Goal: Task Accomplishment & Management: Manage account settings

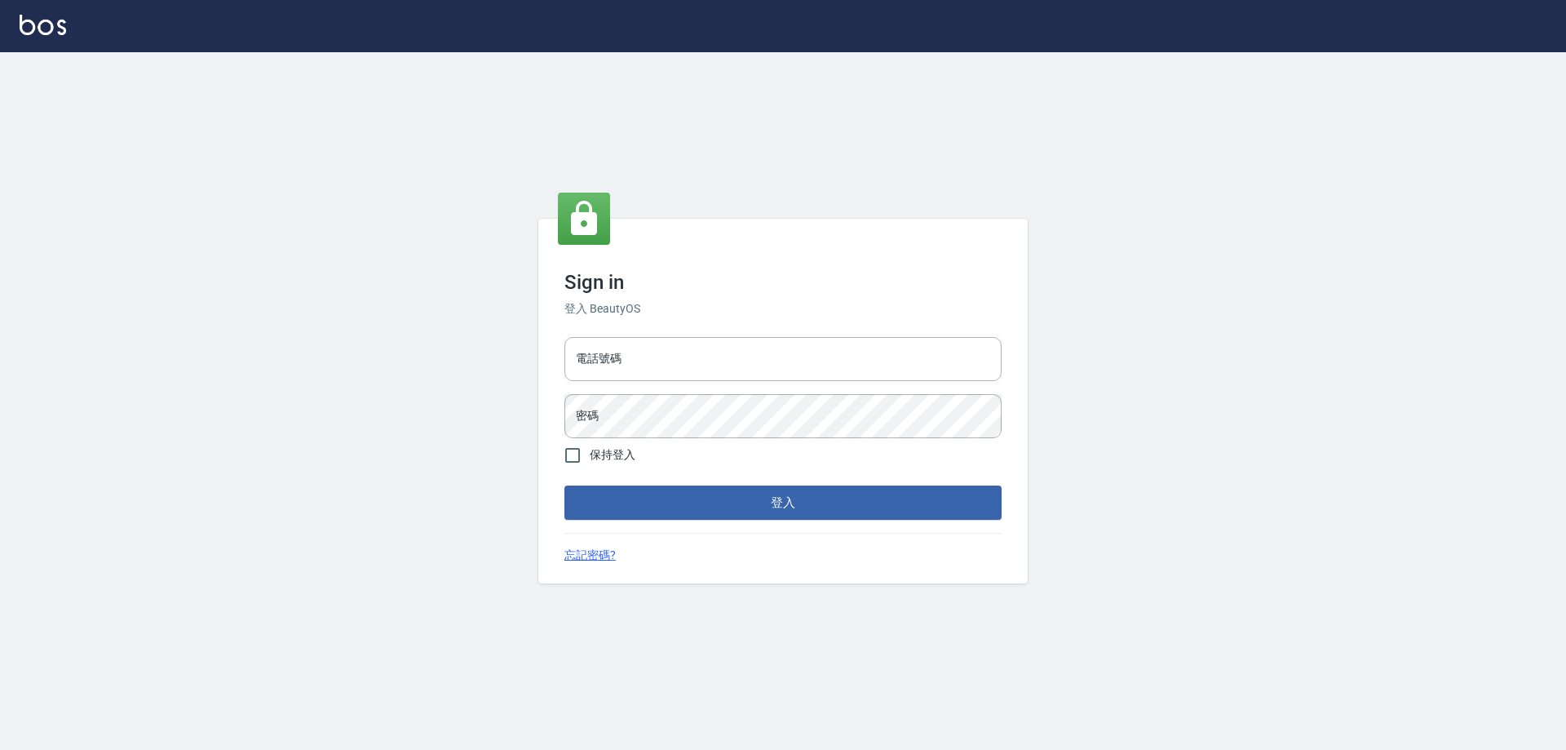
click at [606, 387] on div "電話號碼 電話號碼 密碼 密碼" at bounding box center [783, 387] width 450 height 114
click at [617, 380] on input "電話號碼" at bounding box center [782, 359] width 437 height 44
type input "0910967130"
click at [564, 485] on button "登入" at bounding box center [782, 502] width 437 height 34
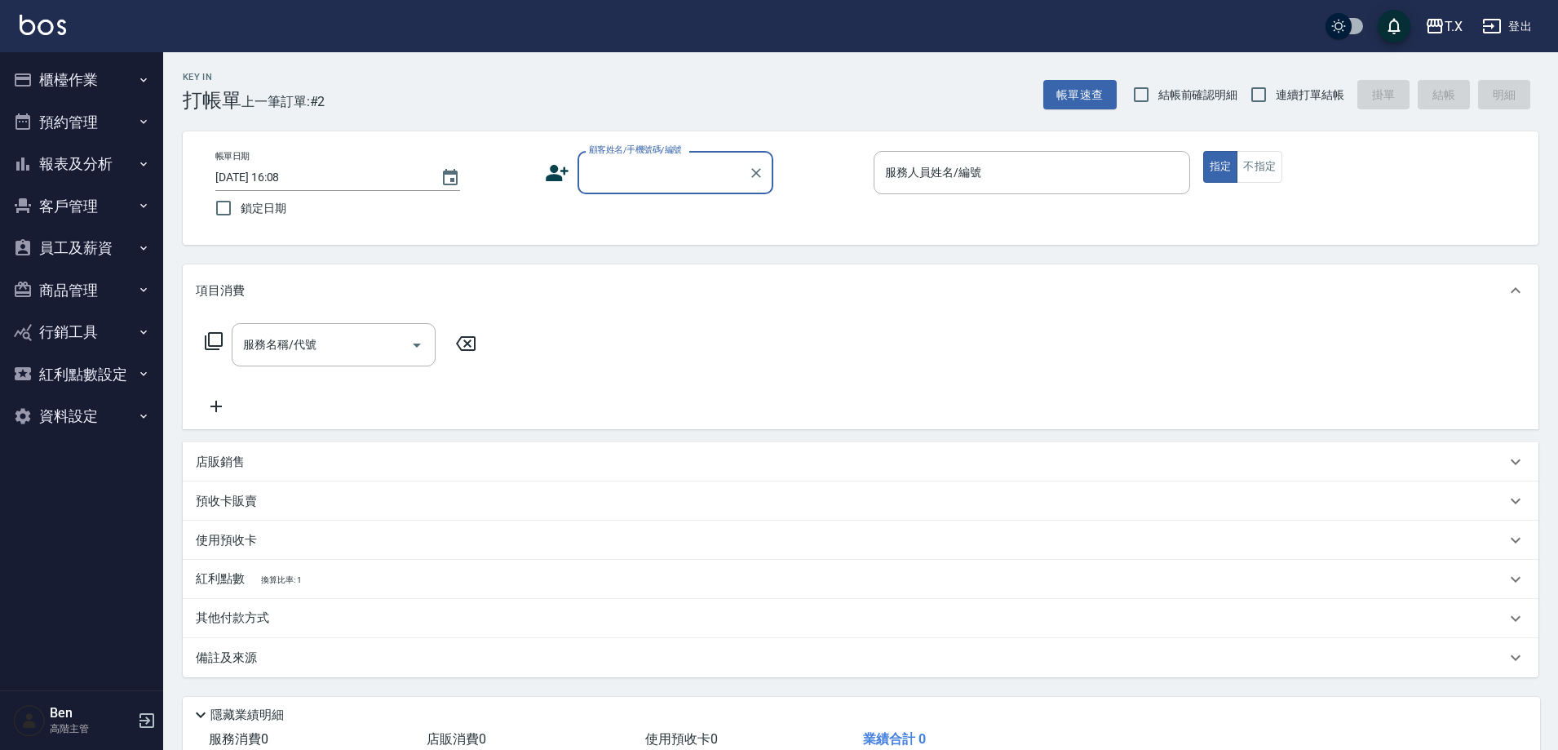
click at [1408, 22] on button "save" at bounding box center [1394, 26] width 33 height 33
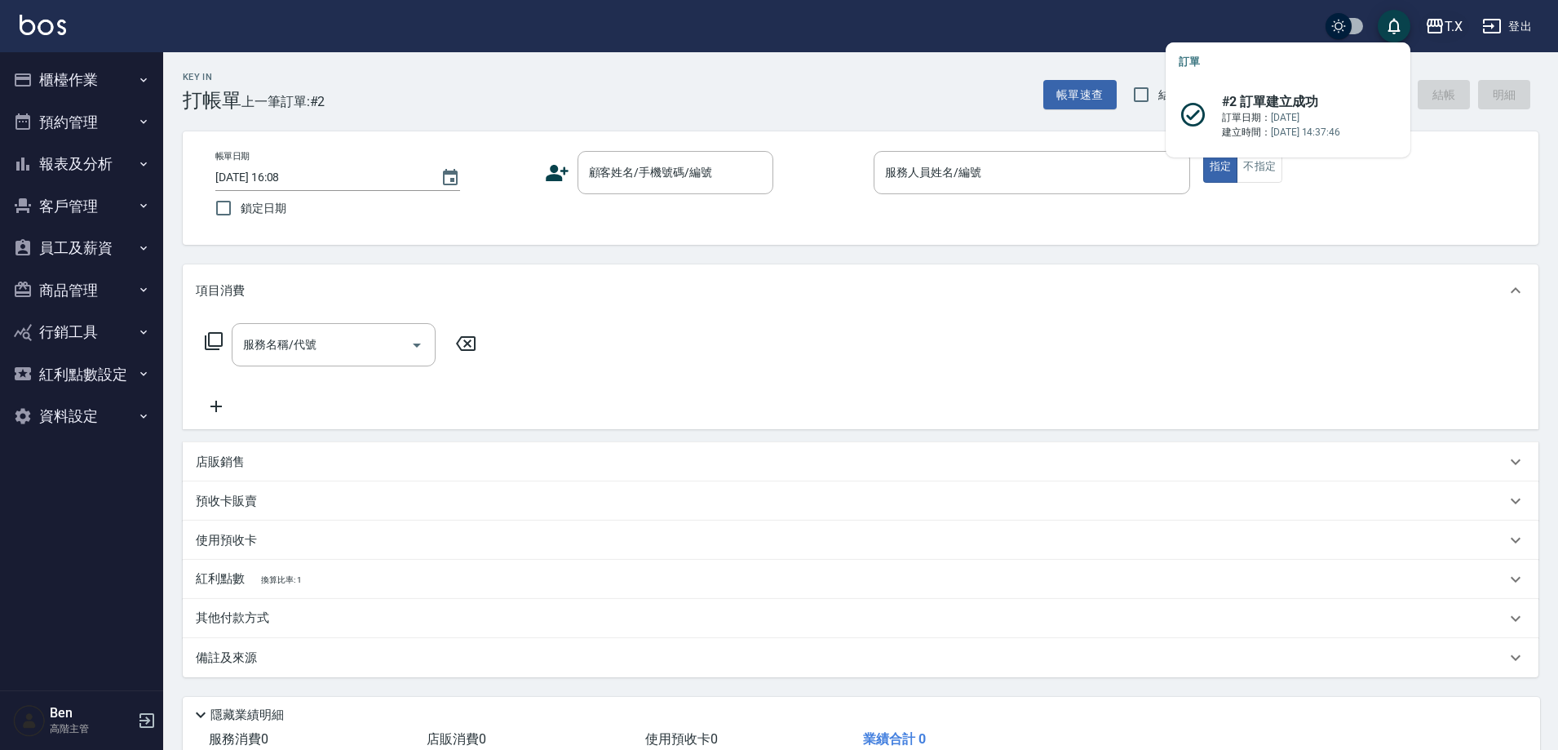
click at [1445, 26] on div "T.X" at bounding box center [1454, 26] width 18 height 20
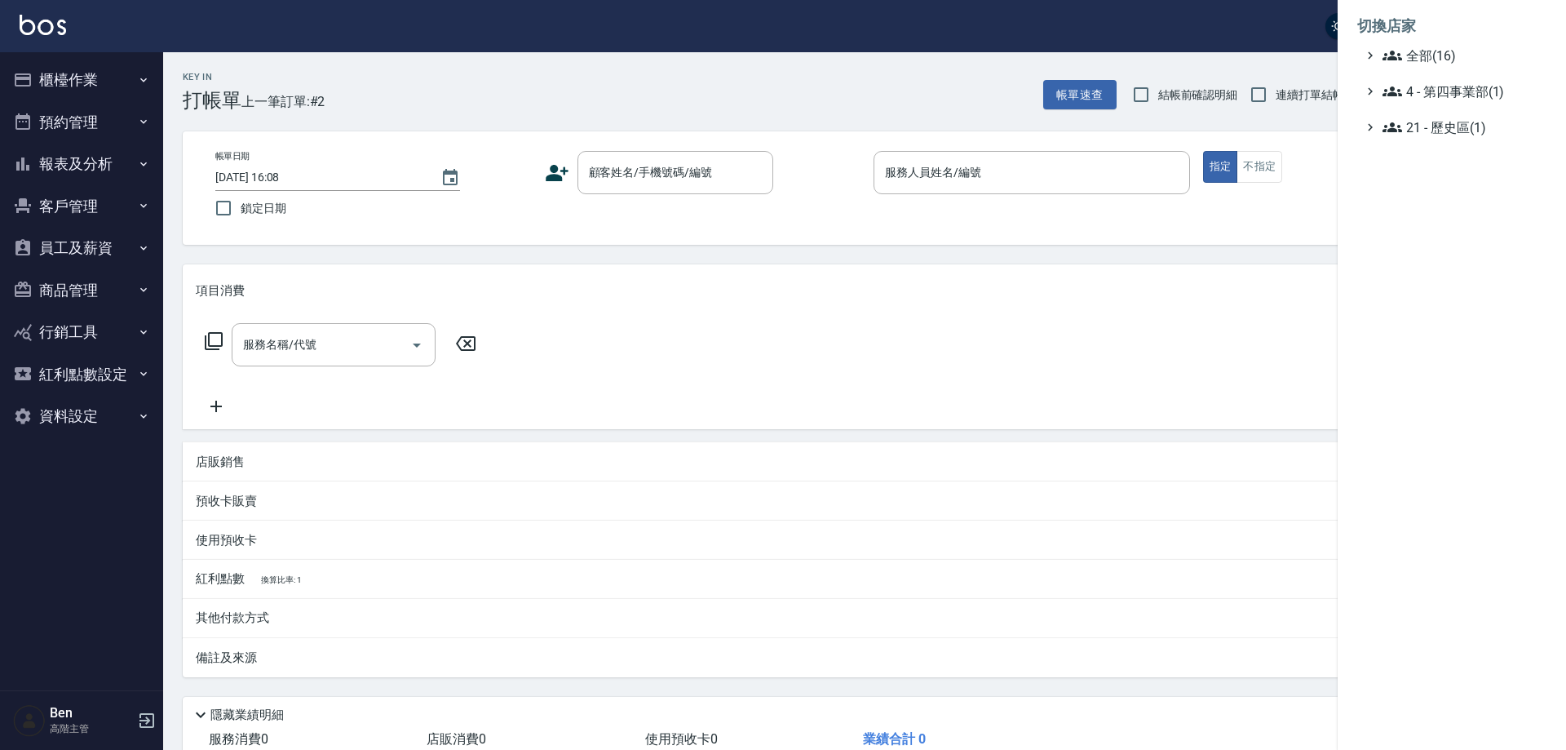
click at [1449, 65] on ul "全部(16) 4 - 第四事業部(1) 21 - 歷史區(1)" at bounding box center [1451, 91] width 189 height 91
click at [1452, 51] on span "全部(16)" at bounding box center [1461, 56] width 157 height 20
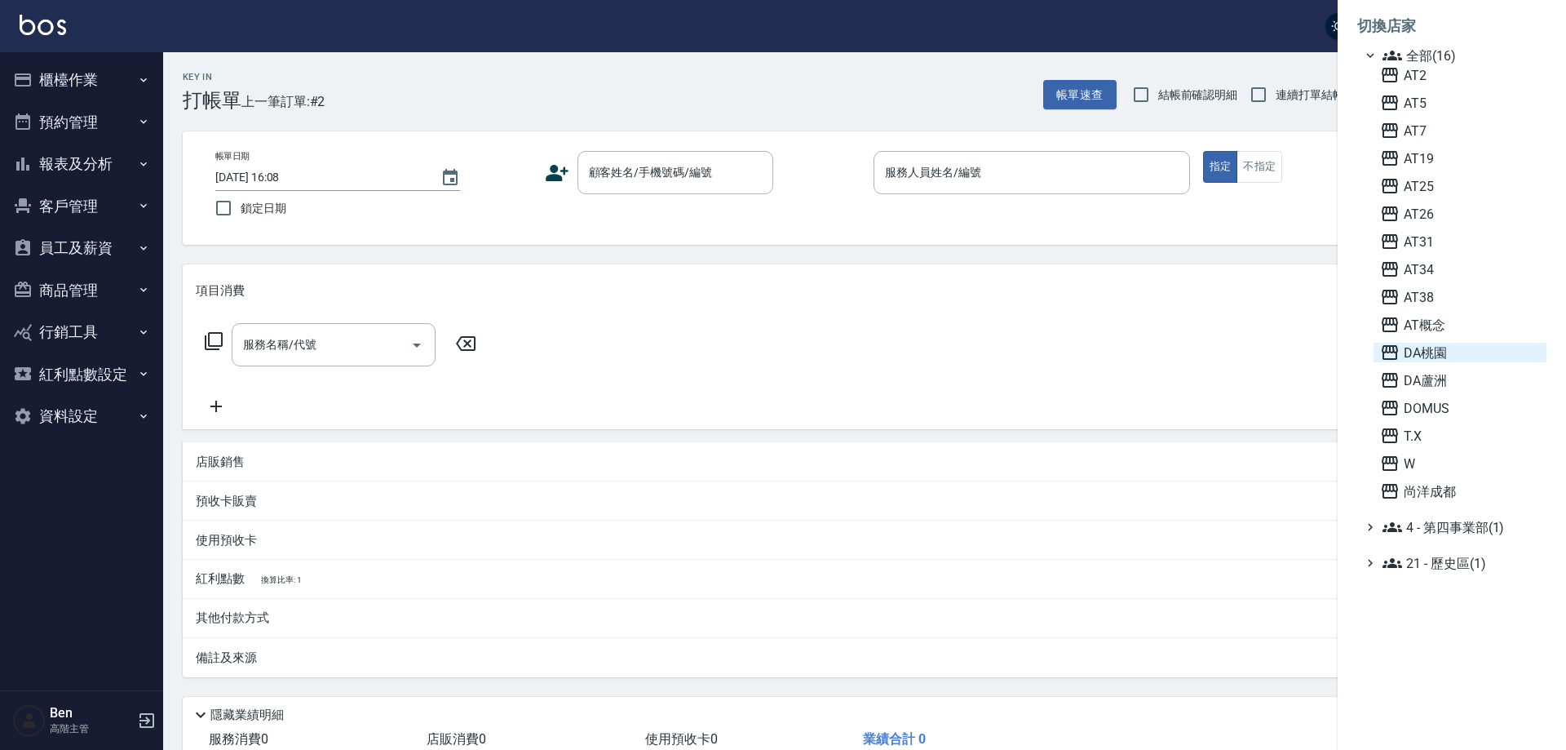
click at [1459, 347] on span "DA桃園" at bounding box center [1460, 353] width 160 height 20
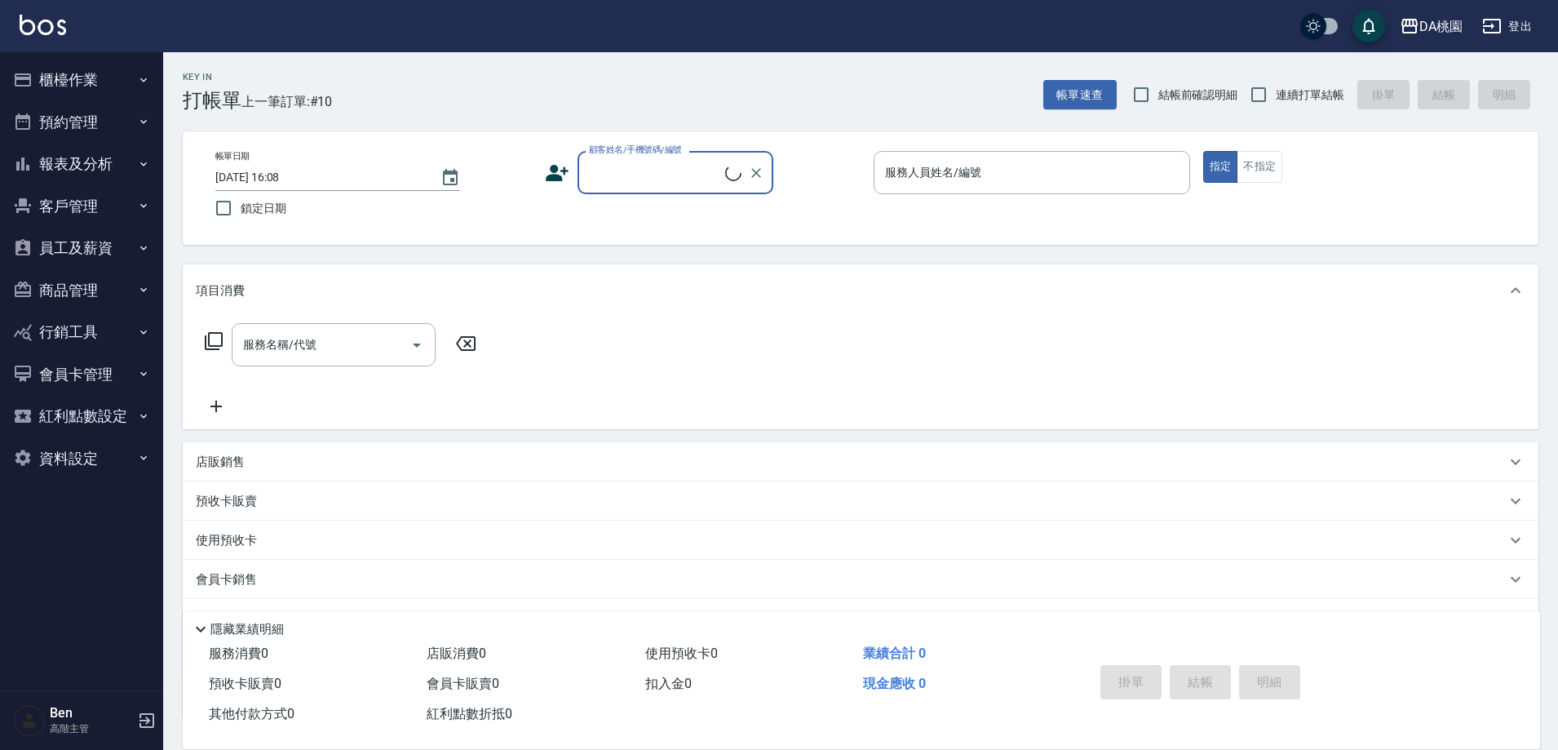
click at [78, 289] on button "商品管理" at bounding box center [82, 290] width 150 height 42
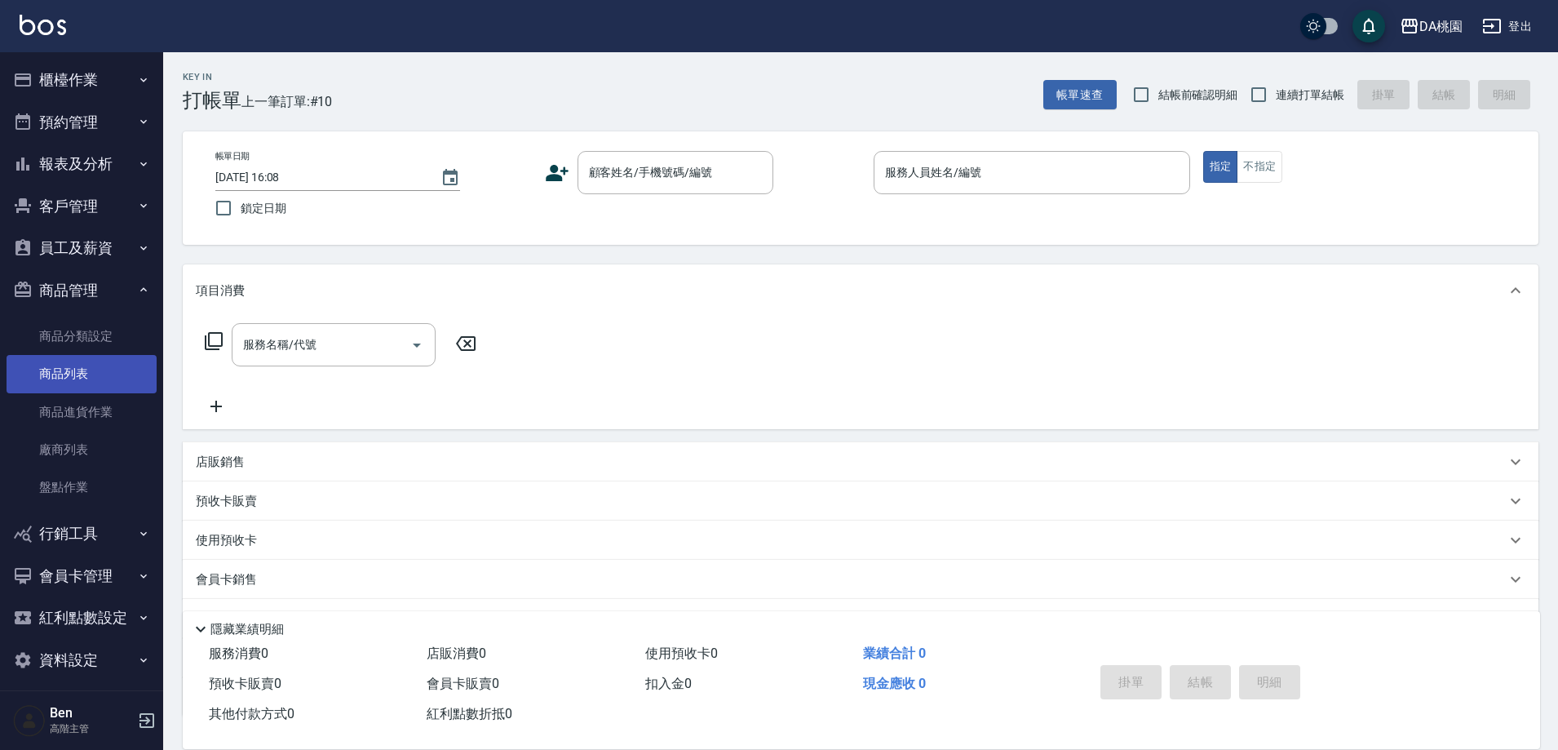
click at [78, 380] on link "商品列表" at bounding box center [82, 374] width 150 height 38
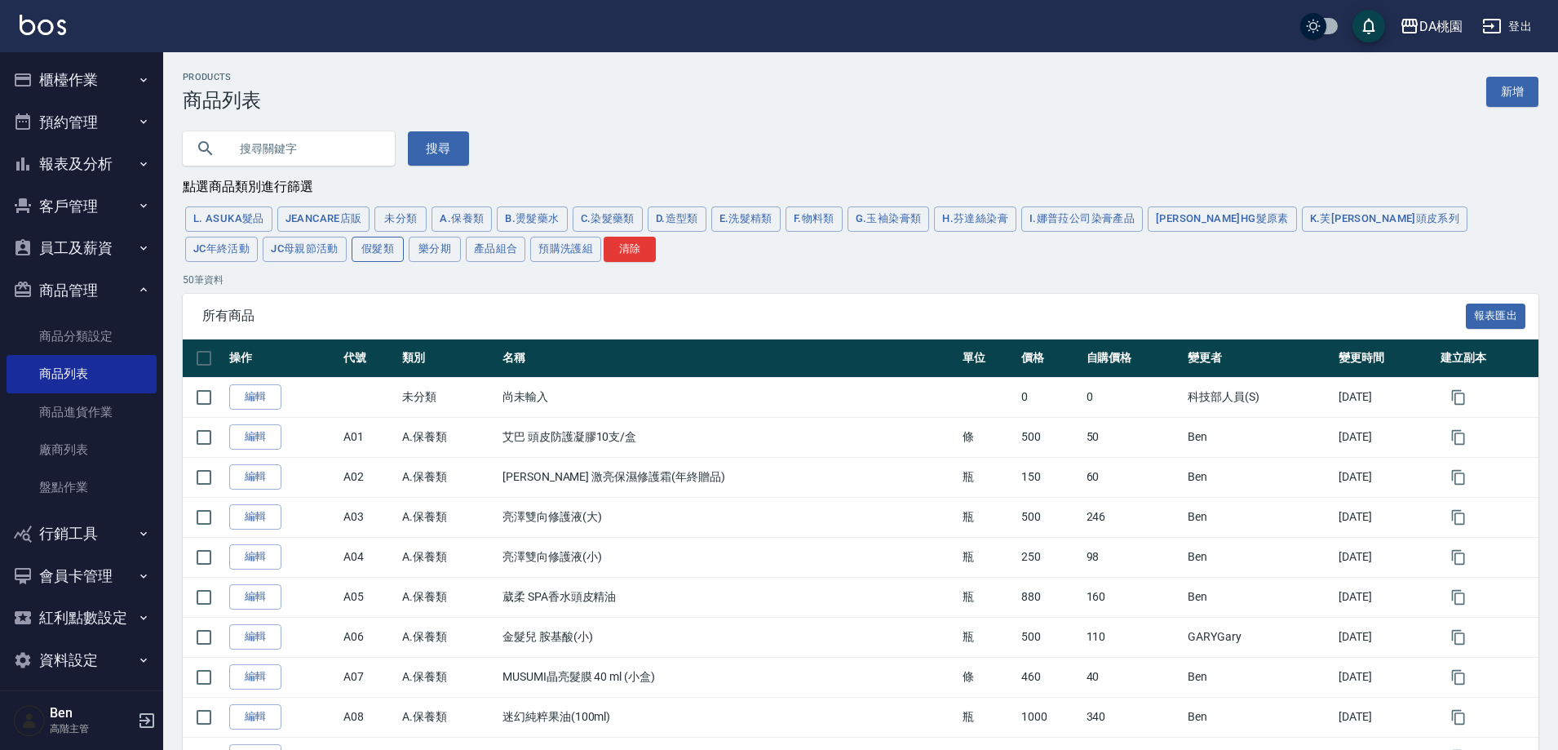
click at [352, 247] on button "假髮類" at bounding box center [378, 249] width 52 height 25
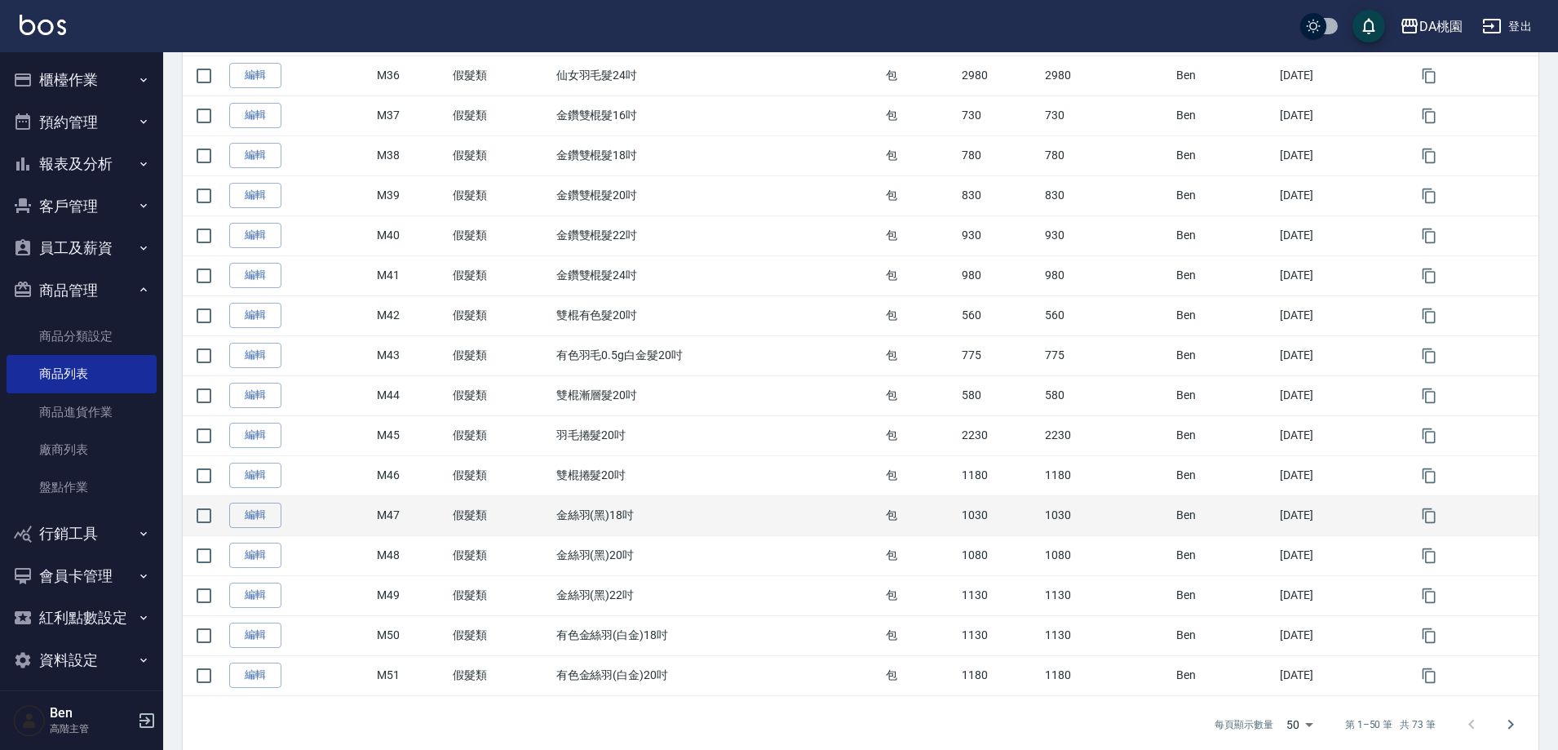
scroll to position [1706, 0]
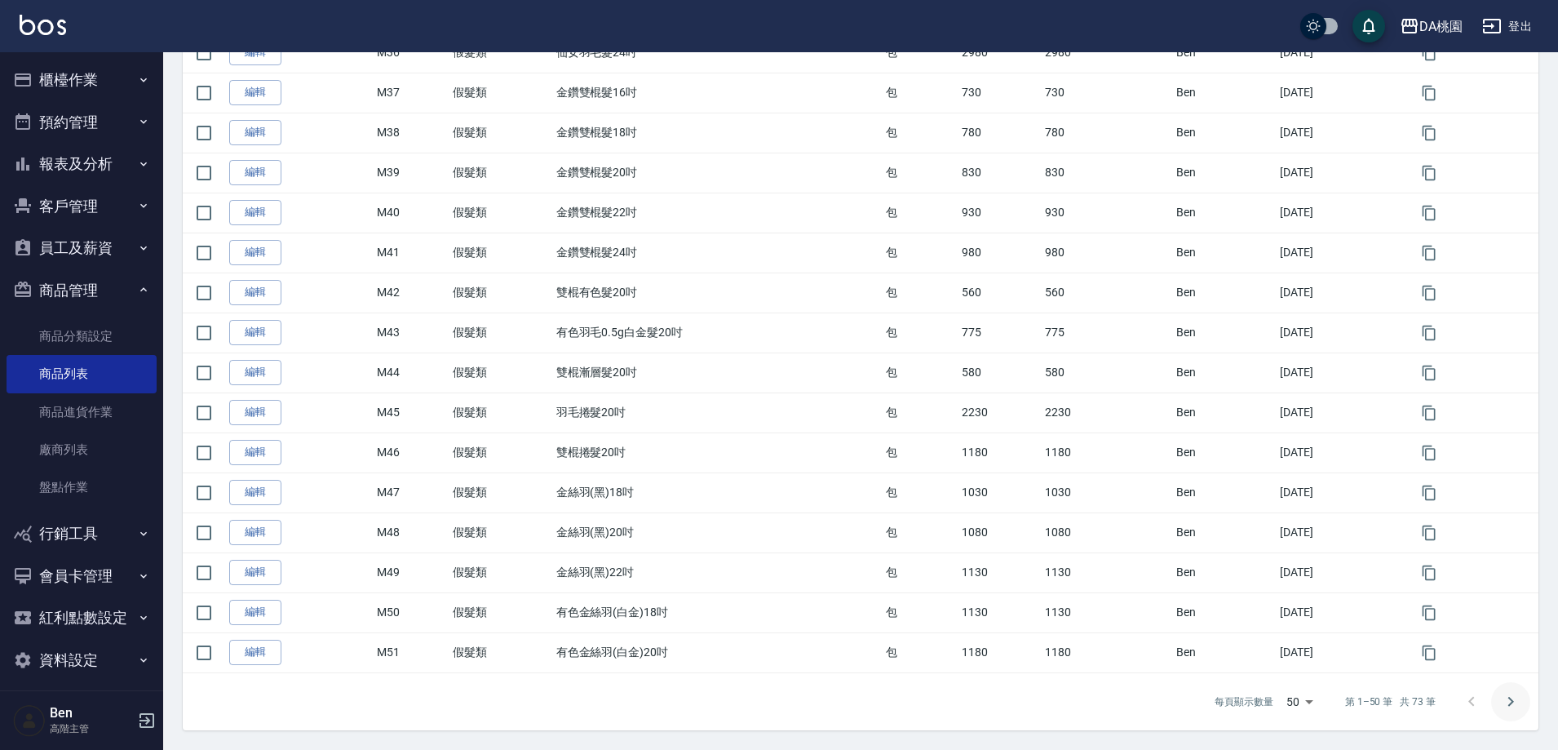
click at [1517, 693] on icon "Go to next page" at bounding box center [1511, 702] width 20 height 20
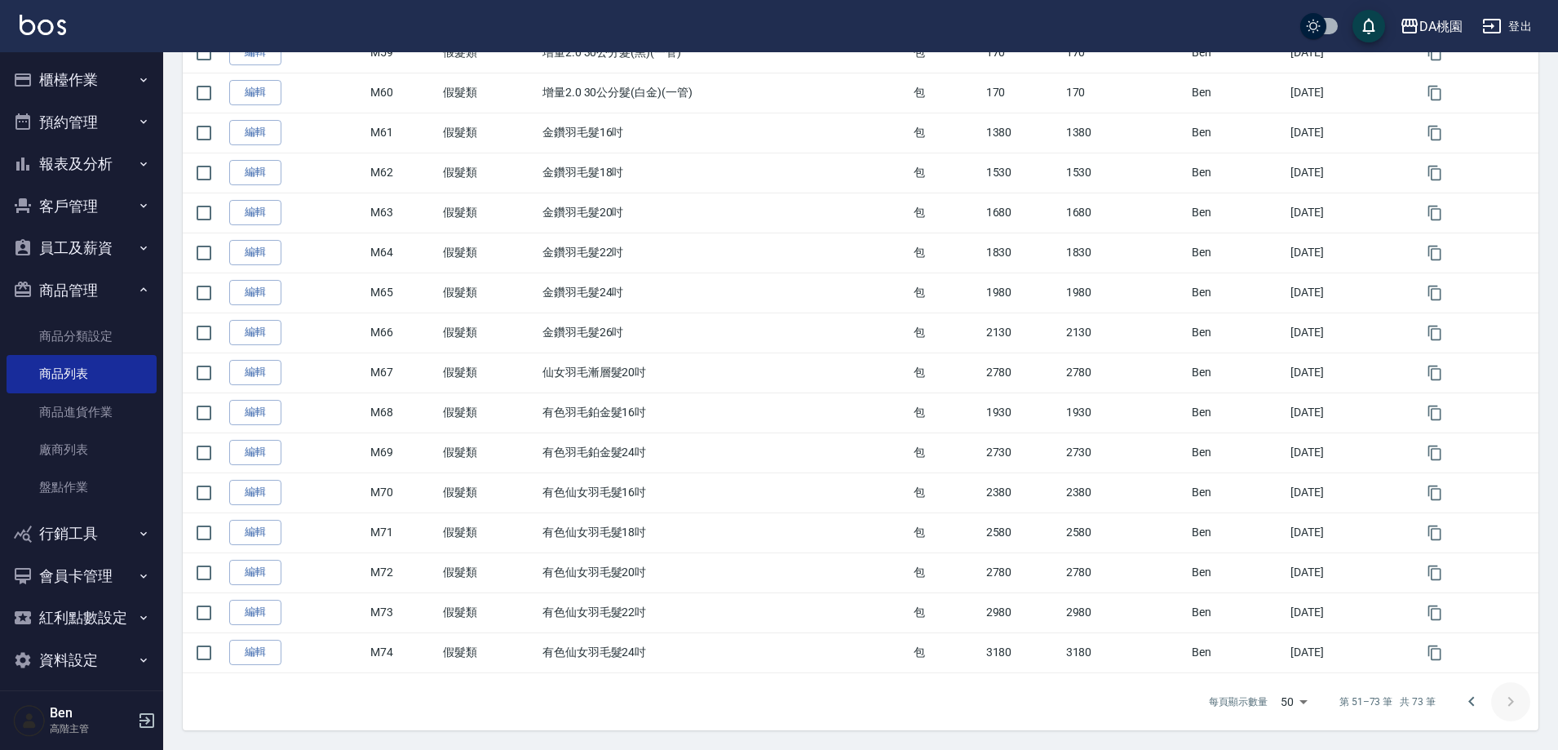
scroll to position [626, 0]
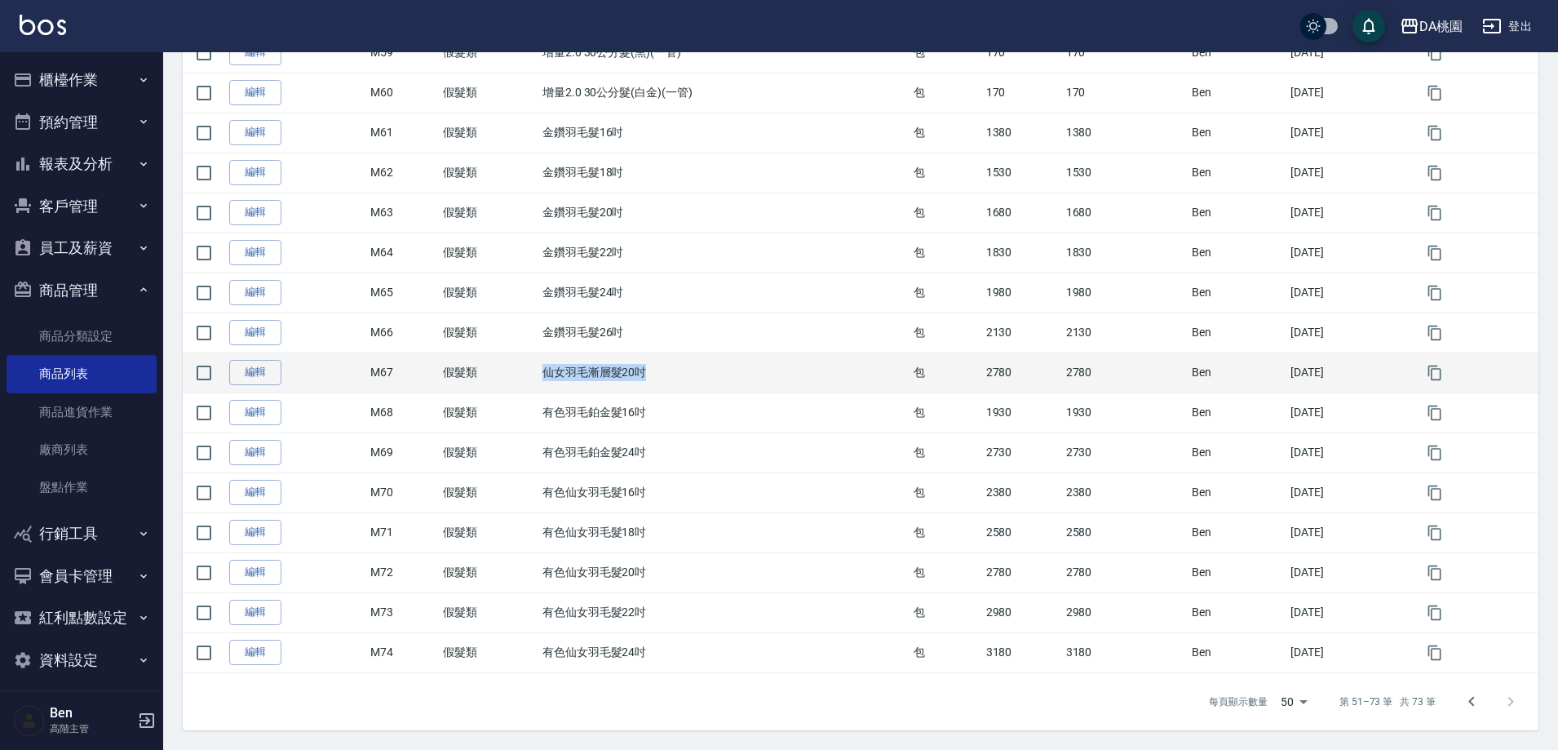
drag, startPoint x: 528, startPoint y: 374, endPoint x: 689, endPoint y: 377, distance: 161.5
click at [689, 377] on tr "編輯 M67 假髮類 仙女羽毛漸層髮20吋 包 2780 2780 [PERSON_NAME] [DATE]" at bounding box center [861, 372] width 1356 height 40
click at [640, 374] on td "仙女羽毛漸層髮20吋" at bounding box center [723, 372] width 371 height 40
drag, startPoint x: 656, startPoint y: 371, endPoint x: 536, endPoint y: 371, distance: 119.9
click at [538, 371] on td "仙女羽毛漸層髮20吋" at bounding box center [723, 372] width 371 height 40
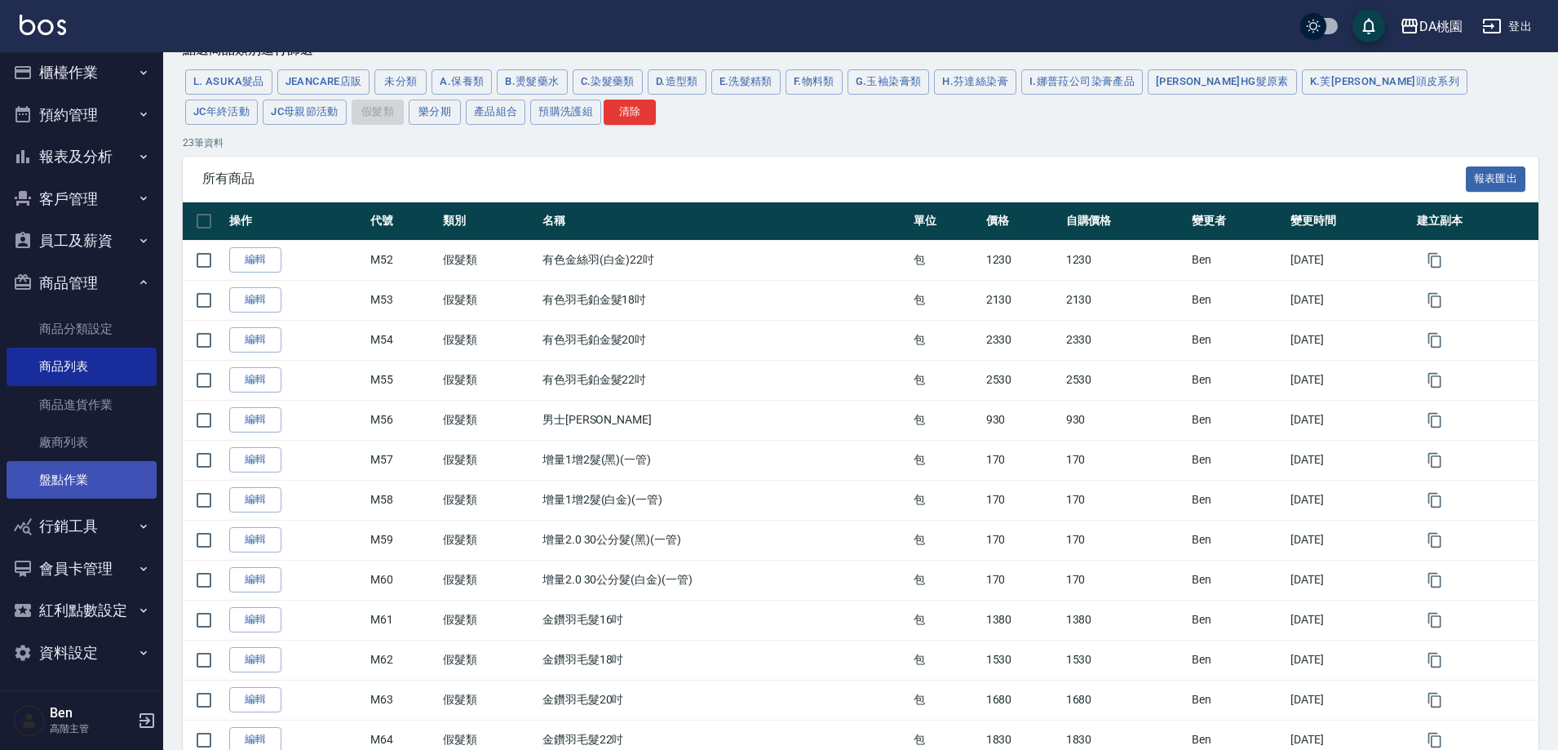
scroll to position [10, 0]
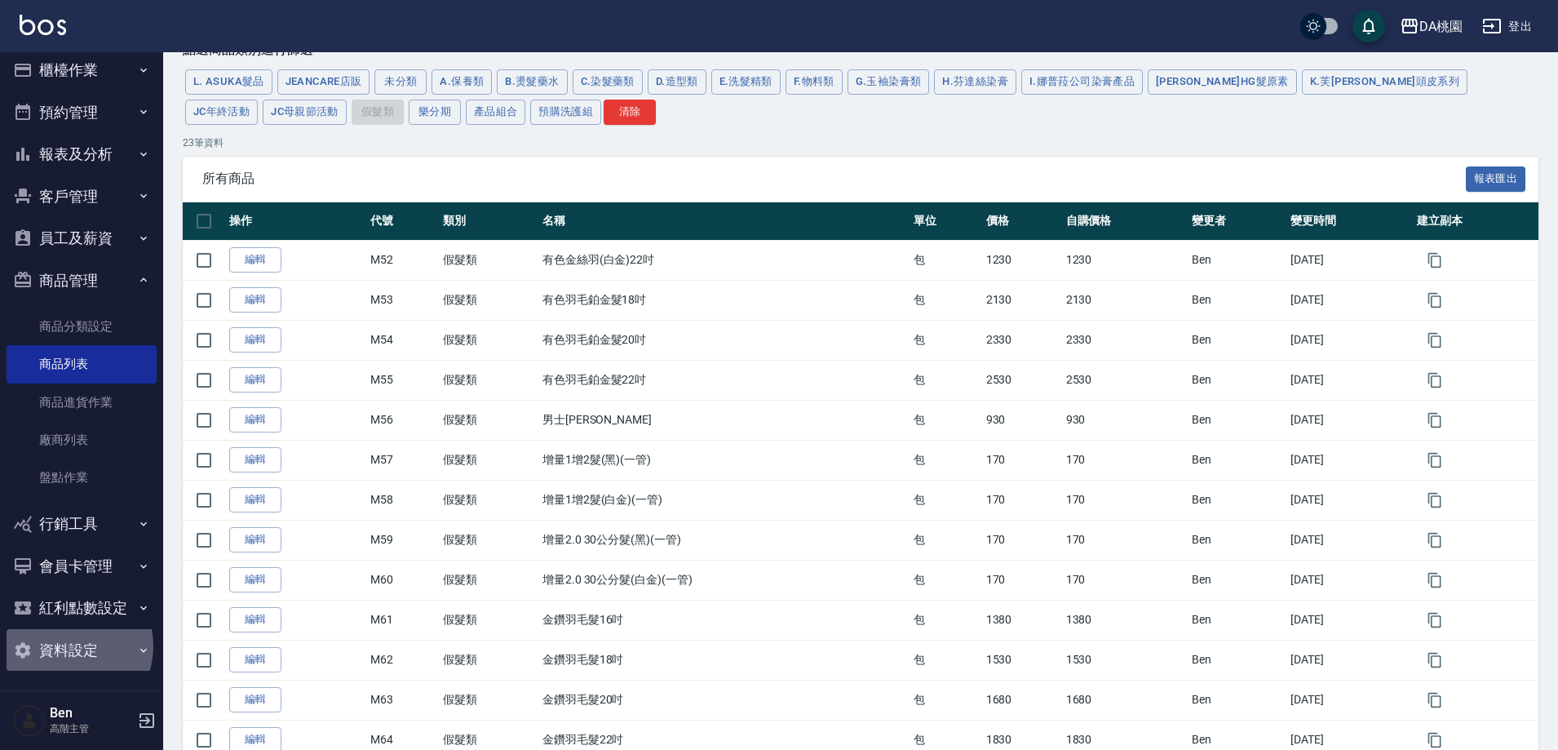
click at [63, 646] on button "資料設定" at bounding box center [82, 650] width 150 height 42
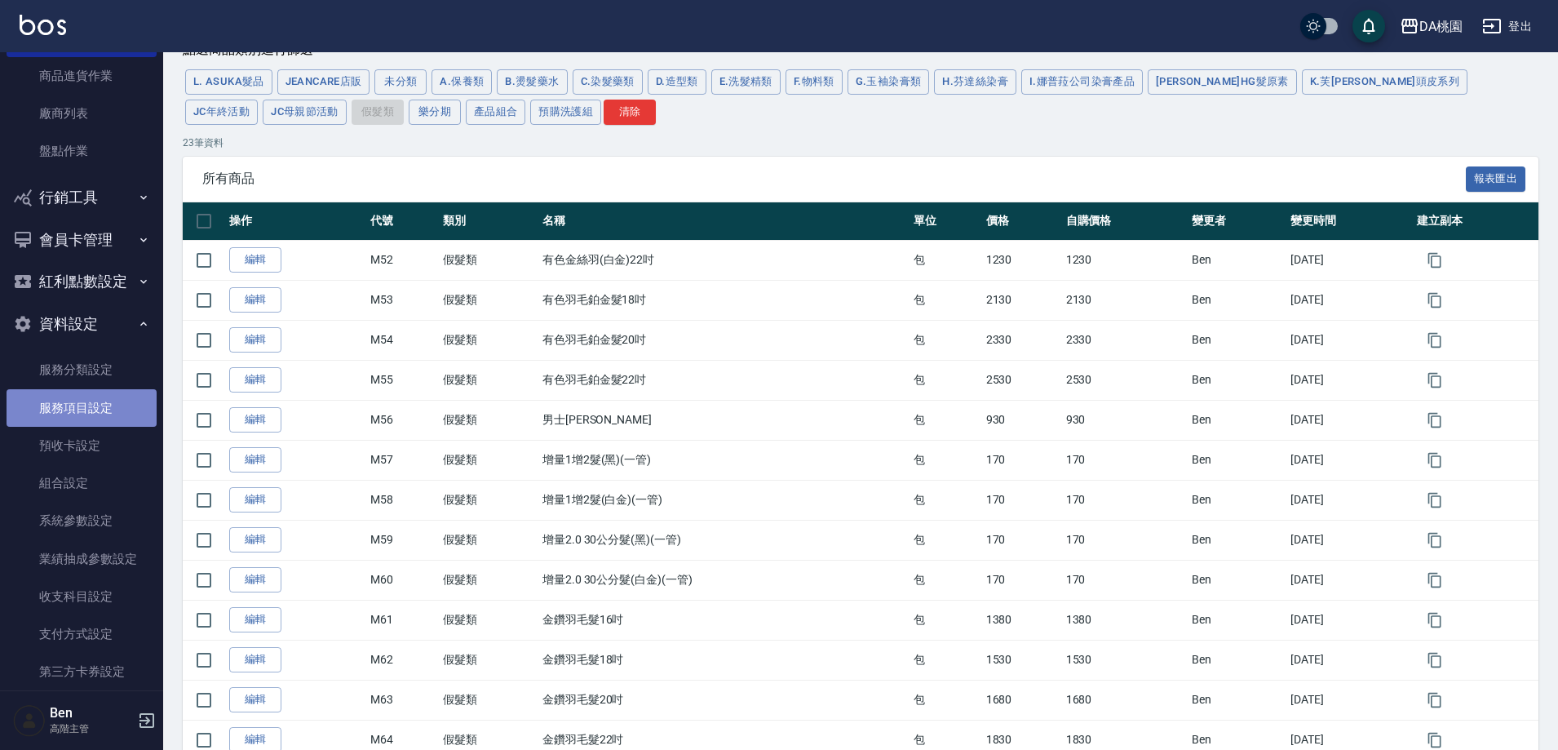
click at [84, 419] on link "服務項目設定" at bounding box center [82, 408] width 150 height 38
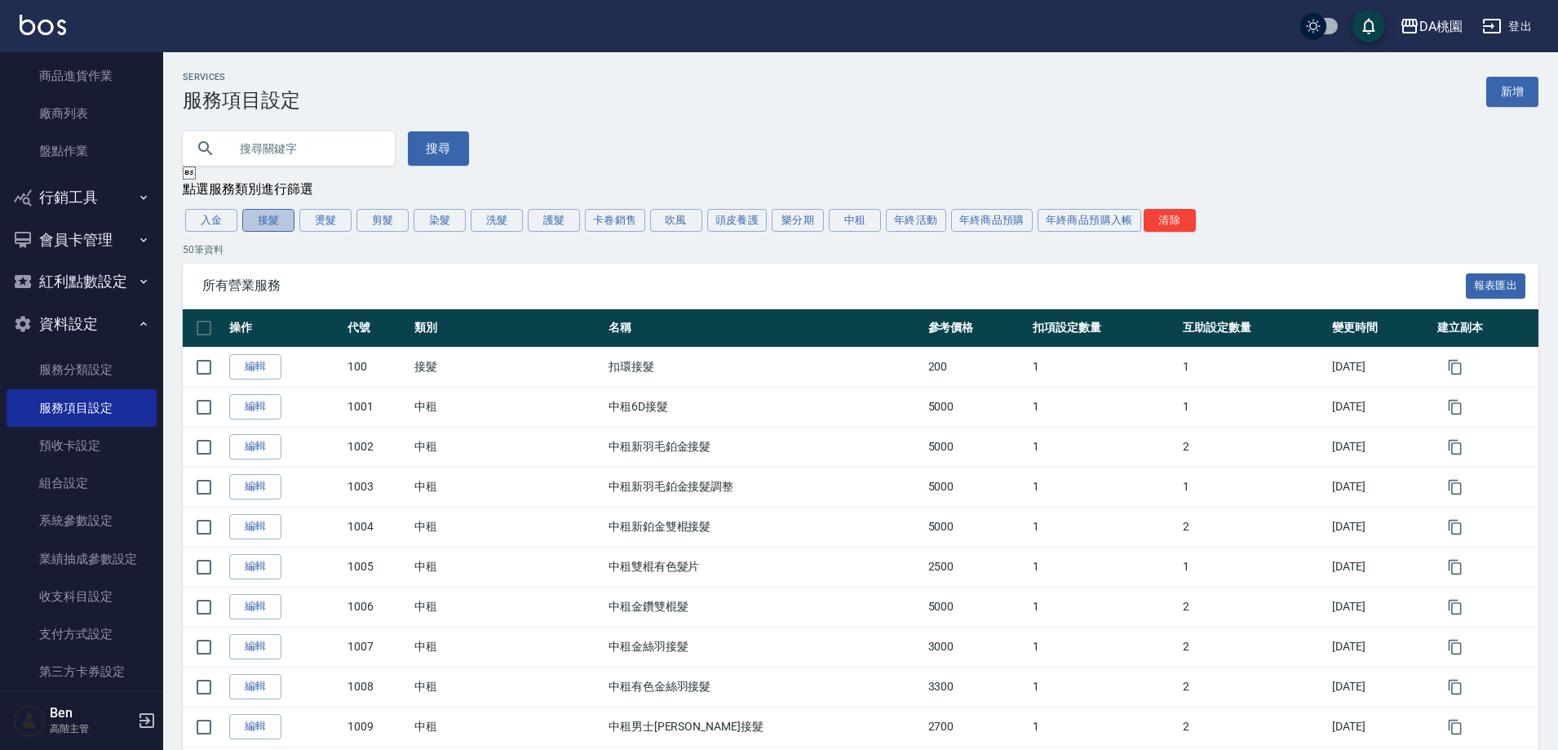
click at [270, 215] on button "接髮" at bounding box center [268, 220] width 52 height 23
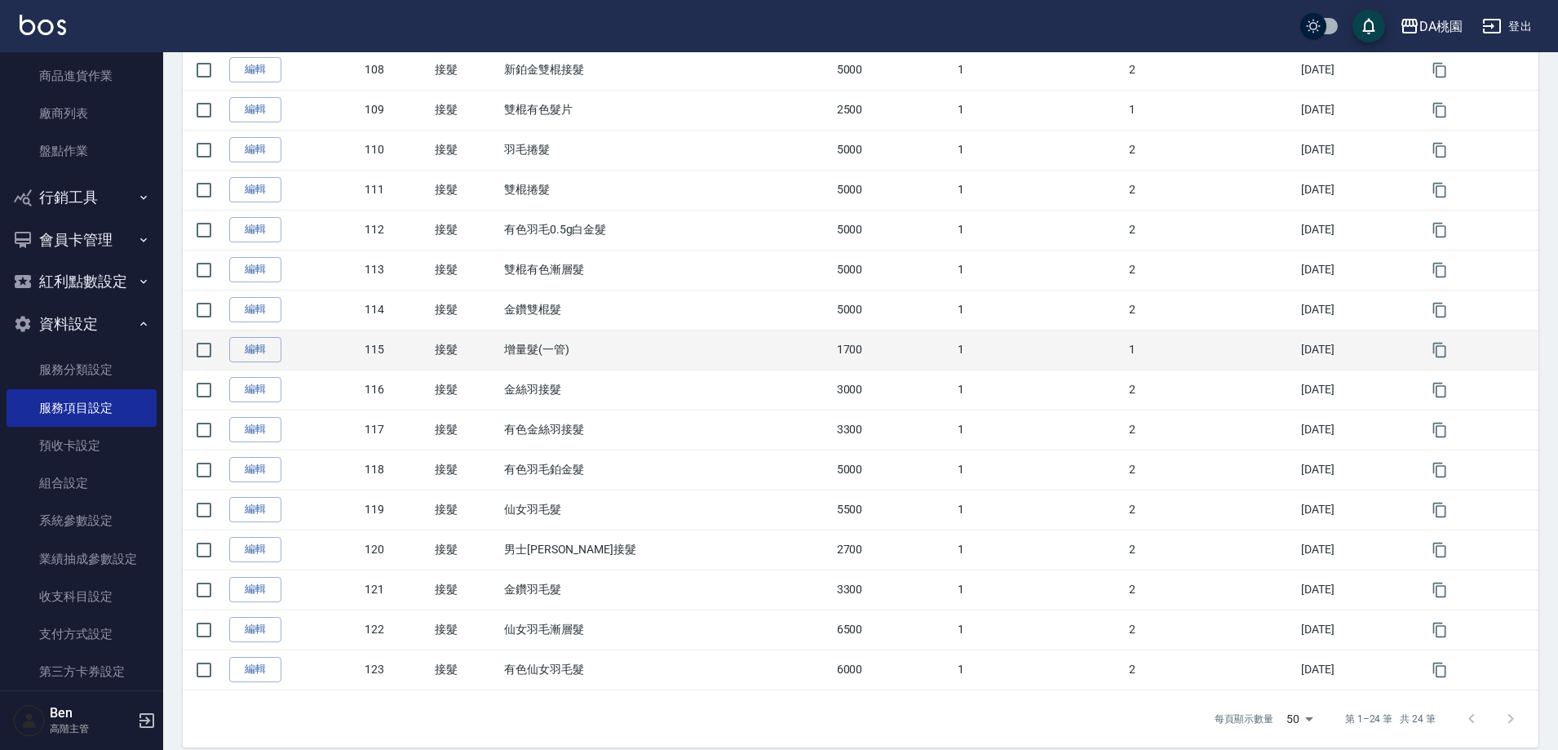
scroll to position [637, 0]
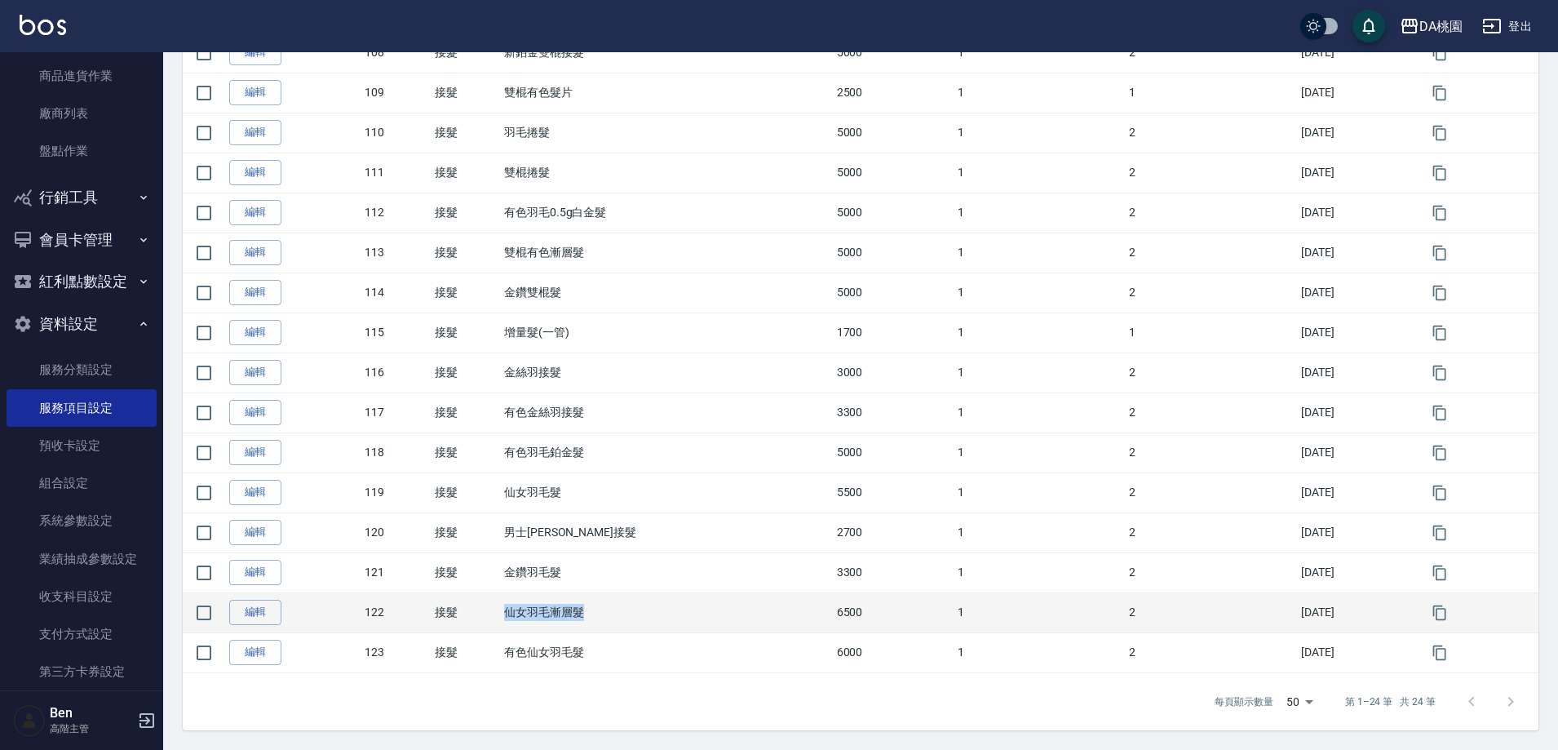
drag, startPoint x: 632, startPoint y: 610, endPoint x: 477, endPoint y: 612, distance: 155.0
click at [477, 612] on tr "編輯 122 接髮 仙女羽毛漸層髮 6500 1 2 2024/08/11" at bounding box center [861, 612] width 1356 height 40
click at [611, 613] on td "仙女羽毛漸層髮" at bounding box center [666, 612] width 333 height 40
drag, startPoint x: 609, startPoint y: 611, endPoint x: 478, endPoint y: 614, distance: 131.4
click at [478, 614] on tr "編輯 122 接髮 仙女羽毛漸層髮 6500 1 2 2024/08/11" at bounding box center [861, 612] width 1356 height 40
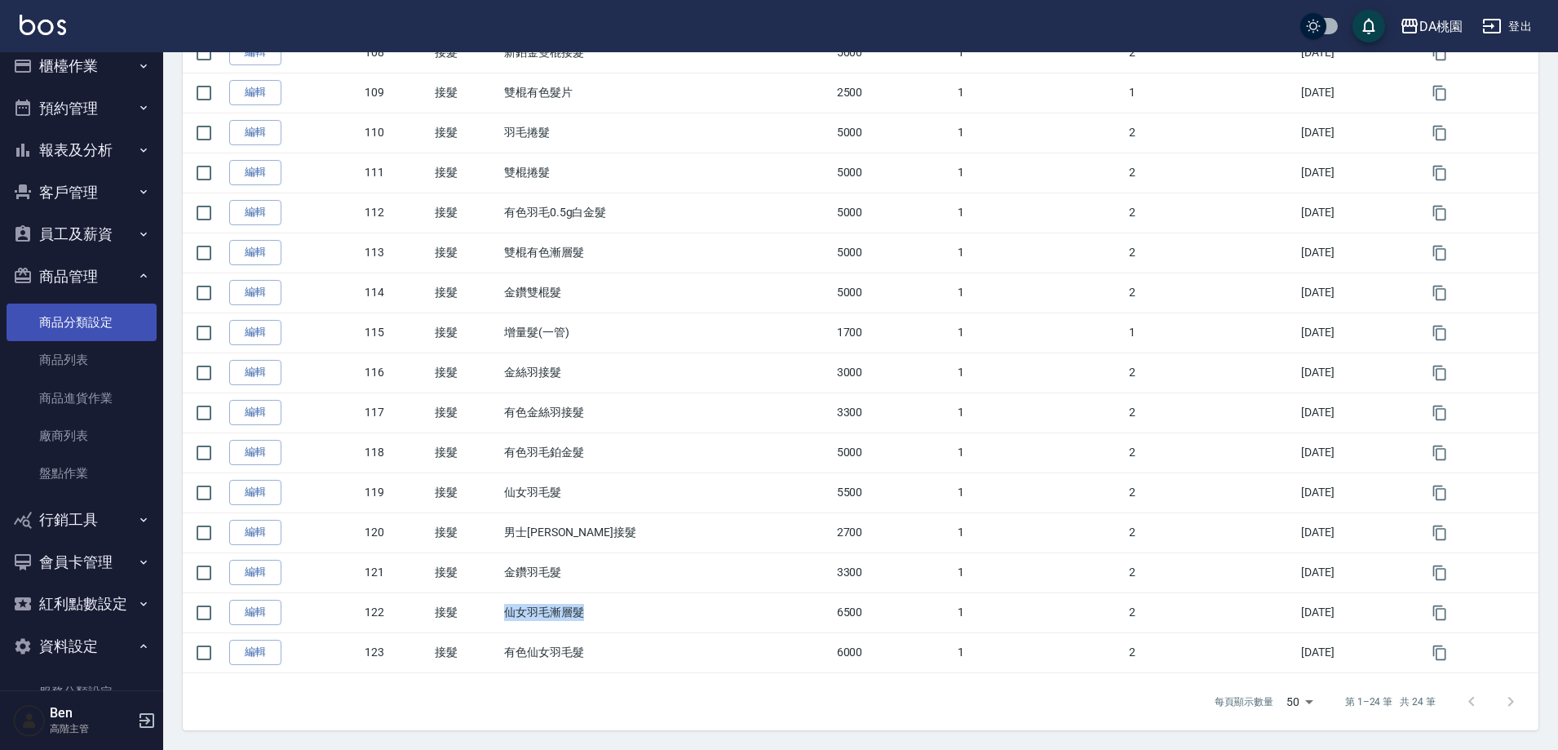
scroll to position [0, 0]
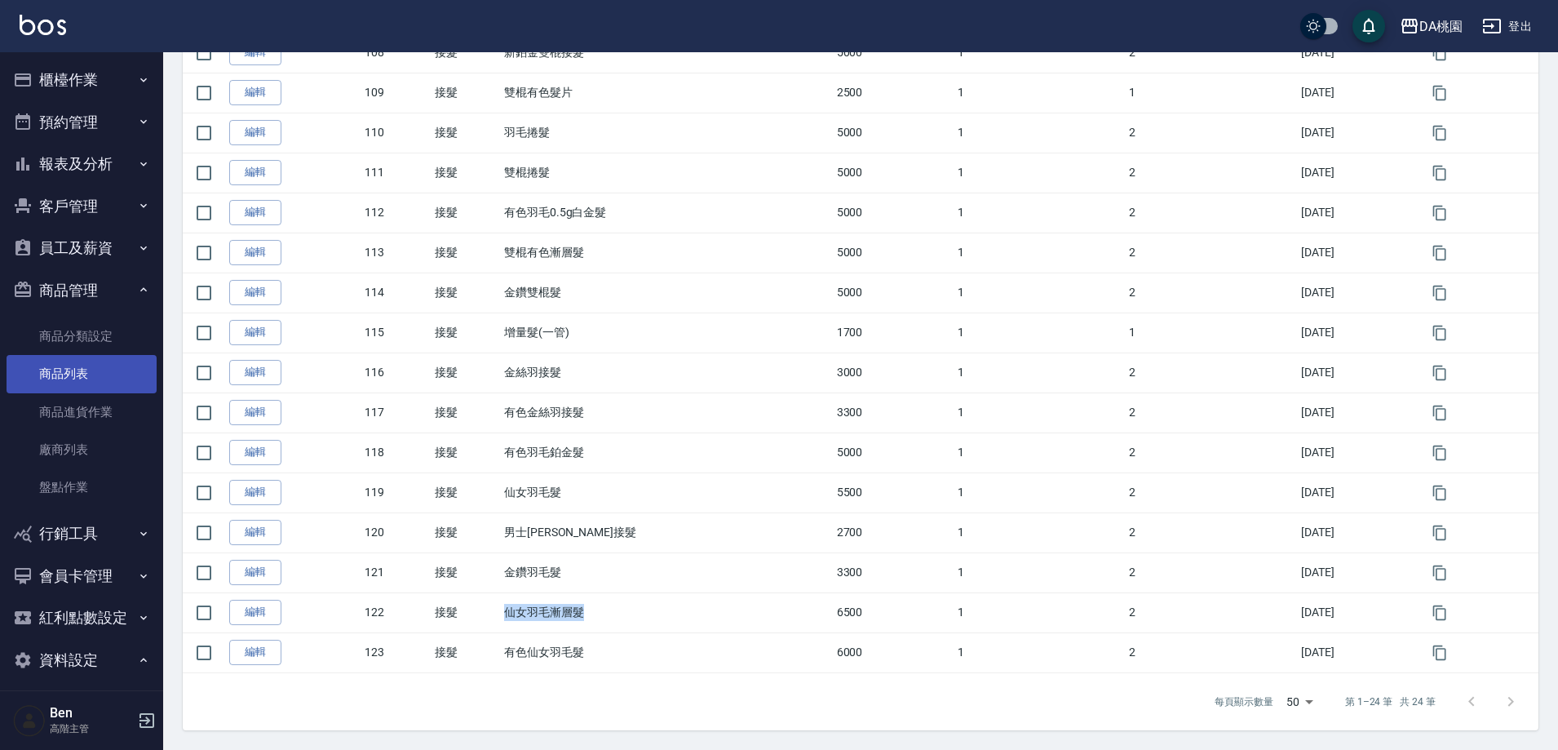
click at [49, 379] on link "商品列表" at bounding box center [82, 374] width 150 height 38
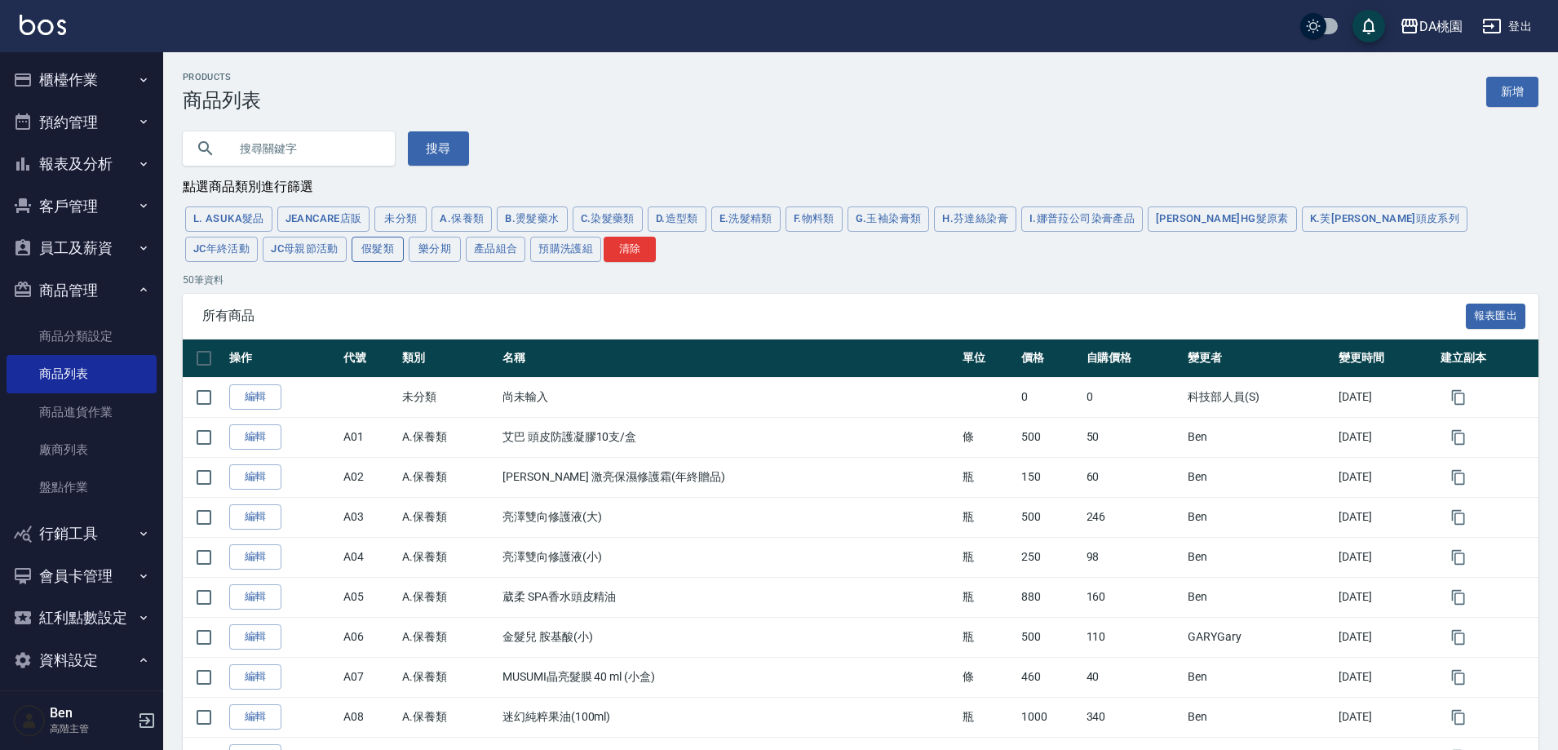
click at [352, 254] on button "假髮類" at bounding box center [378, 249] width 52 height 25
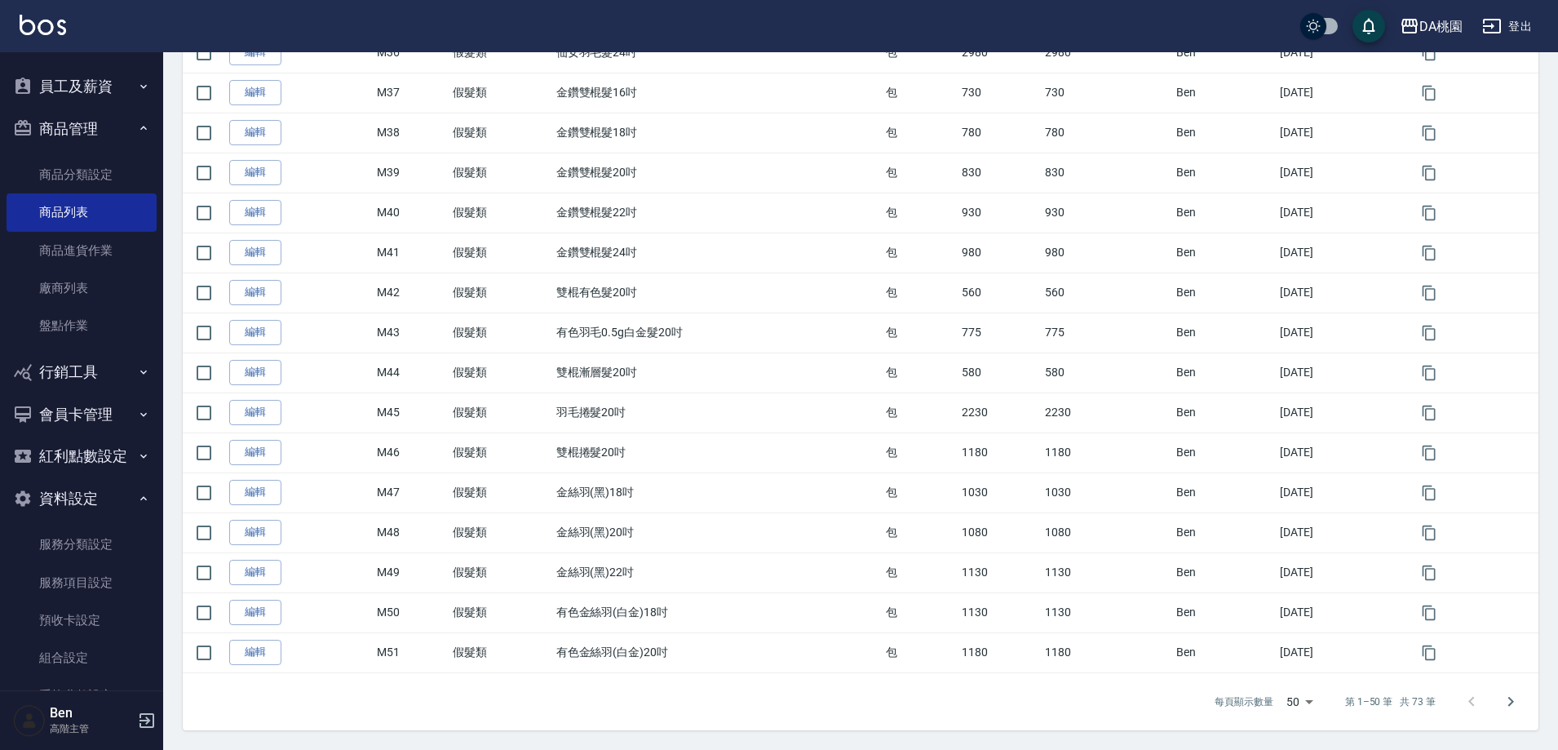
scroll to position [163, 0]
click at [80, 580] on link "服務項目設定" at bounding box center [82, 581] width 150 height 38
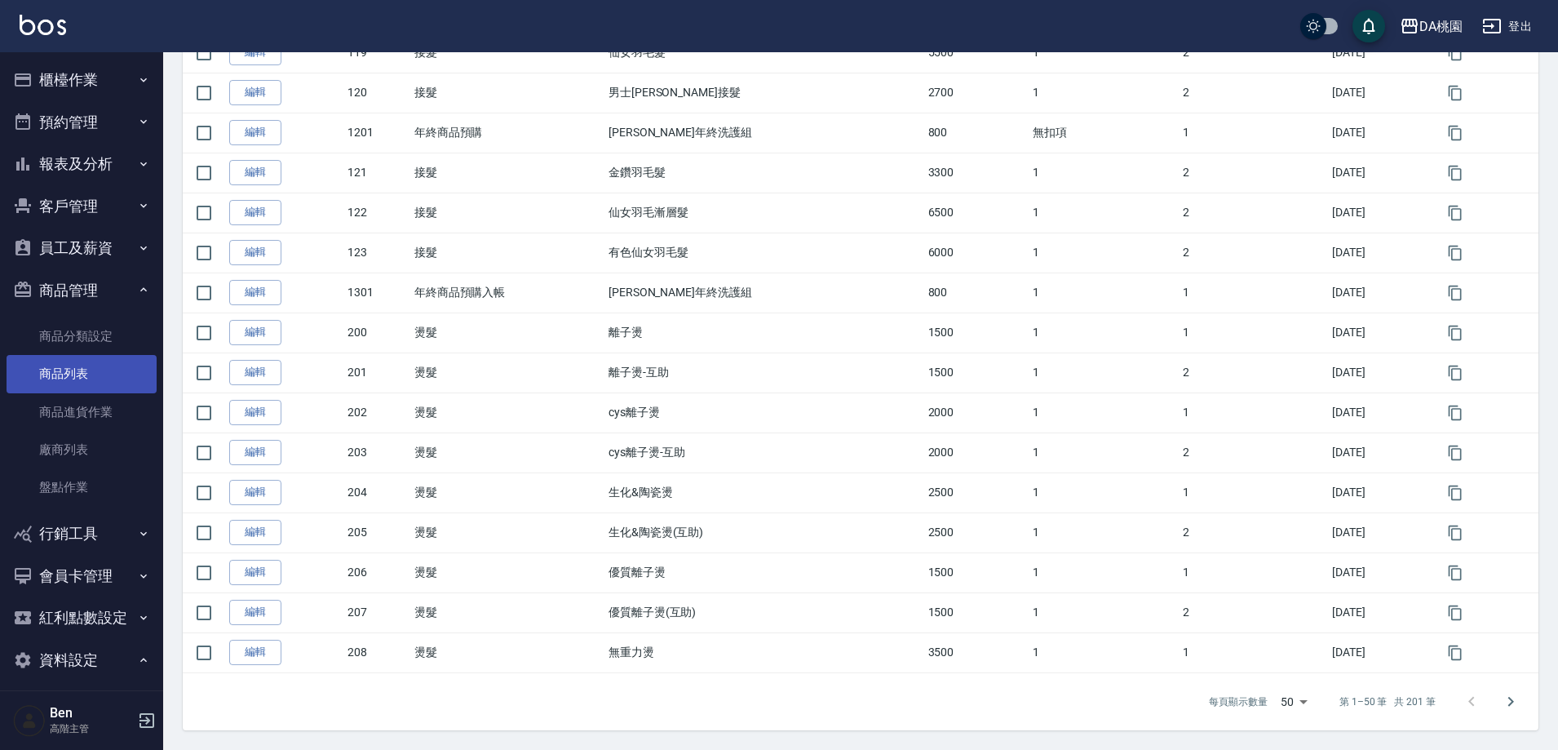
click at [57, 377] on link "商品列表" at bounding box center [82, 374] width 150 height 38
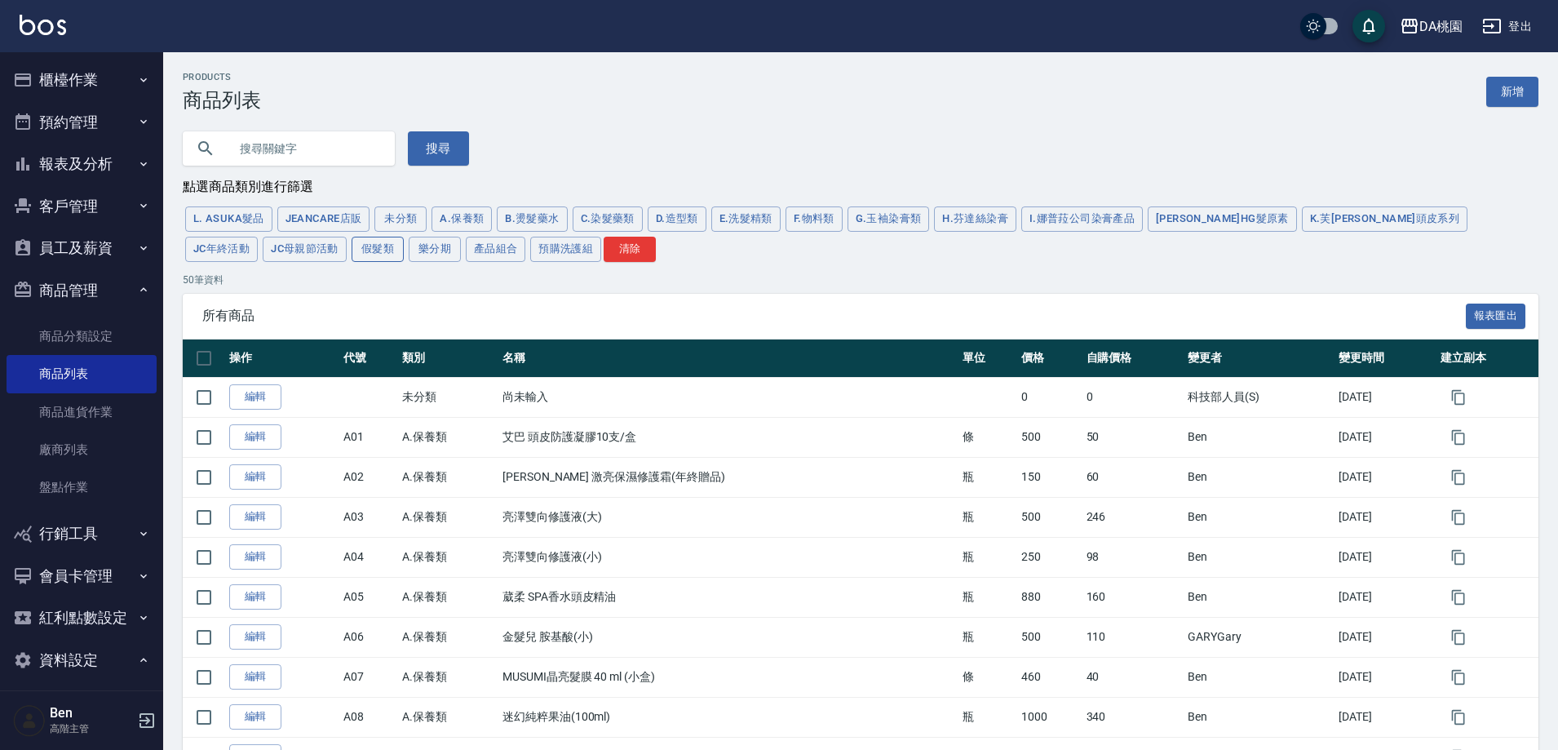
click at [352, 244] on button "假髮類" at bounding box center [378, 249] width 52 height 25
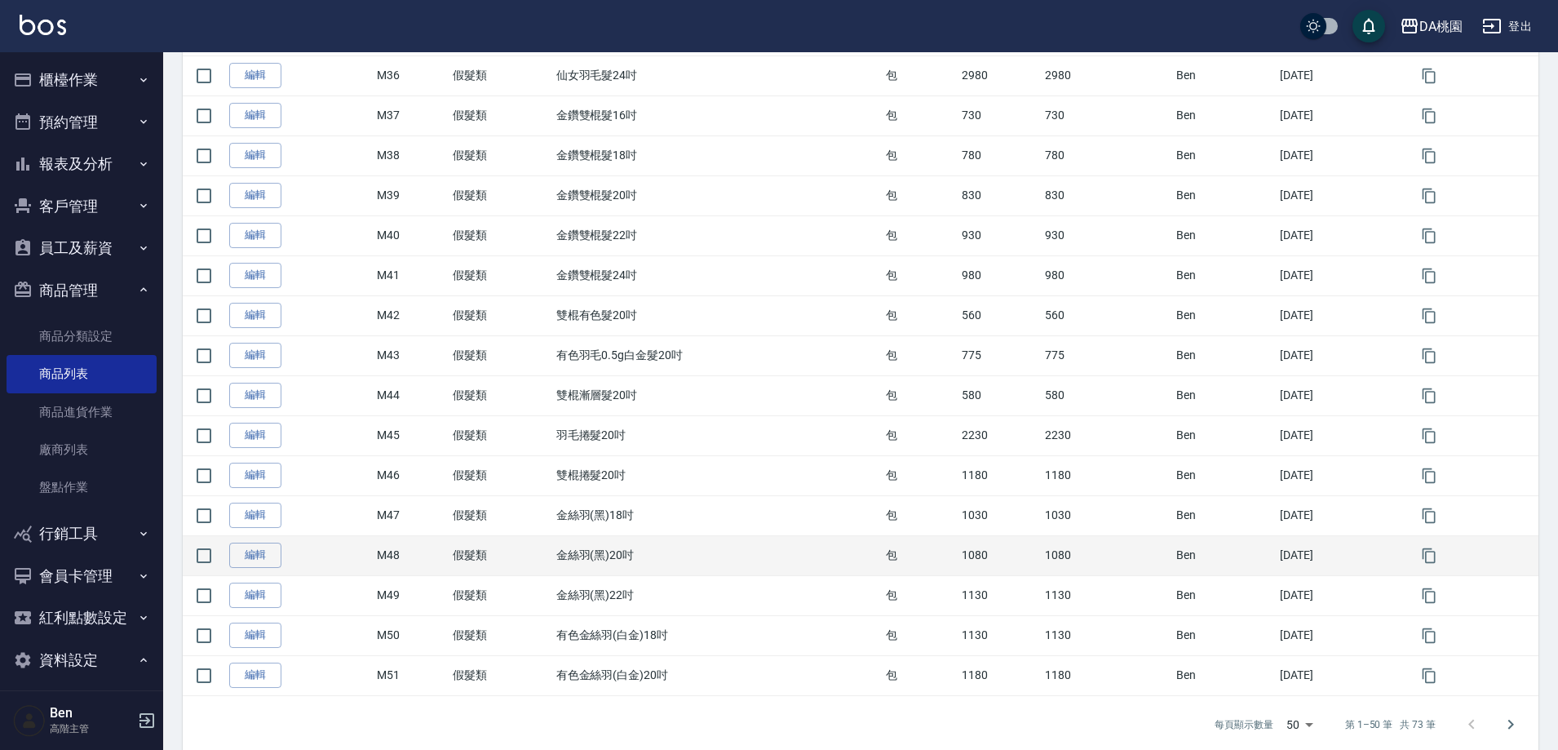
scroll to position [1706, 0]
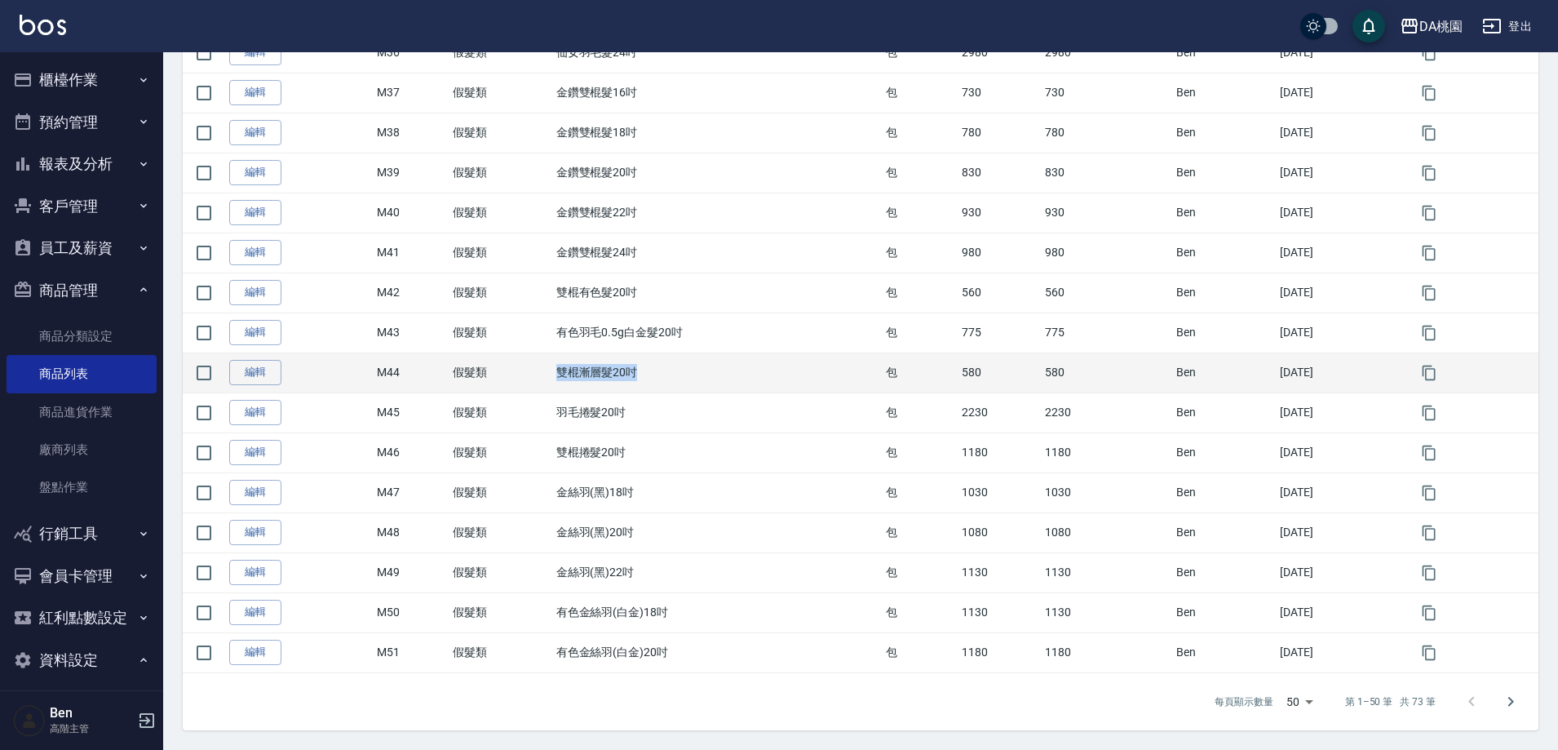
drag, startPoint x: 532, startPoint y: 367, endPoint x: 717, endPoint y: 369, distance: 185.2
click at [717, 369] on tr "編輯 M44 假髮類 雙棍漸層髮20吋 包 580 580 Ben 2023/03/13" at bounding box center [861, 372] width 1356 height 40
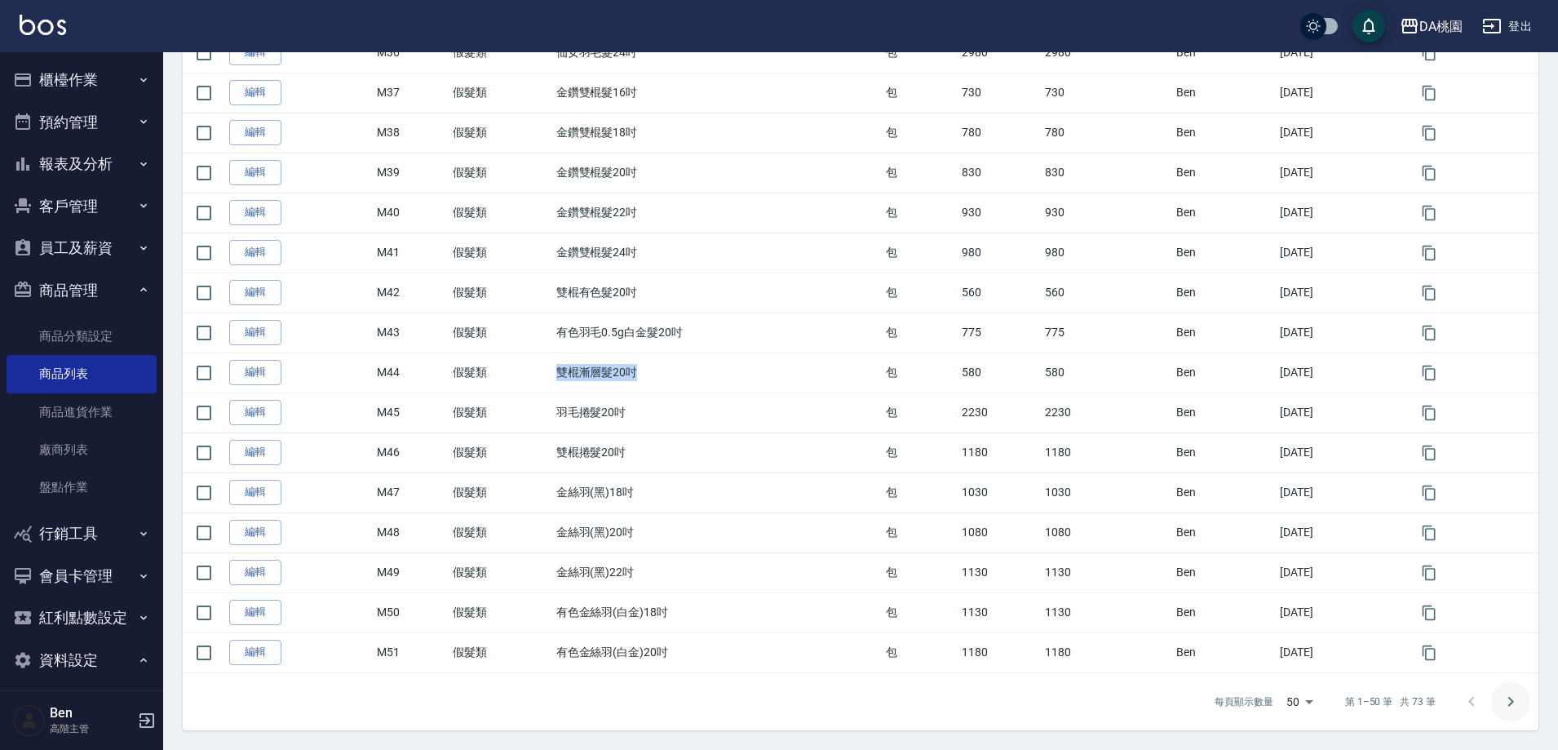
click at [1501, 699] on icon "Go to next page" at bounding box center [1511, 702] width 20 height 20
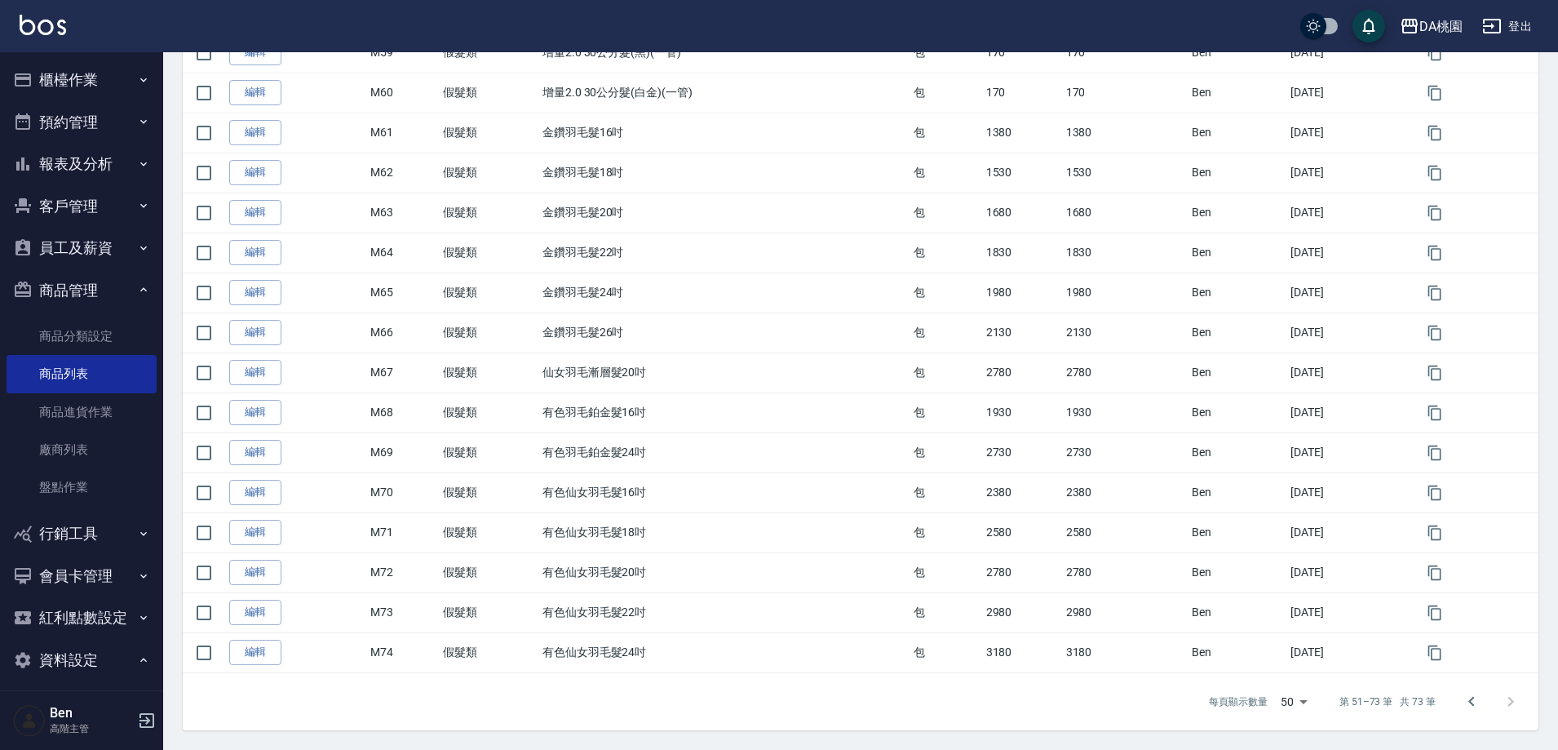
scroll to position [626, 0]
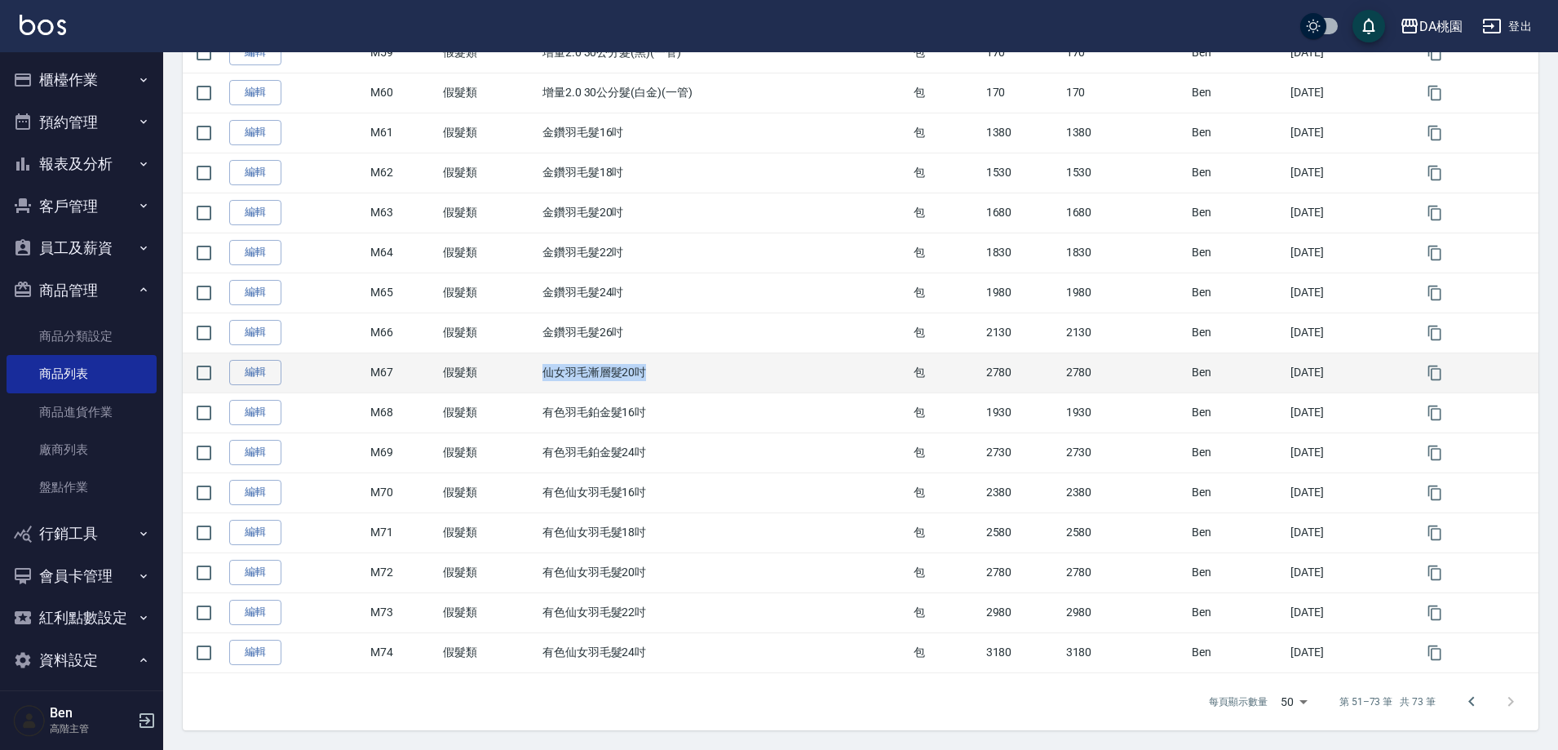
drag, startPoint x: 526, startPoint y: 374, endPoint x: 671, endPoint y: 374, distance: 145.2
click at [671, 374] on tr "編輯 M67 假髮類 仙女羽毛漸層髮20吋 包 2780 2780 Ben 2024/08/11" at bounding box center [861, 372] width 1356 height 40
copy tr "假髮類 仙女羽毛漸層髮20吋"
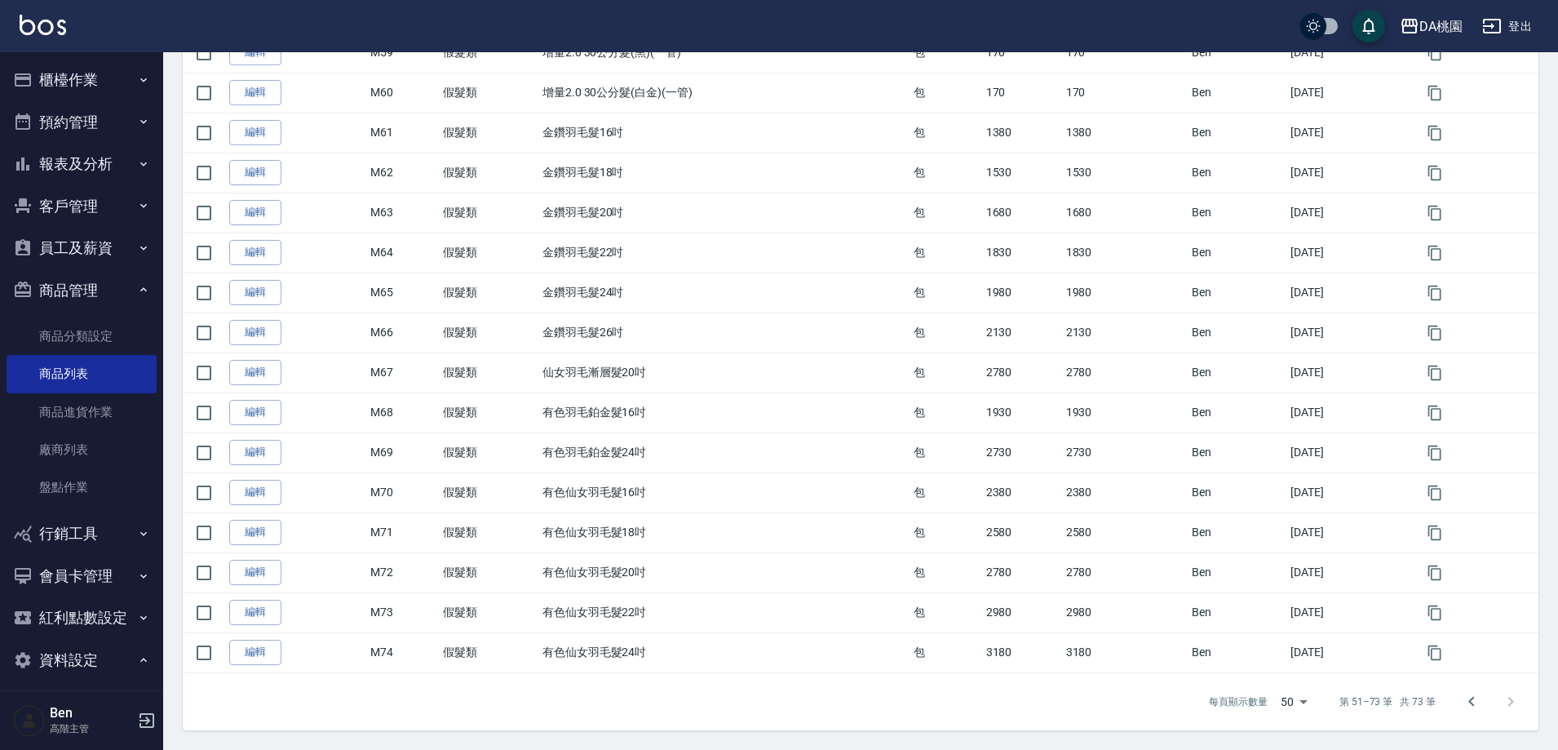
click at [1491, 701] on div at bounding box center [1491, 701] width 78 height 39
click at [1465, 698] on icon "Go to previous page" at bounding box center [1472, 702] width 20 height 20
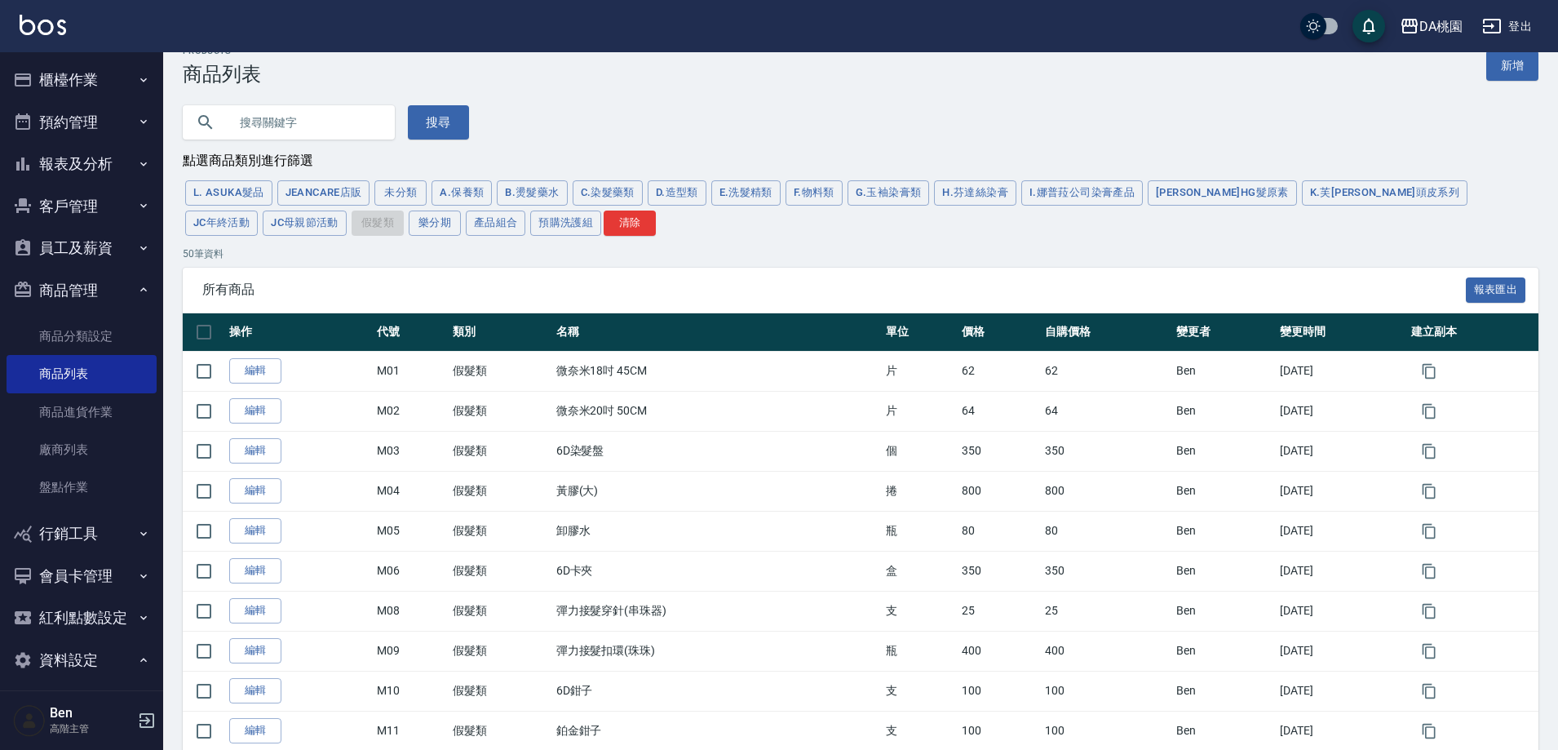
scroll to position [0, 0]
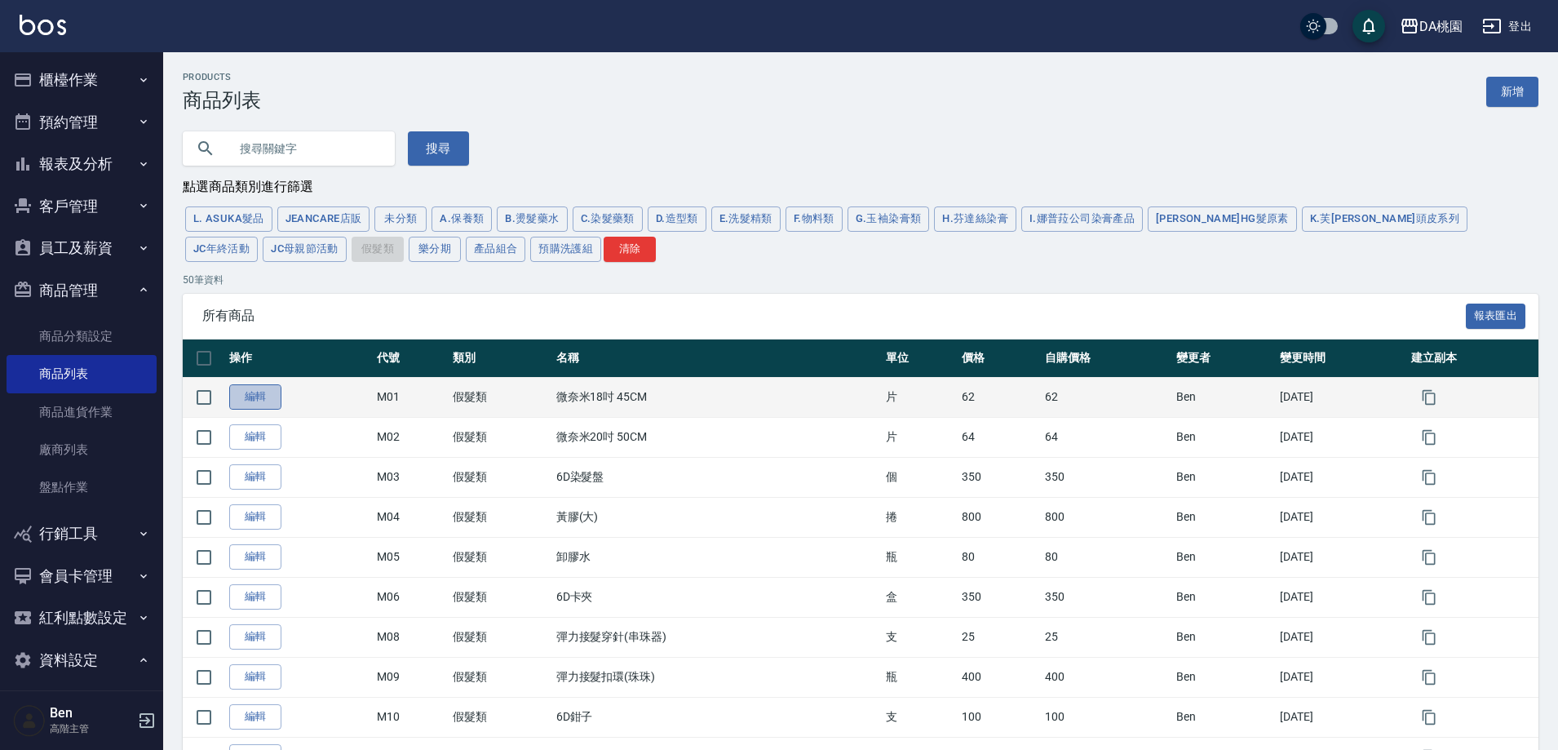
click at [237, 398] on link "編輯" at bounding box center [255, 396] width 52 height 25
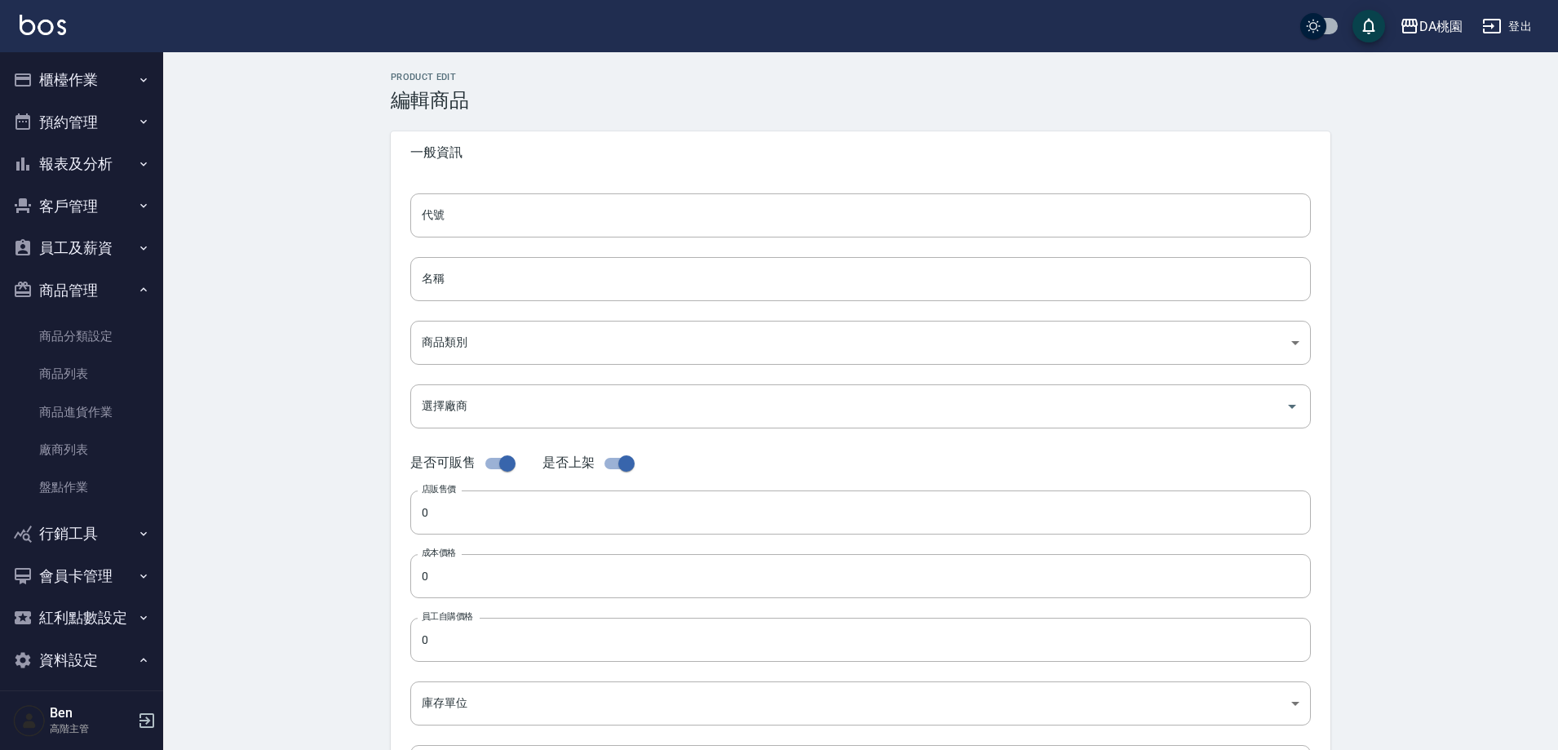
type input "M01"
type input "微奈米18吋 45CM"
type input "beae4a4e-2d5e-4ede-81f0-41ebb5898ffc"
type input "62"
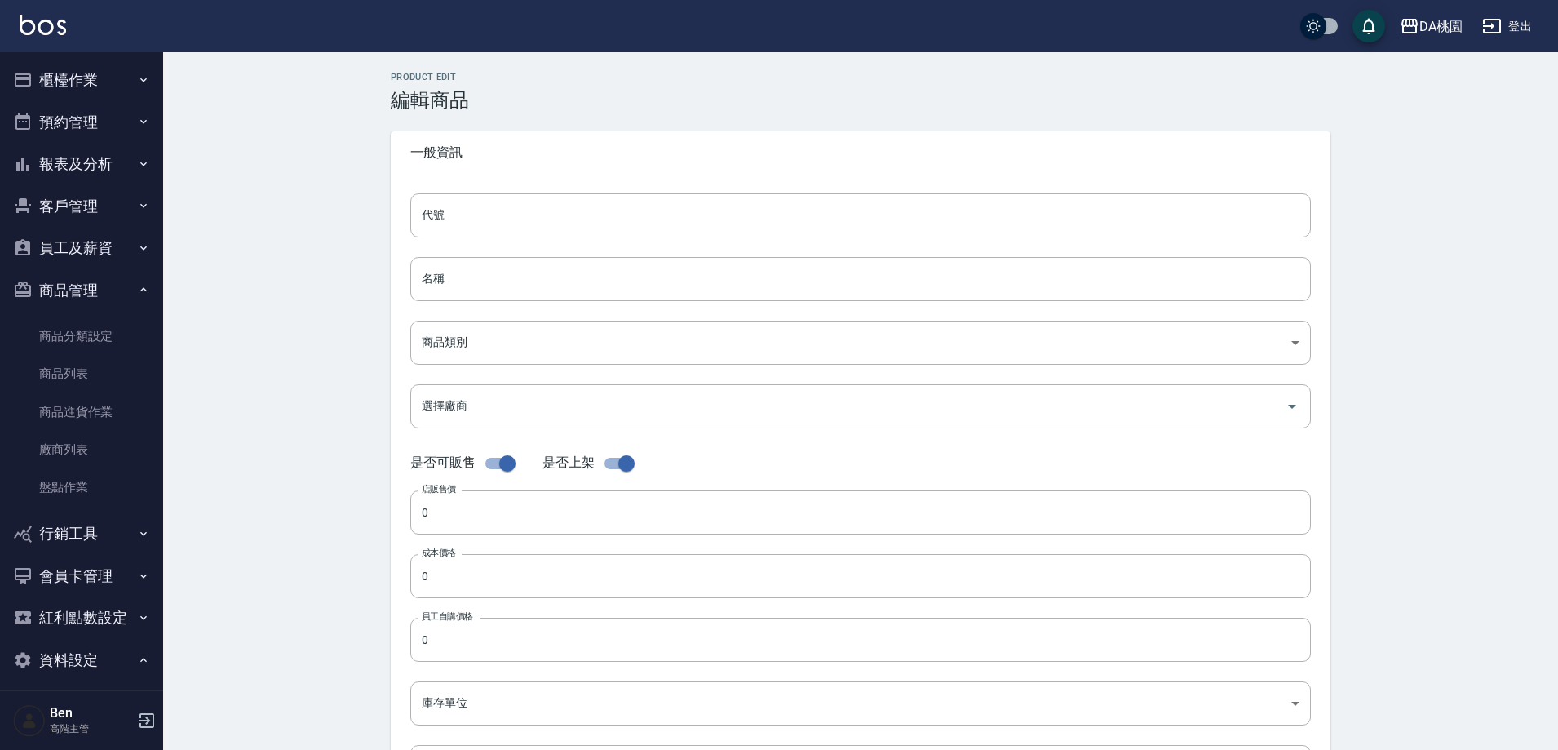
type input "62"
type input "片"
type input "UNSET"
drag, startPoint x: 420, startPoint y: 281, endPoint x: 557, endPoint y: 281, distance: 137.0
click at [557, 281] on input "微奈米18吋 45CM" at bounding box center [860, 279] width 901 height 44
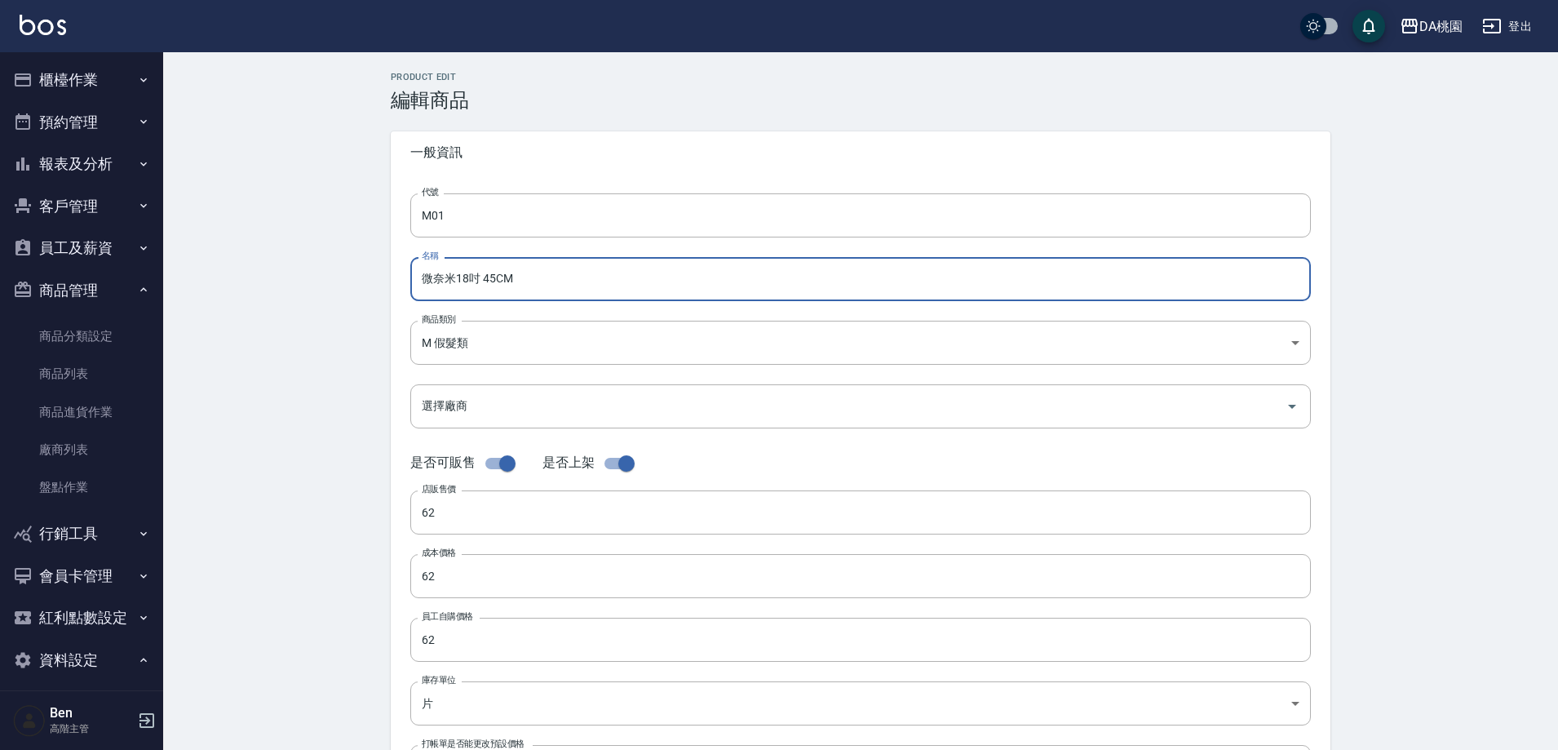
paste input "仙女羽毛漸層髮20吋"
drag, startPoint x: 444, startPoint y: 282, endPoint x: 309, endPoint y: 282, distance: 134.6
click at [311, 282] on div "Product Edit 編輯商品 一般資訊 代號 M01 代號 名稱 仙女羽毛漸層髮20吋 名稱 商品類別 M 假髮類 beae4a4e-2d5e-4e…" at bounding box center [860, 589] width 1395 height 1074
click at [571, 281] on input "仙女羽毛漸層髮20吋" at bounding box center [860, 279] width 901 height 44
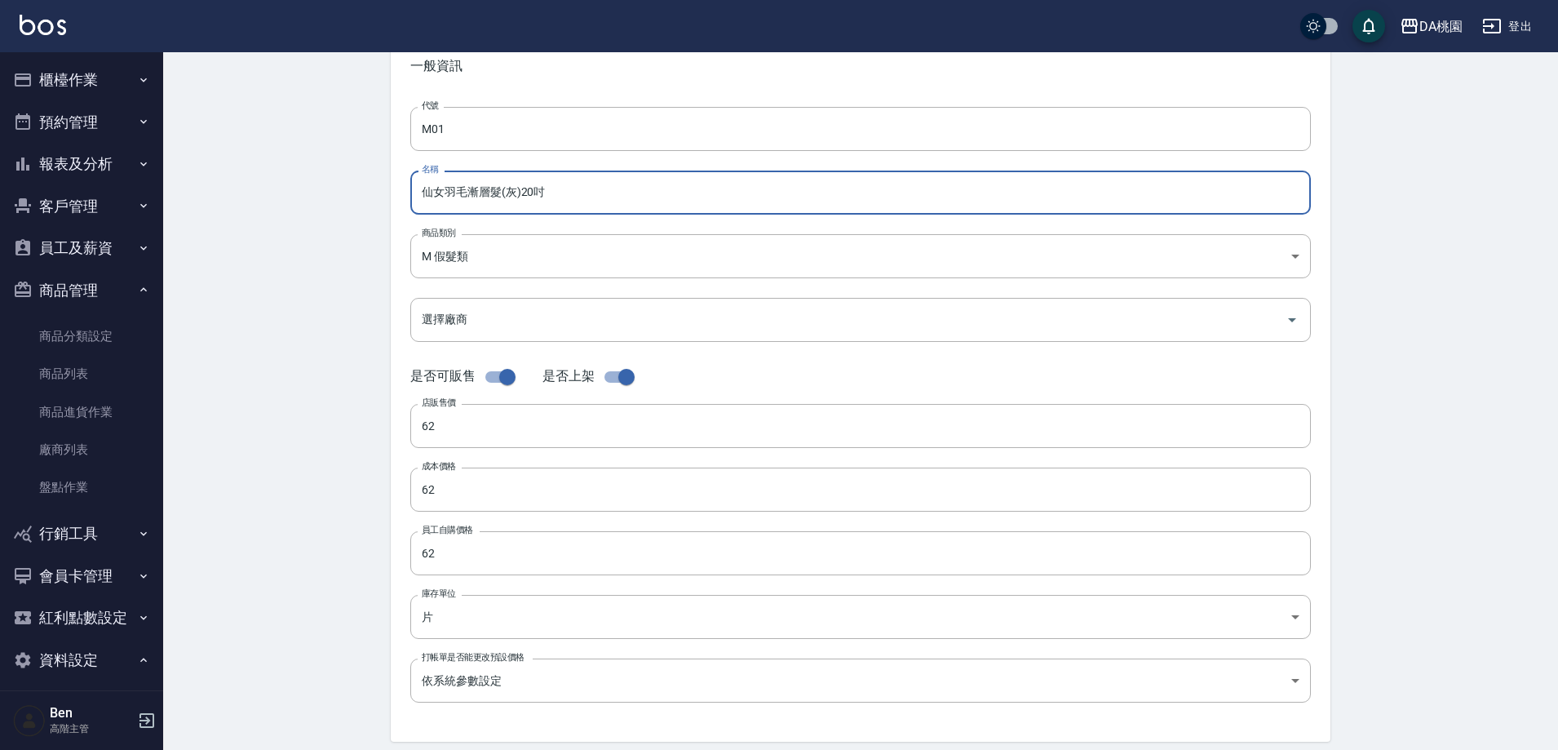
scroll to position [163, 0]
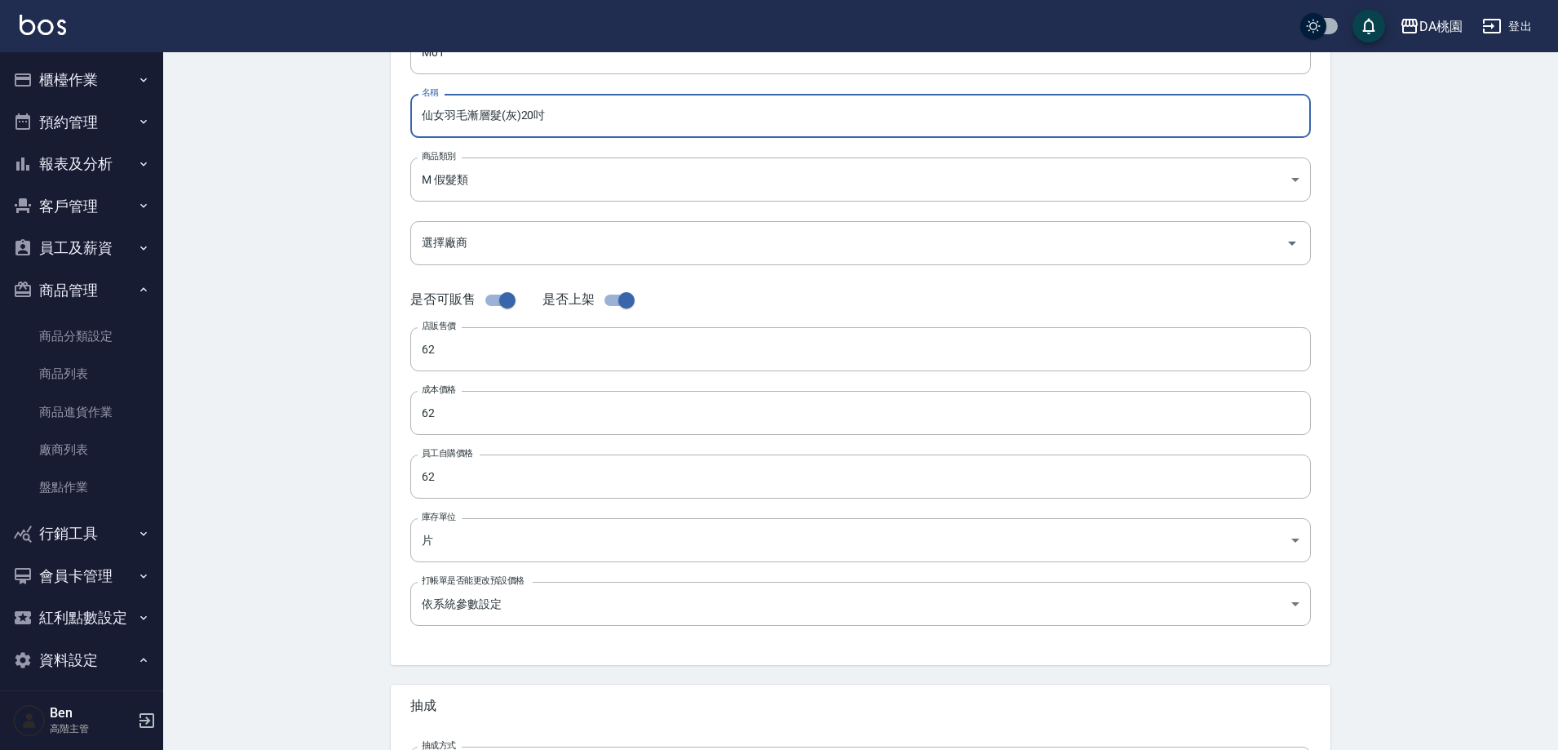
type input "仙女羽毛漸層髮(灰)20吋"
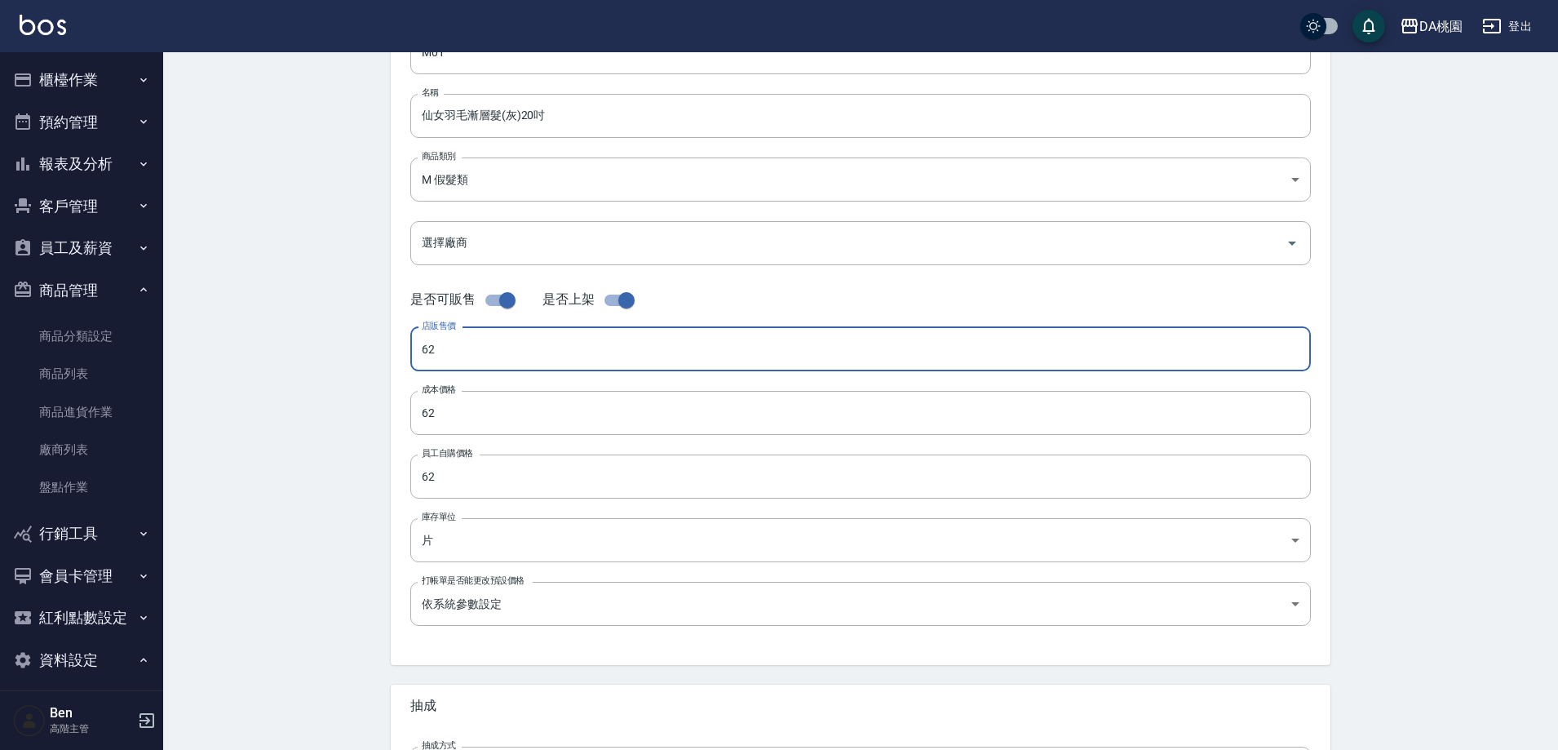
drag, startPoint x: 370, startPoint y: 343, endPoint x: 312, endPoint y: 337, distance: 58.3
click at [312, 337] on div "Product Edit 編輯商品 一般資訊 代號 M01 代號 名稱 仙女羽毛漸層髮(灰)20吋 名稱 商品類別 M 假髮類 beae4a4e-2d5e…" at bounding box center [860, 426] width 1395 height 1074
drag, startPoint x: 514, startPoint y: 348, endPoint x: 290, endPoint y: 356, distance: 223.6
click at [285, 350] on div "Product Edit 編輯商品 一般資訊 代號 M01 代號 名稱 仙女羽毛漸層髮(灰)20吋 名稱 商品類別 M 假髮類 beae4a4e-2d5e…" at bounding box center [860, 426] width 1395 height 1074
type input "2780"
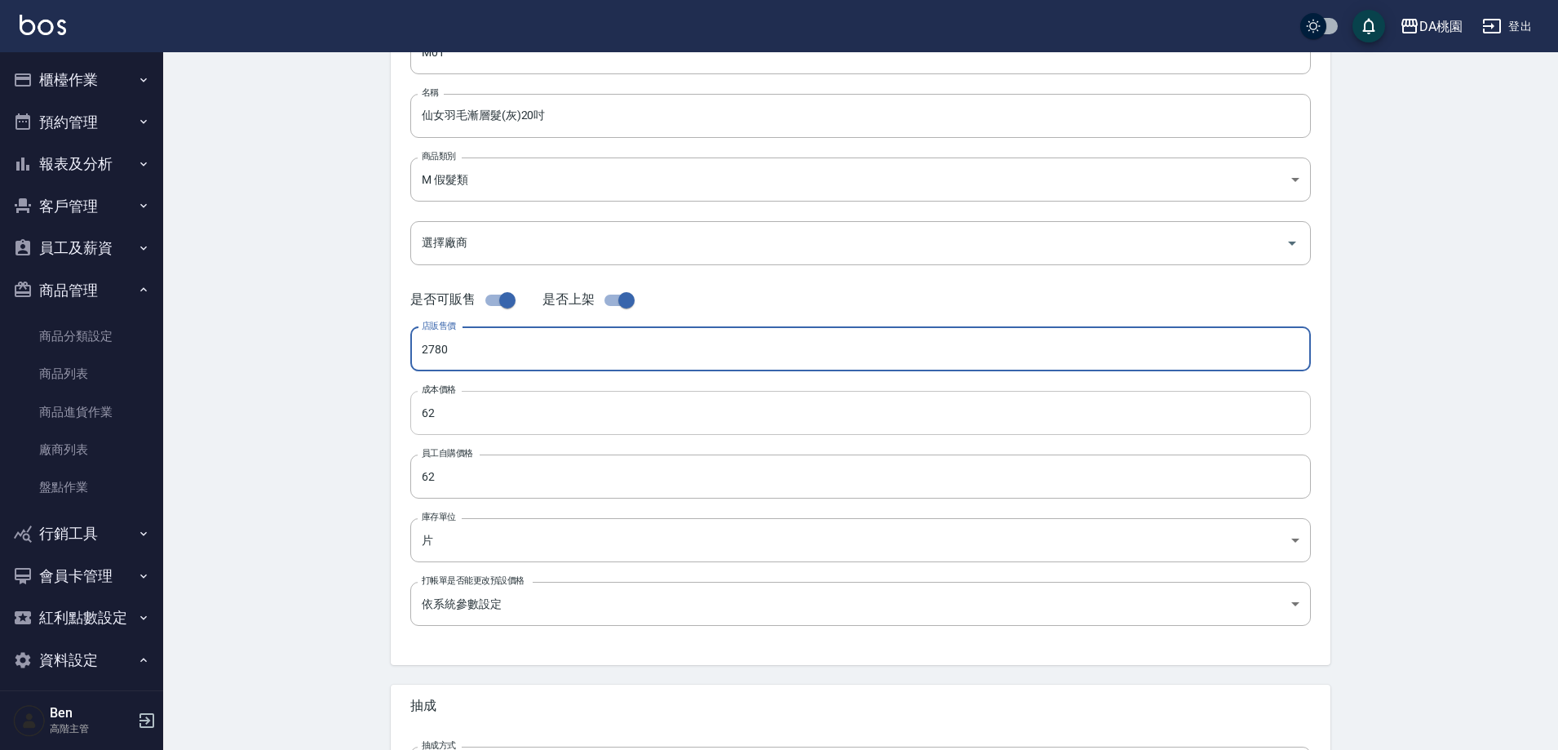
click at [454, 431] on input "62" at bounding box center [860, 413] width 901 height 44
paste input "2780"
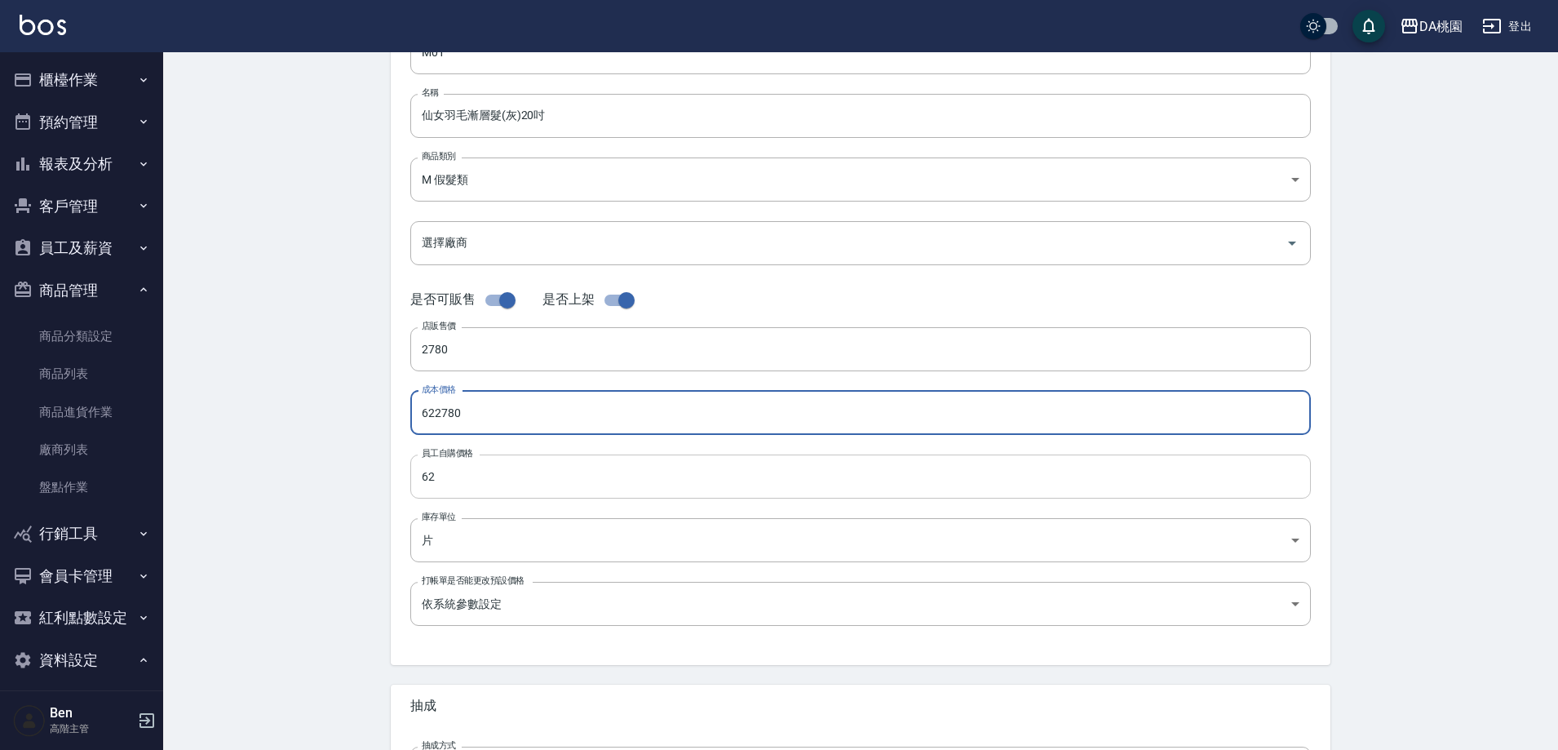
click at [463, 466] on input "62" at bounding box center [860, 476] width 901 height 44
drag, startPoint x: 473, startPoint y: 405, endPoint x: 362, endPoint y: 415, distance: 111.4
click at [362, 415] on div "Product Edit 編輯商品 一般資訊 代號 M01 代號 名稱 仙女羽毛漸層髮(灰)20吋 名稱 商品類別 M 假髮類 beae4a4e-2d5e…" at bounding box center [860, 426] width 1395 height 1074
paste input "number"
type input "2780"
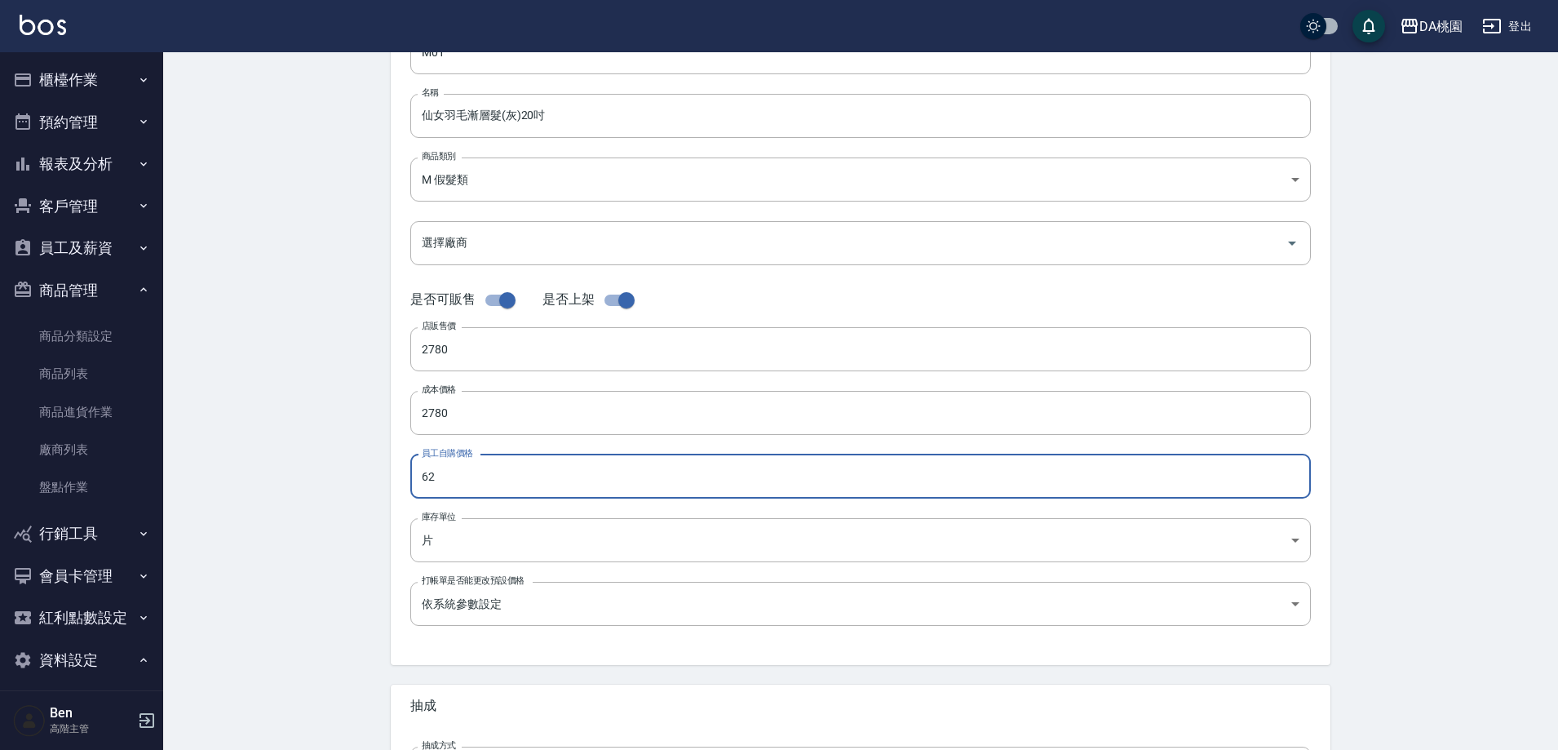
drag, startPoint x: 396, startPoint y: 480, endPoint x: 361, endPoint y: 478, distance: 35.1
click at [361, 478] on div "Product Edit 編輯商品 一般資訊 代號 M01 代號 名稱 仙女羽毛漸層髮(灰)20吋 名稱 商品類別 M 假髮類 beae4a4e-2d5e…" at bounding box center [860, 426] width 1395 height 1074
paste input "2780"
type input "2780"
click at [477, 545] on body "DA桃園 登出 櫃檯作業 打帳單 帳單列表 掛單列表 座位開單 營業儀表板 現金收支登錄 高階收支登錄 材料自購登錄 每日結帳 排班表 現場電腦打卡 掃碼打卡…" at bounding box center [779, 400] width 1558 height 1126
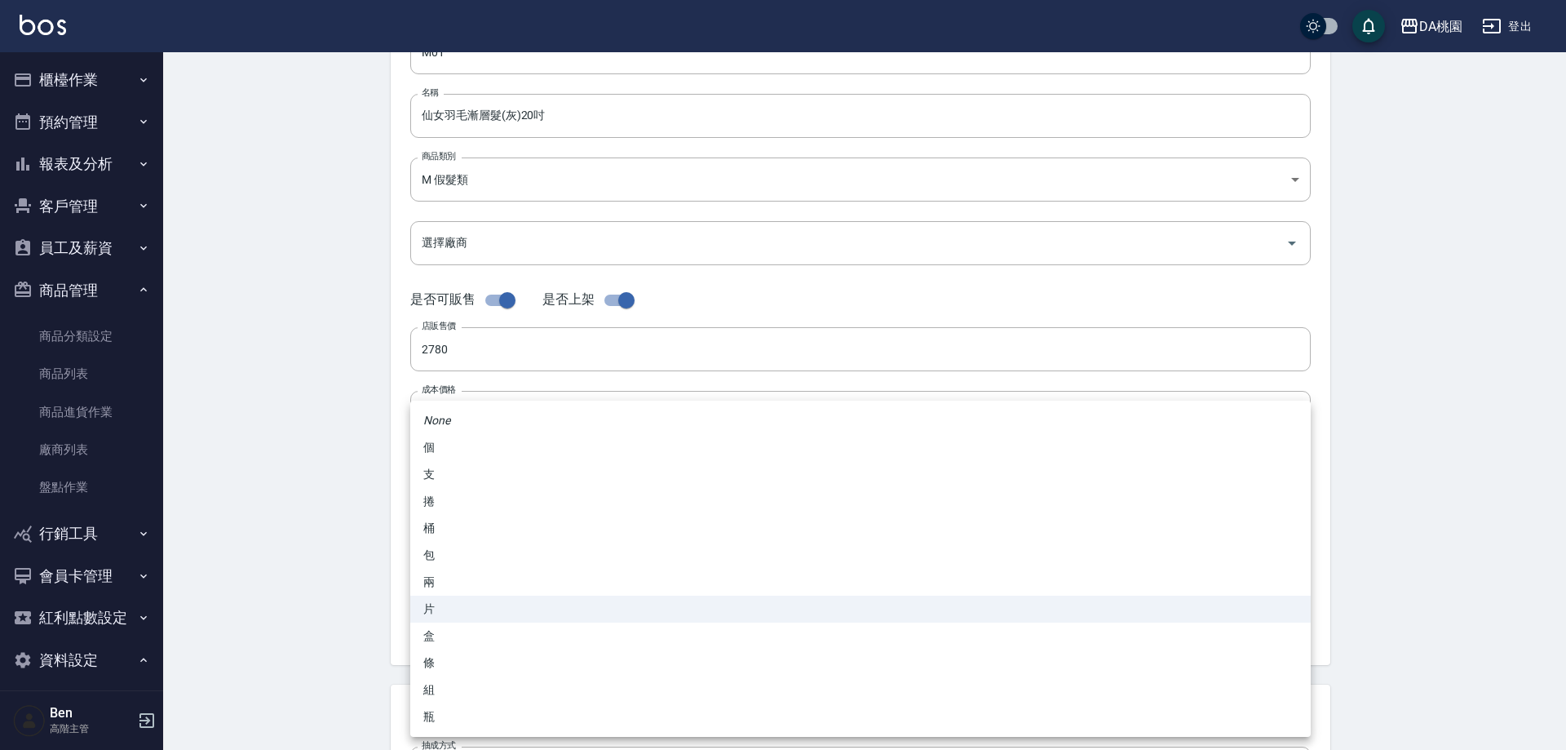
click at [445, 553] on li "包" at bounding box center [860, 555] width 901 height 27
type input "包"
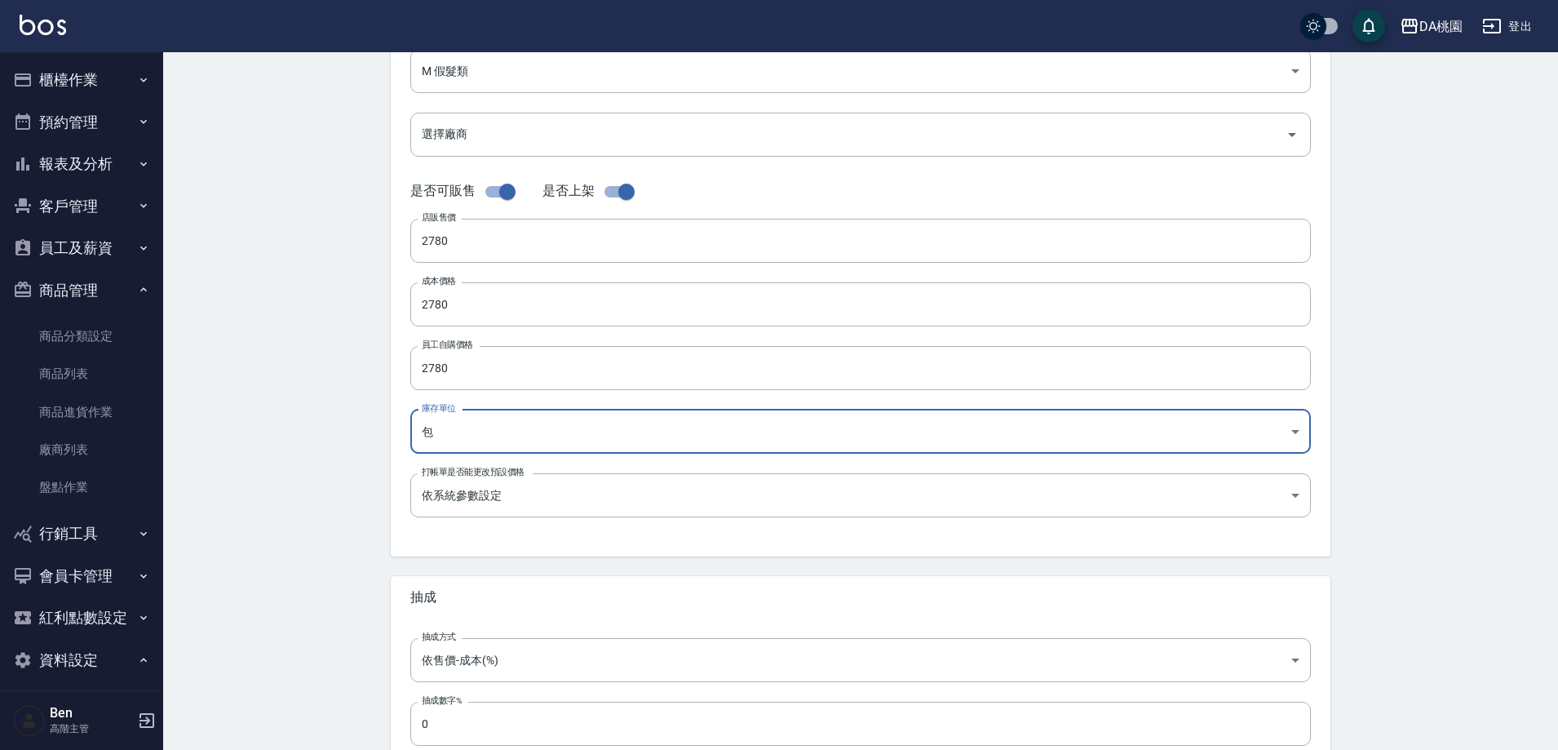
scroll to position [376, 0]
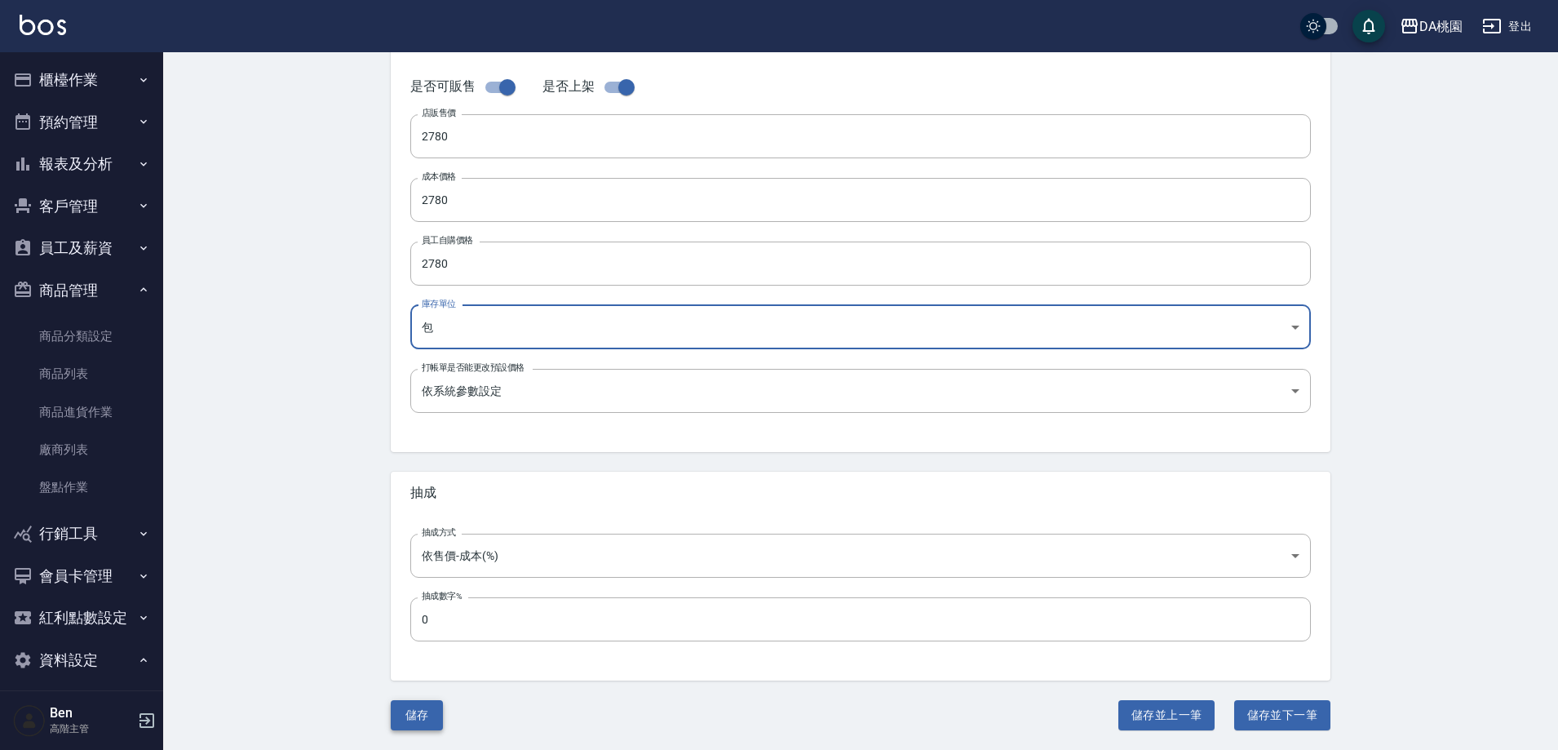
click at [434, 711] on button "儲存" at bounding box center [417, 715] width 52 height 30
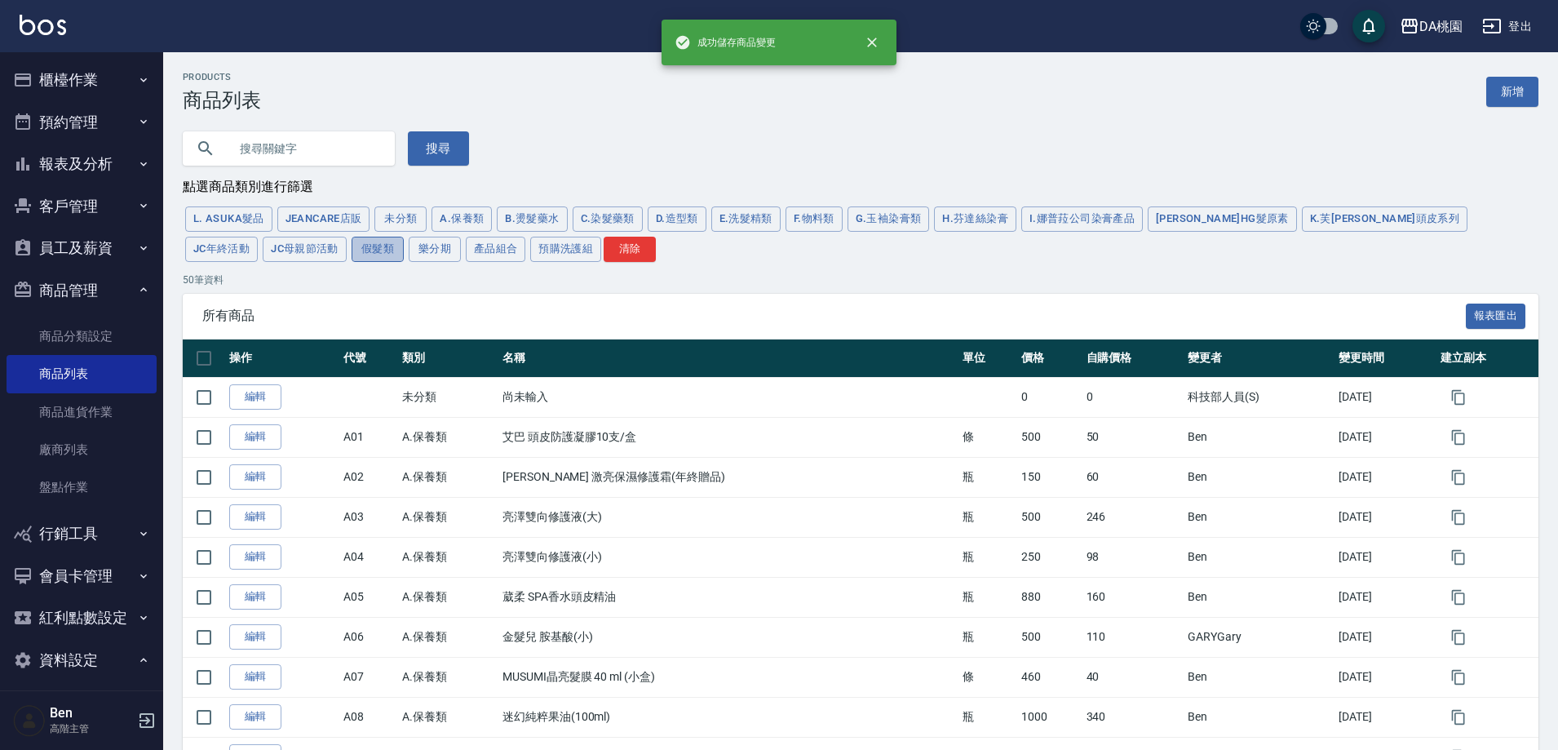
click at [352, 249] on button "假髮類" at bounding box center [378, 249] width 52 height 25
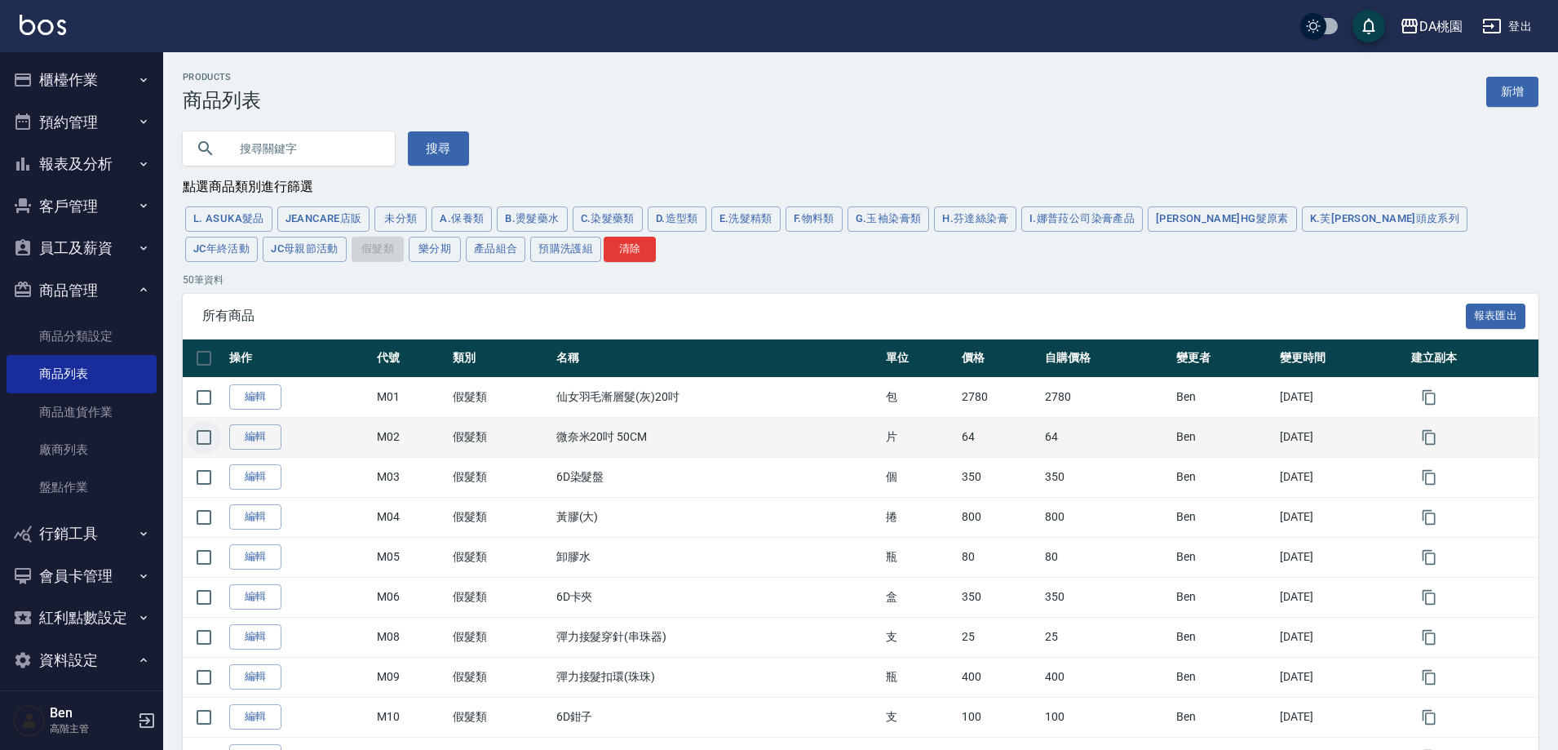
click at [201, 436] on input "checkbox" at bounding box center [204, 437] width 34 height 34
checkbox input "true"
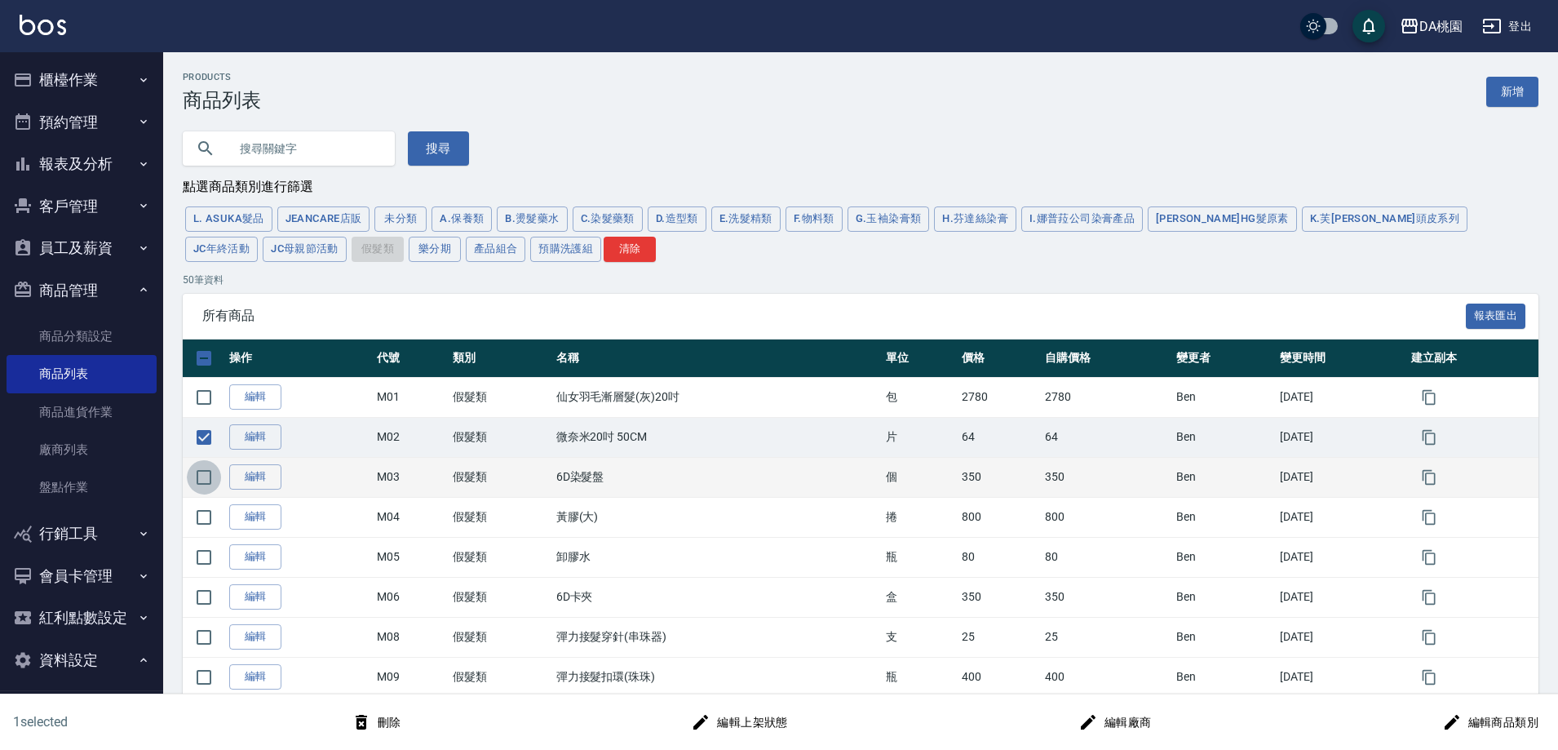
click at [202, 485] on input "checkbox" at bounding box center [204, 477] width 34 height 34
checkbox input "true"
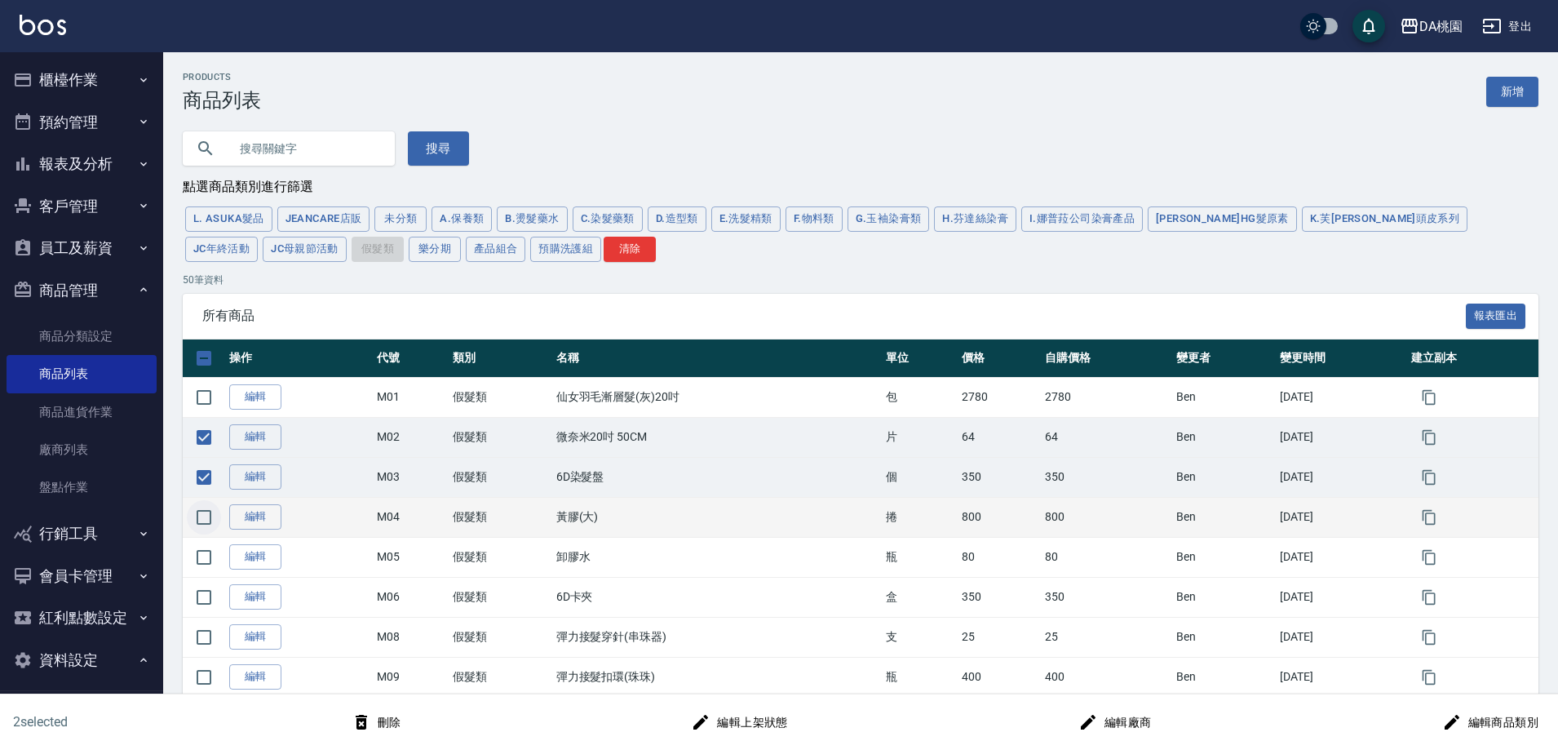
click at [198, 521] on input "checkbox" at bounding box center [204, 517] width 34 height 34
checkbox input "true"
click at [379, 725] on button "刪除" at bounding box center [376, 722] width 63 height 30
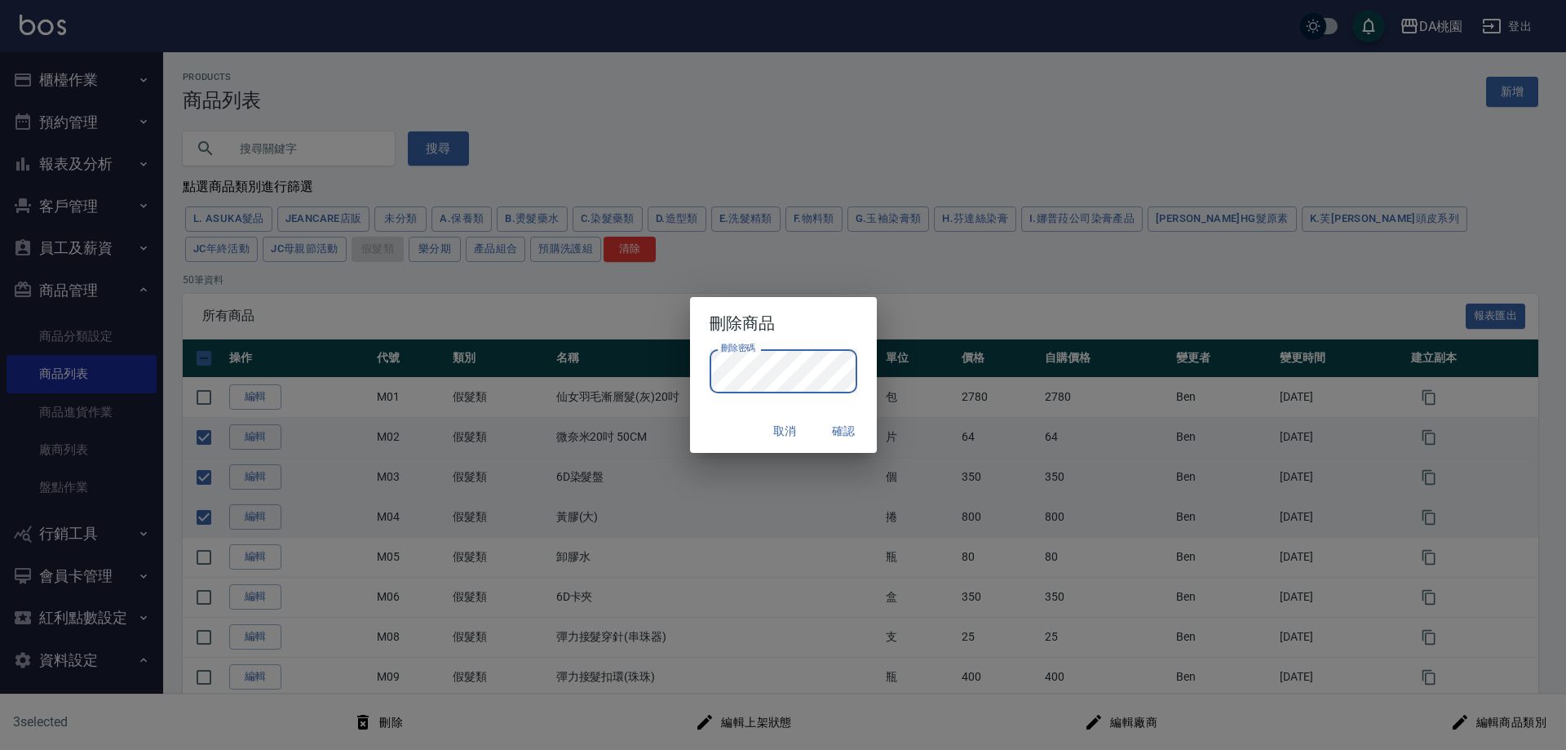
click at [836, 418] on button "確認" at bounding box center [844, 431] width 52 height 30
checkbox input "false"
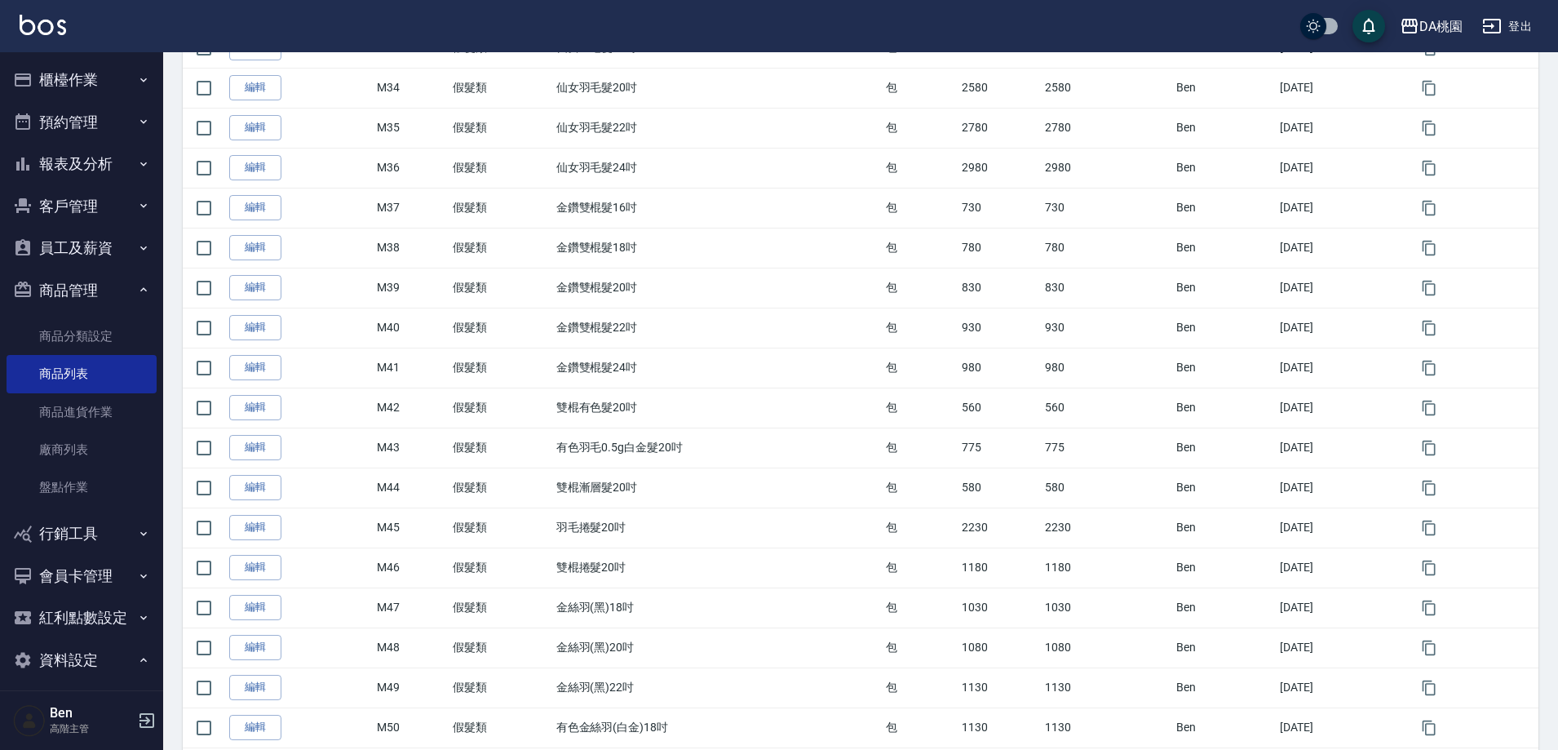
scroll to position [1706, 0]
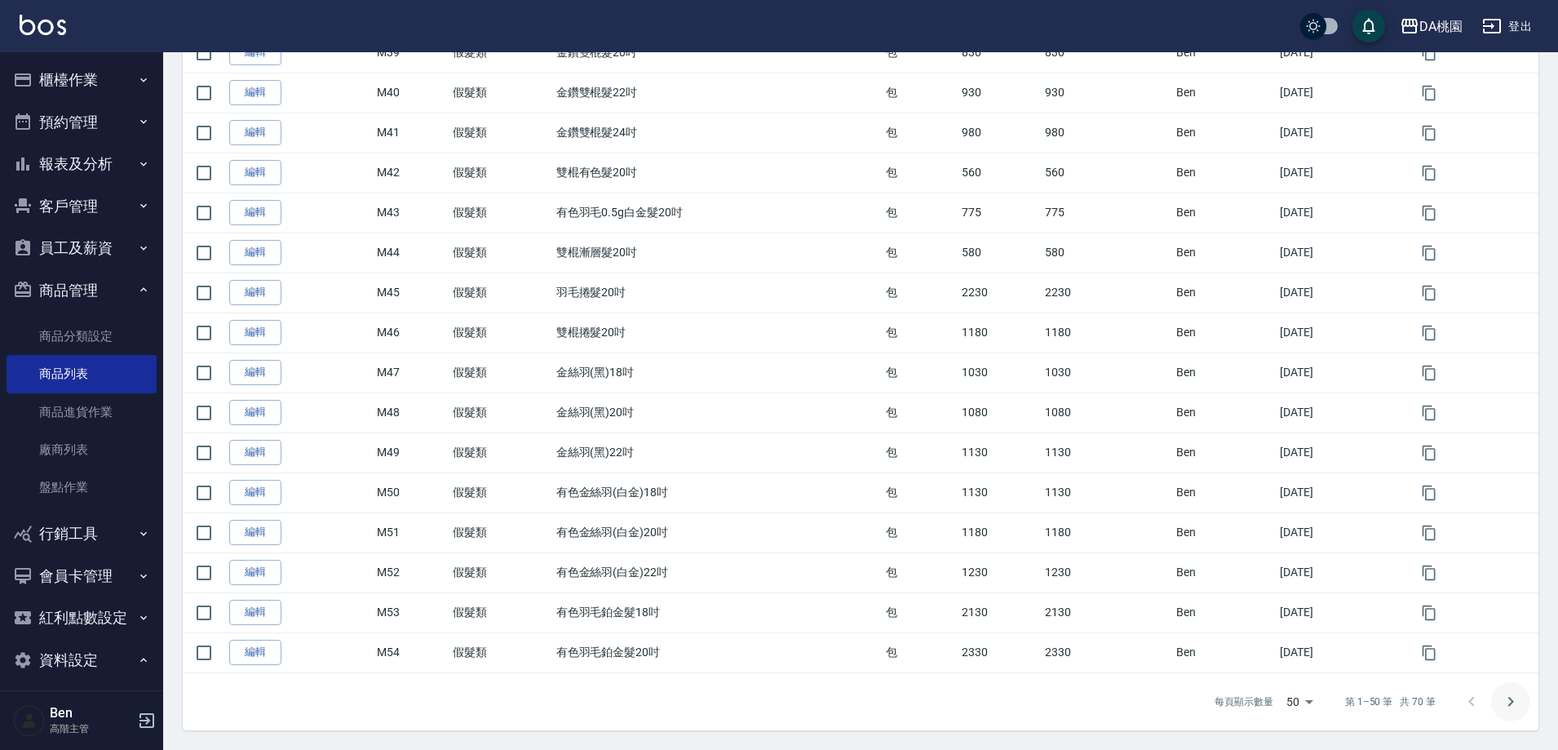
click at [1503, 699] on icon "Go to next page" at bounding box center [1511, 702] width 20 height 20
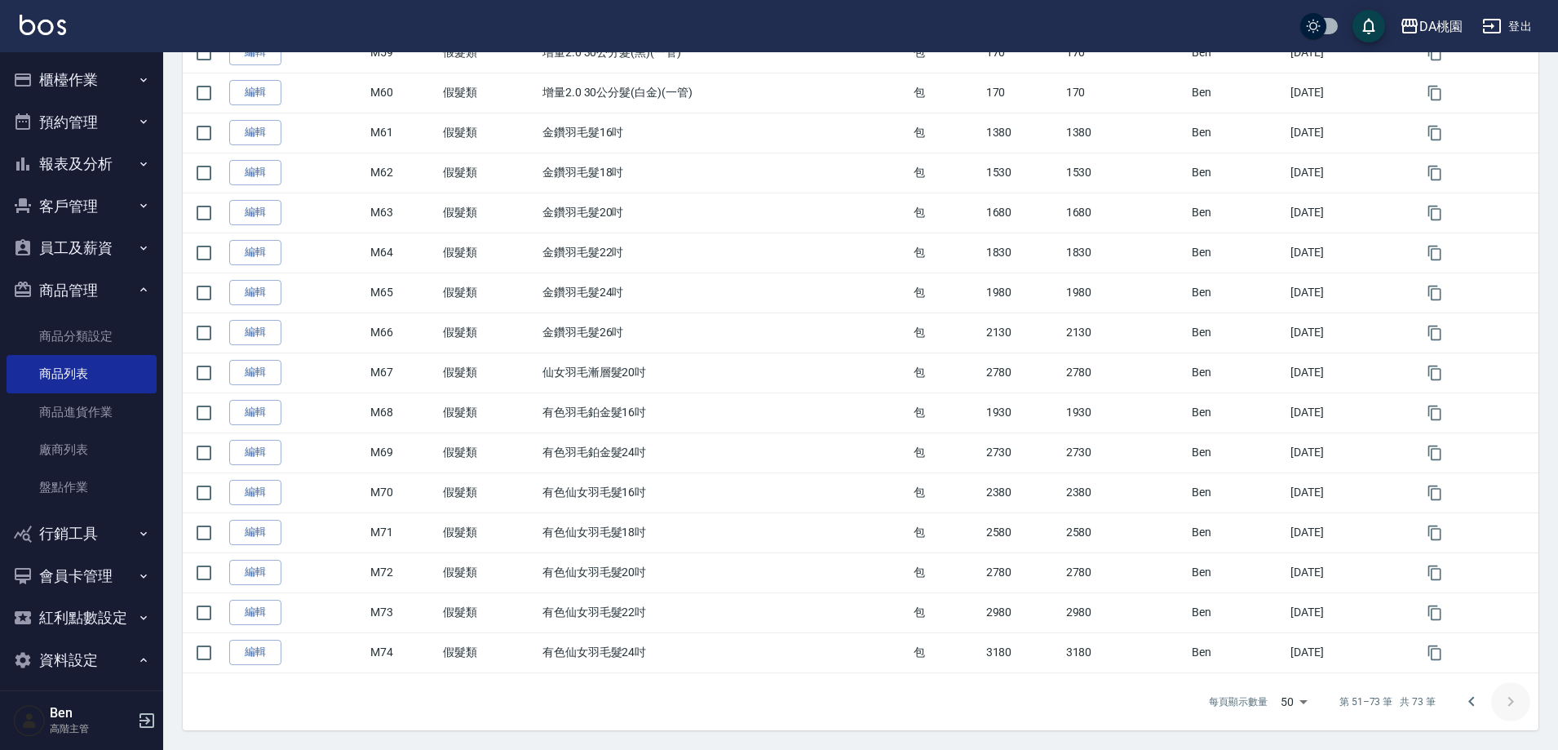
scroll to position [507, 0]
click at [1475, 700] on icon "Go to previous page" at bounding box center [1472, 702] width 20 height 20
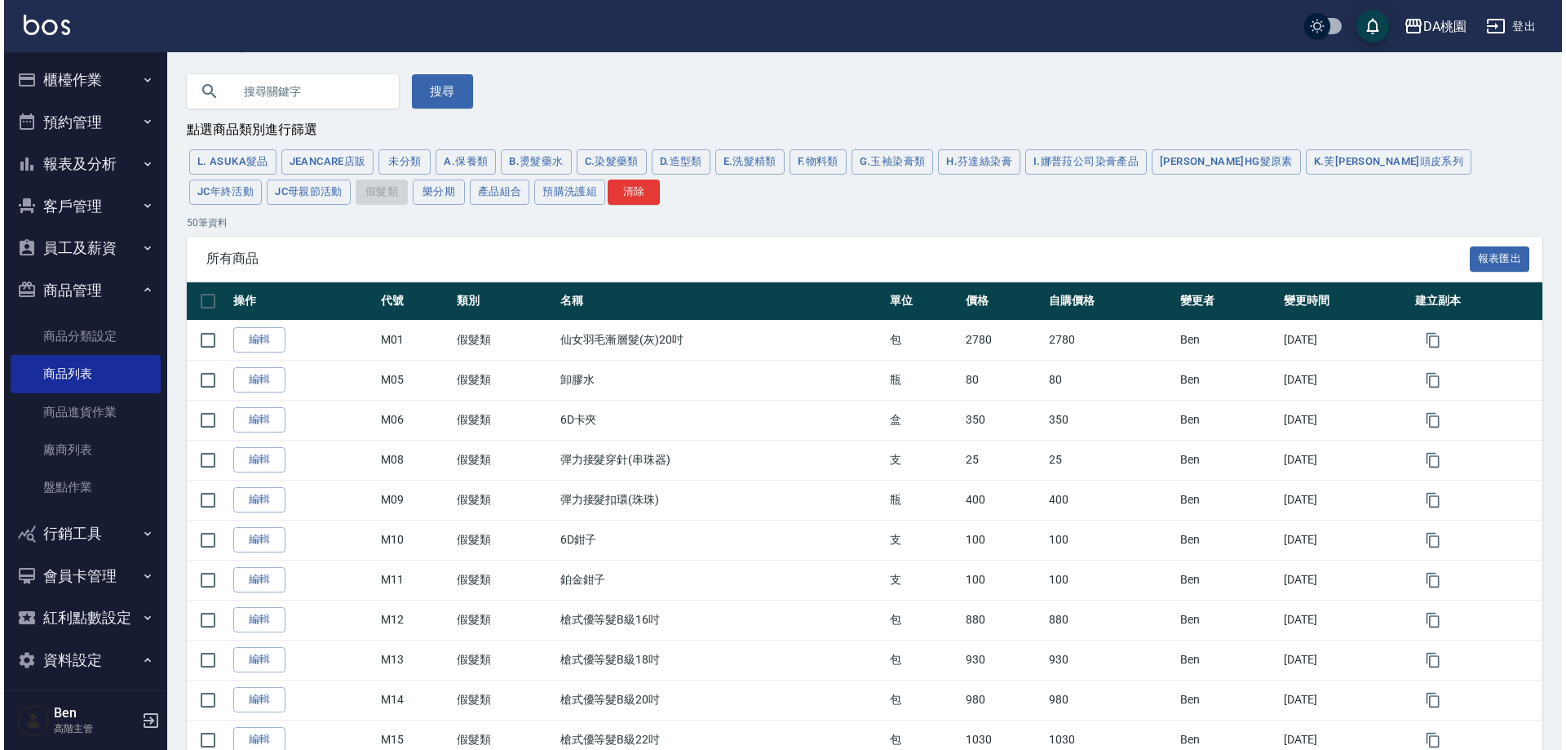
scroll to position [0, 0]
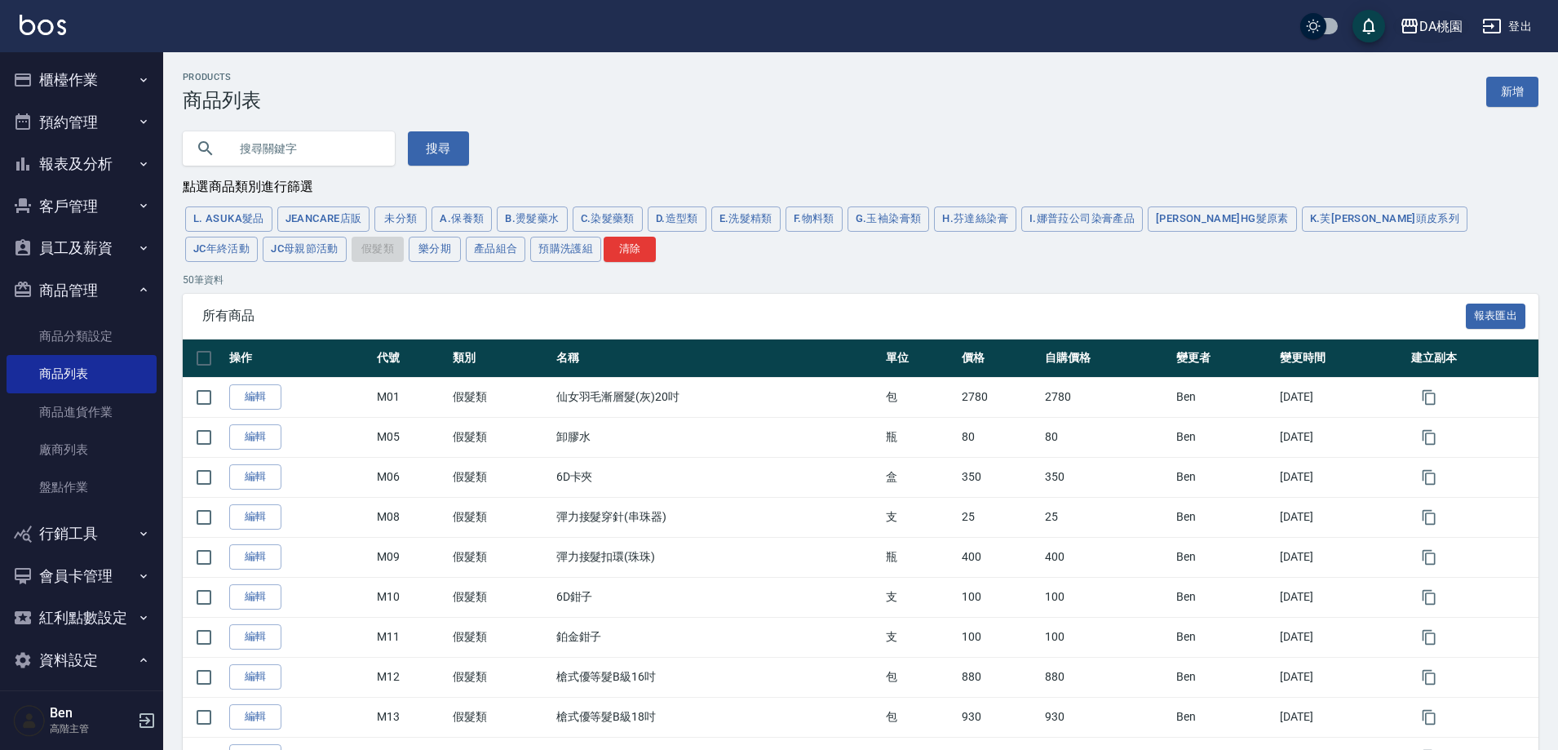
click at [1451, 31] on div "DA桃園" at bounding box center [1440, 26] width 43 height 20
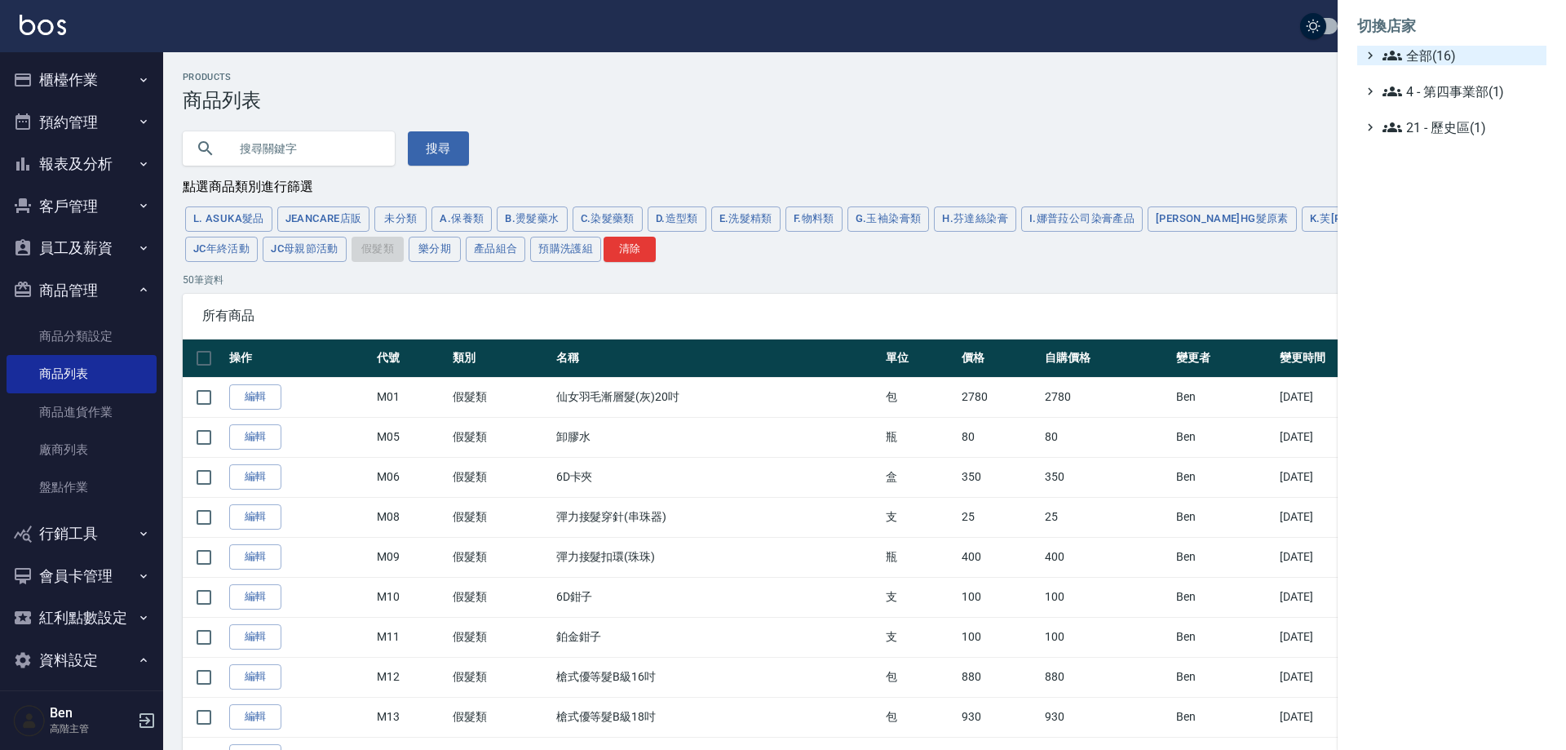
click at [1450, 51] on span "全部(16)" at bounding box center [1461, 56] width 157 height 20
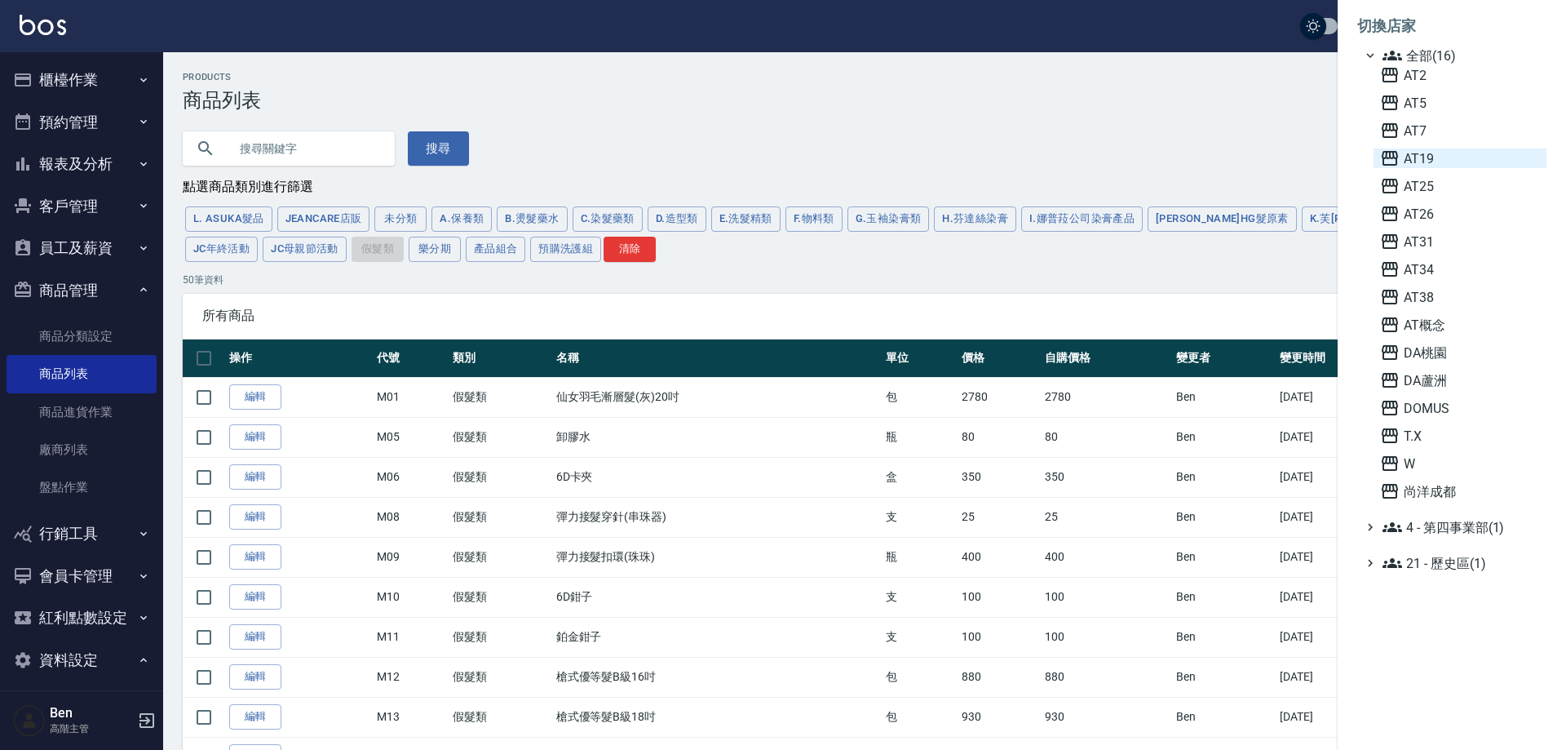
click at [1451, 164] on span "AT19" at bounding box center [1460, 158] width 160 height 20
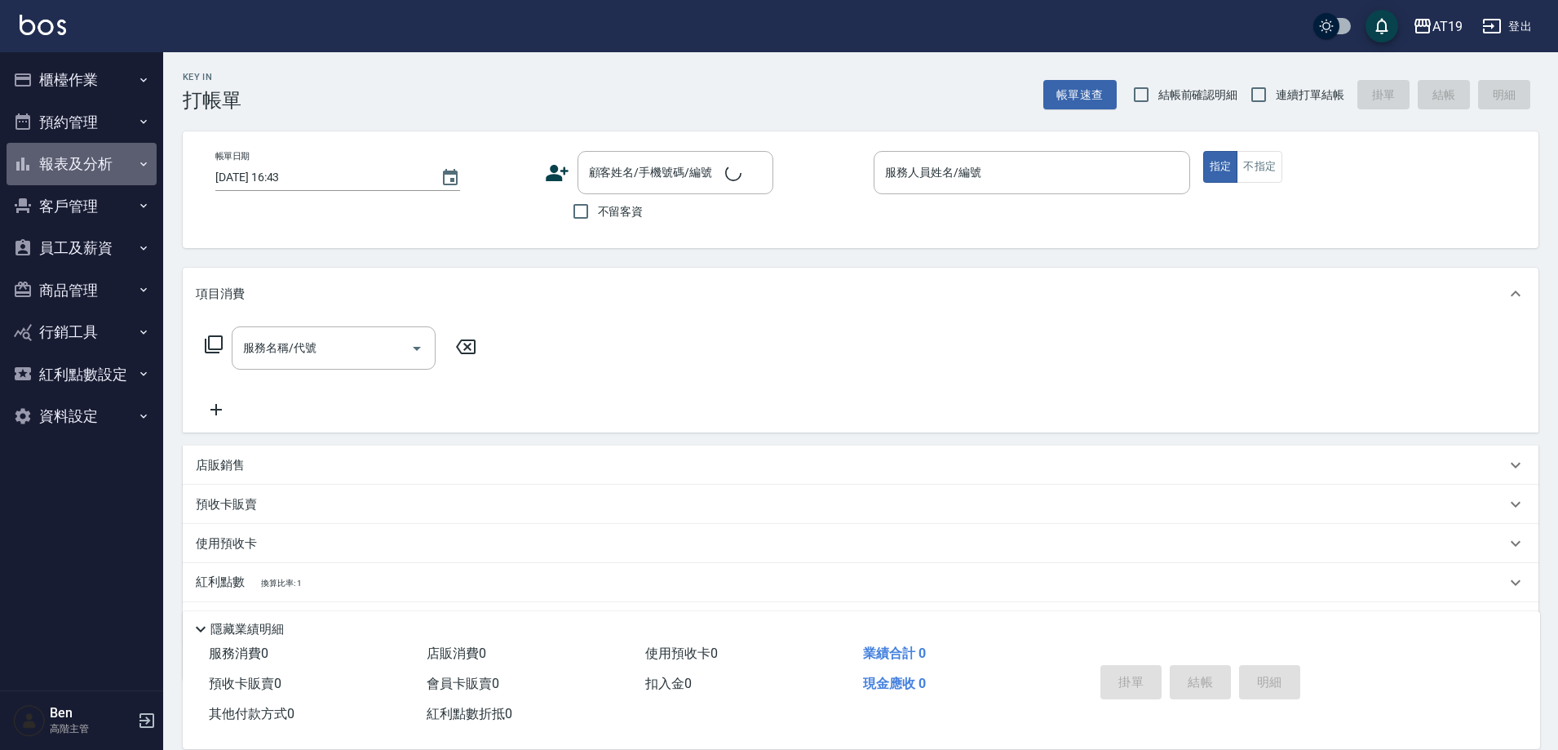
click at [99, 164] on button "報表及分析" at bounding box center [82, 164] width 150 height 42
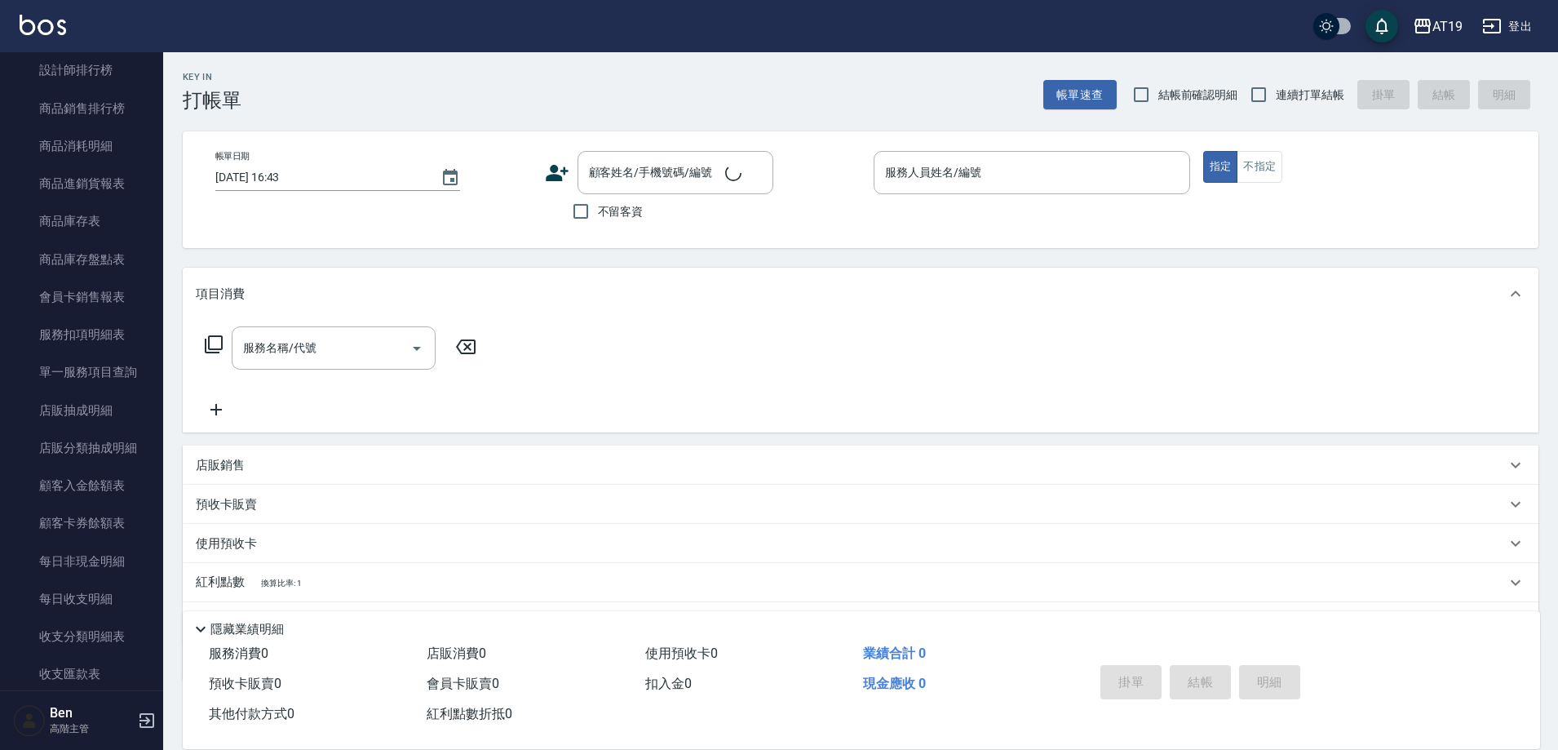
scroll to position [1060, 0]
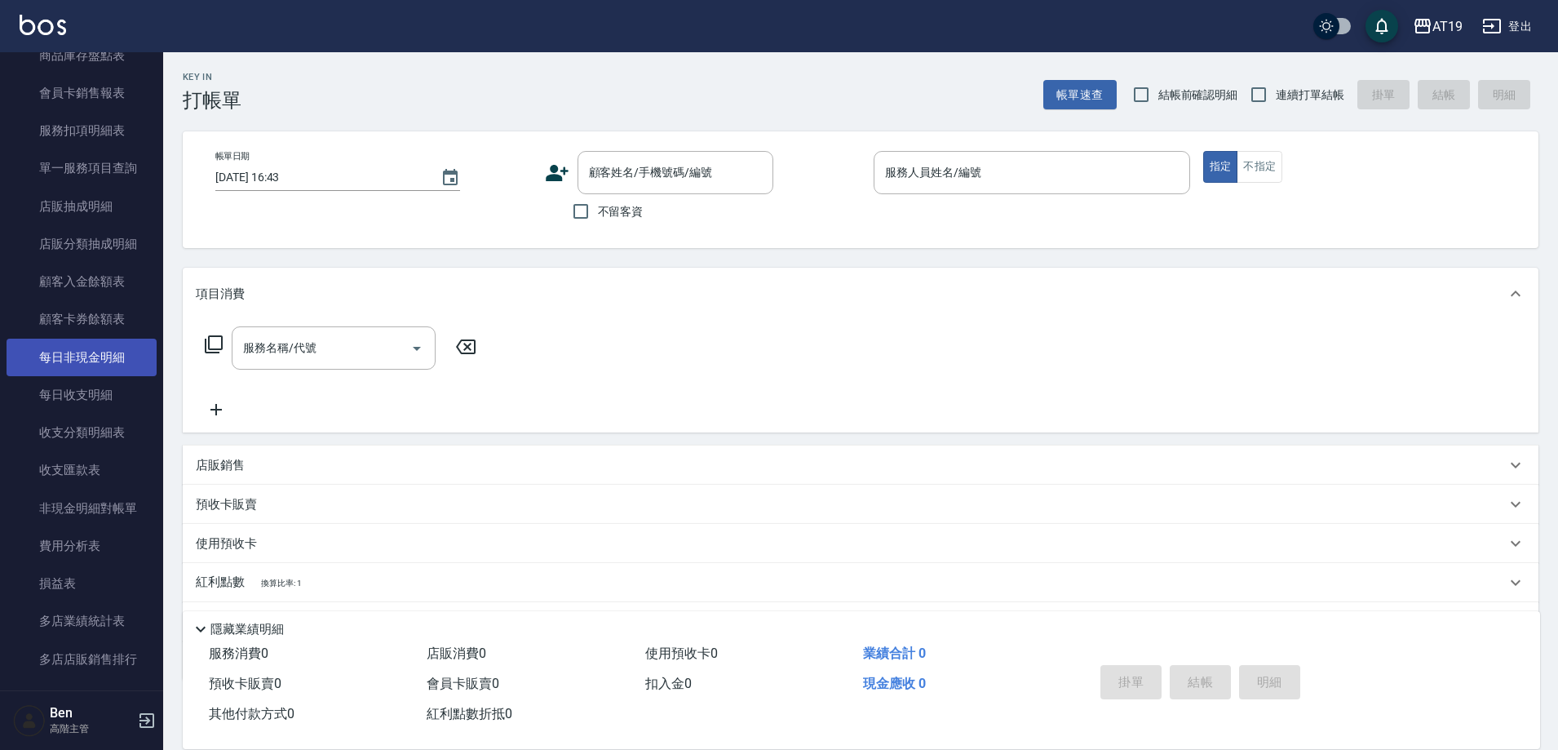
click at [78, 356] on link "每日非現金明細" at bounding box center [82, 358] width 150 height 38
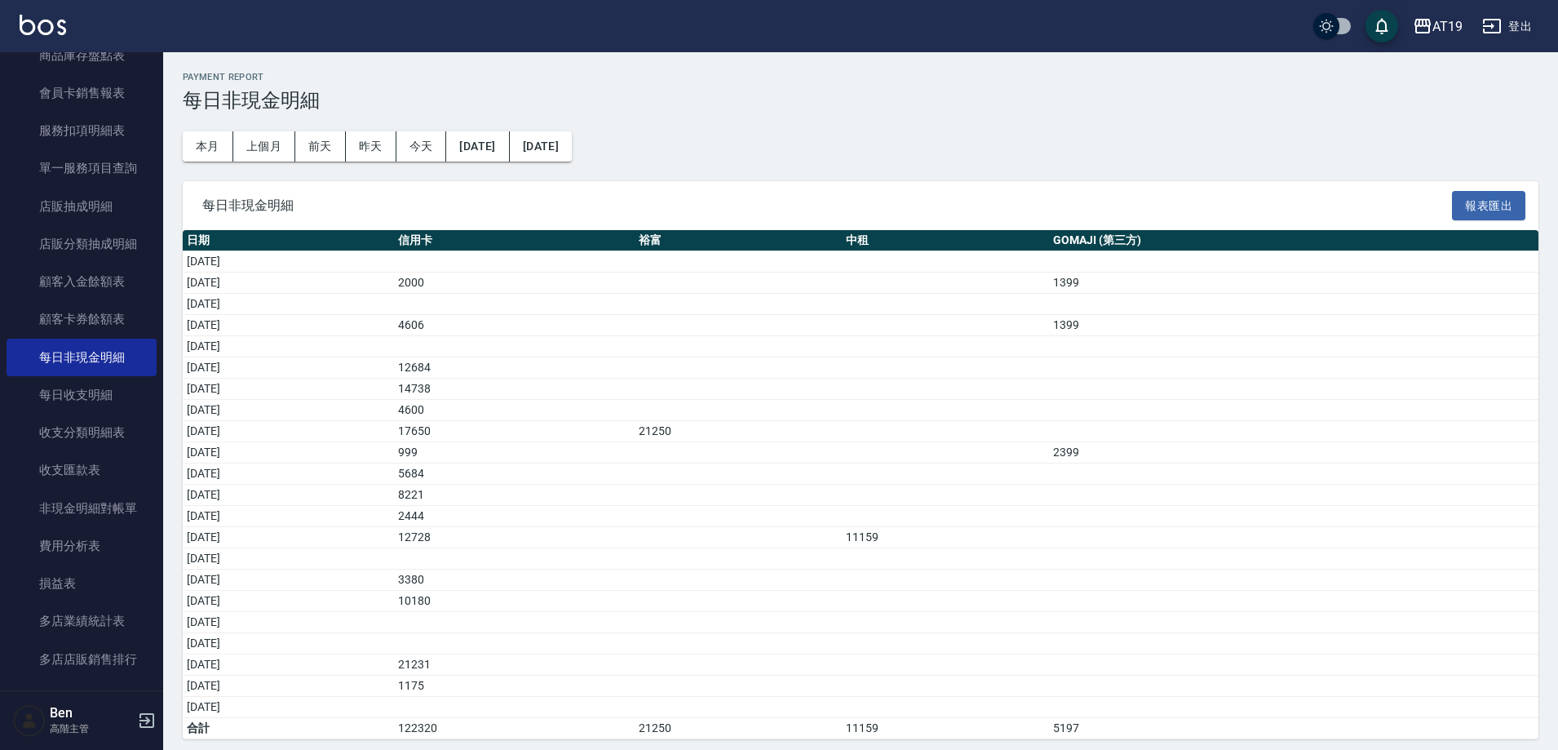
scroll to position [9, 0]
